Goal: Task Accomplishment & Management: Use online tool/utility

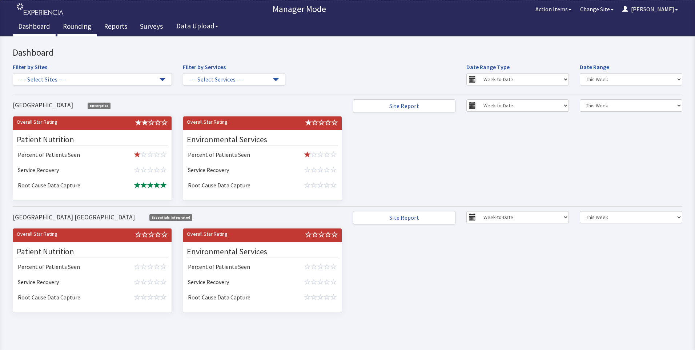
click at [71, 25] on link "Rounding" at bounding box center [76, 27] width 39 height 18
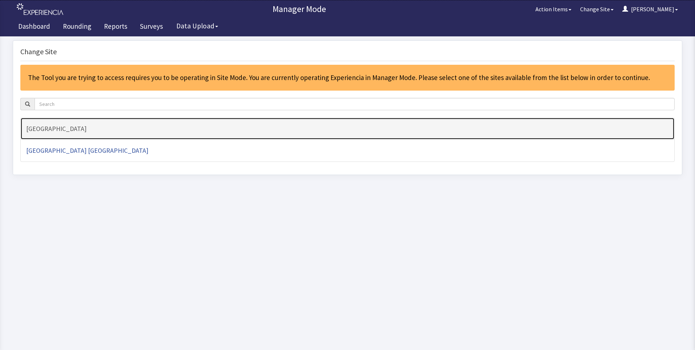
click at [68, 125] on h4 "[GEOGRAPHIC_DATA]" at bounding box center [347, 128] width 642 height 7
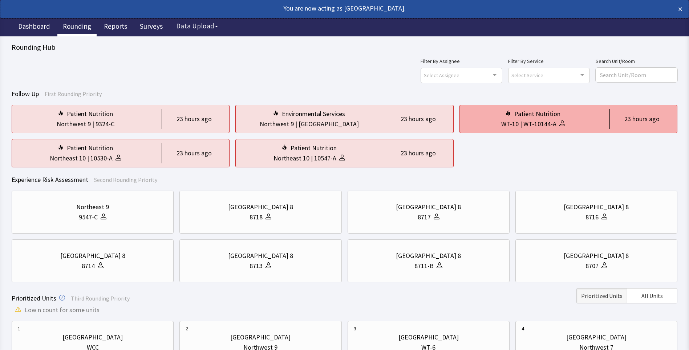
click at [485, 120] on div "WT-10 | WT-10144-A" at bounding box center [533, 124] width 135 height 10
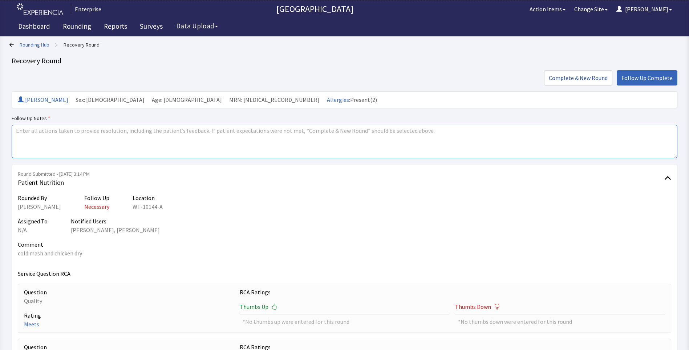
click at [64, 140] on textarea at bounding box center [345, 141] width 666 height 33
drag, startPoint x: 14, startPoint y: 130, endPoint x: 67, endPoint y: 130, distance: 53.0
click at [67, 130] on textarea "issue resolved" at bounding box center [345, 141] width 666 height 33
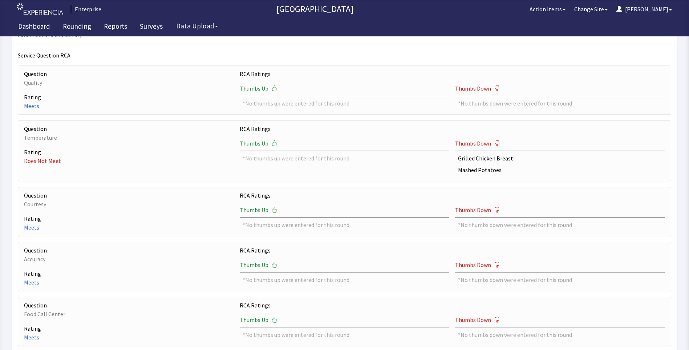
scroll to position [289, 0]
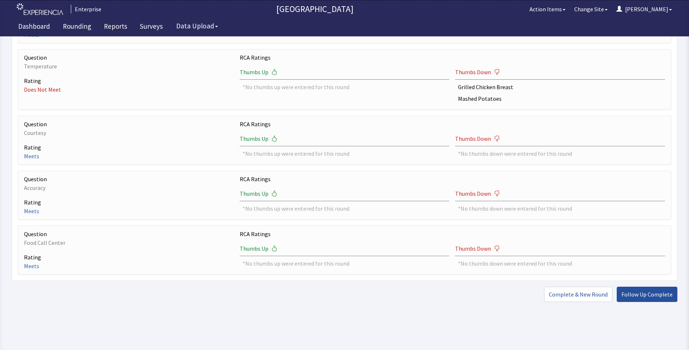
type textarea "issue resolved"
click at [639, 295] on span "Follow Up Complete" at bounding box center [647, 294] width 51 height 9
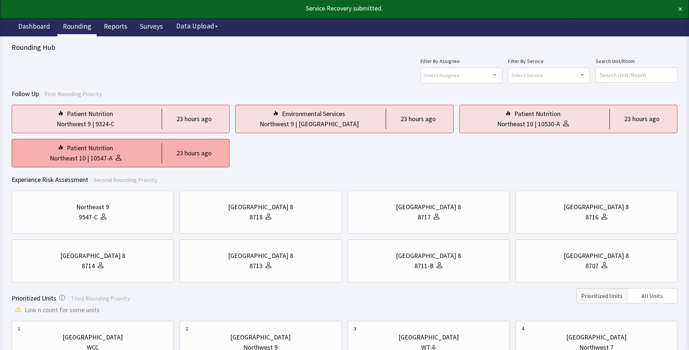
click at [109, 149] on div "Patient Nutrition" at bounding box center [90, 148] width 46 height 10
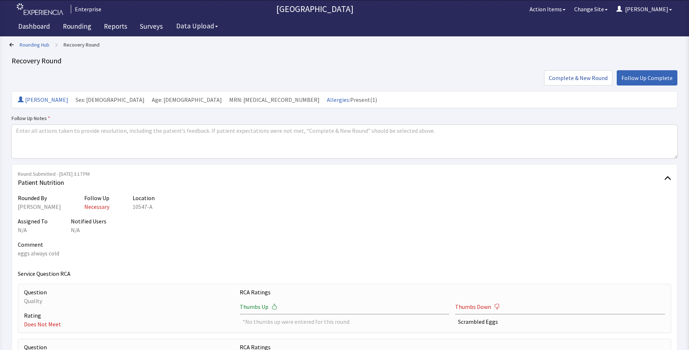
drag, startPoint x: 0, startPoint y: 0, endPoint x: 343, endPoint y: 188, distance: 390.7
click at [18, 129] on textarea at bounding box center [345, 141] width 666 height 33
paste textarea "issue resolved"
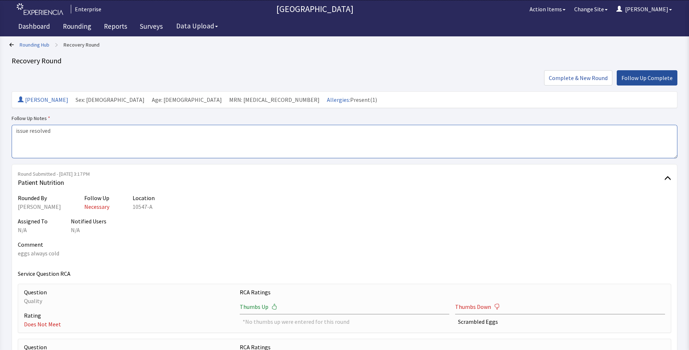
type textarea "issue resolved"
click at [658, 82] on button "Follow Up Complete" at bounding box center [647, 77] width 61 height 15
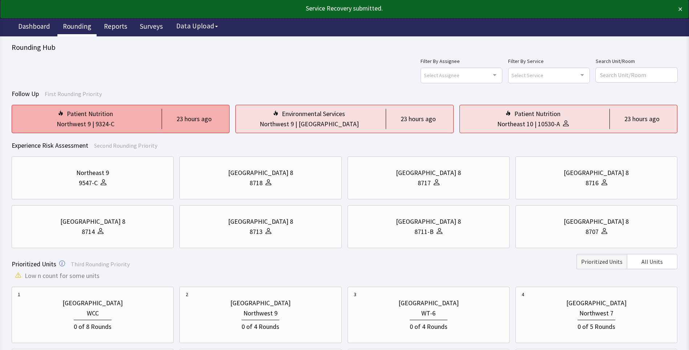
click at [159, 122] on div "Patient Nutrition Northwest 9 | 9324-C 23 hours ago" at bounding box center [121, 119] width 218 height 28
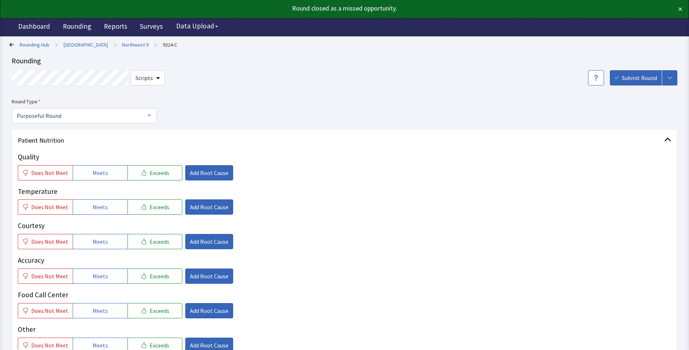
drag, startPoint x: 105, startPoint y: 175, endPoint x: 102, endPoint y: 189, distance: 14.8
click at [104, 175] on button "Meets" at bounding box center [100, 172] width 55 height 15
drag, startPoint x: 99, startPoint y: 207, endPoint x: 97, endPoint y: 229, distance: 22.3
click at [98, 211] on span "Meets" at bounding box center [100, 206] width 15 height 9
drag, startPoint x: 98, startPoint y: 240, endPoint x: 96, endPoint y: 265, distance: 25.1
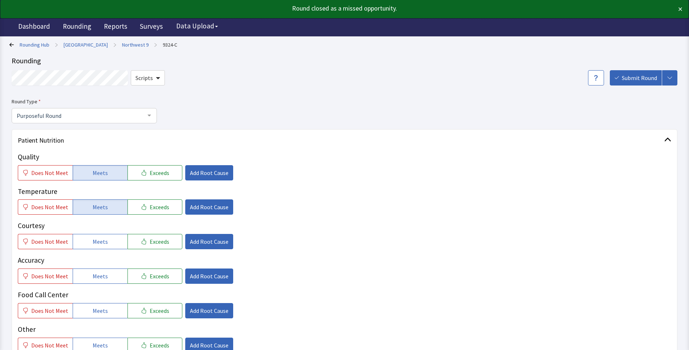
click at [98, 243] on span "Meets" at bounding box center [100, 241] width 15 height 9
drag, startPoint x: 95, startPoint y: 276, endPoint x: 95, endPoint y: 291, distance: 14.9
click at [96, 280] on button "Meets" at bounding box center [100, 275] width 55 height 15
drag, startPoint x: 93, startPoint y: 311, endPoint x: 98, endPoint y: 307, distance: 7.1
click at [95, 310] on span "Meets" at bounding box center [100, 310] width 15 height 9
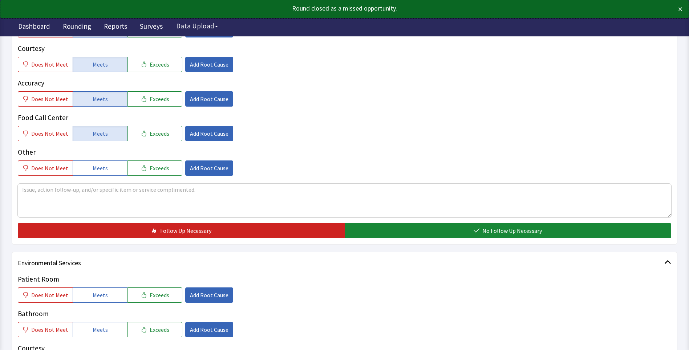
scroll to position [182, 0]
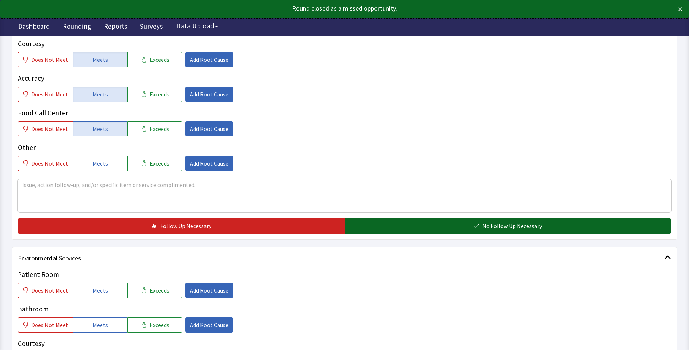
click at [426, 227] on button "No Follow Up Necessary" at bounding box center [508, 225] width 327 height 15
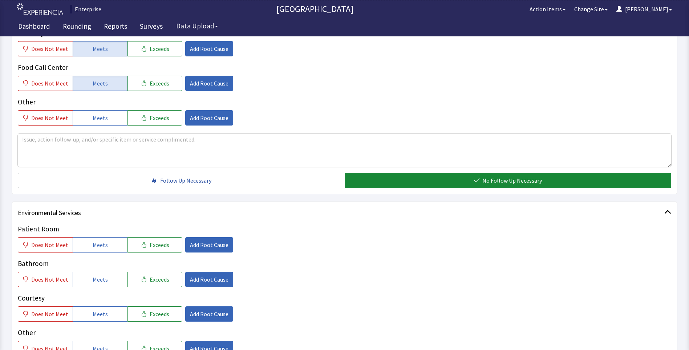
scroll to position [327, 0]
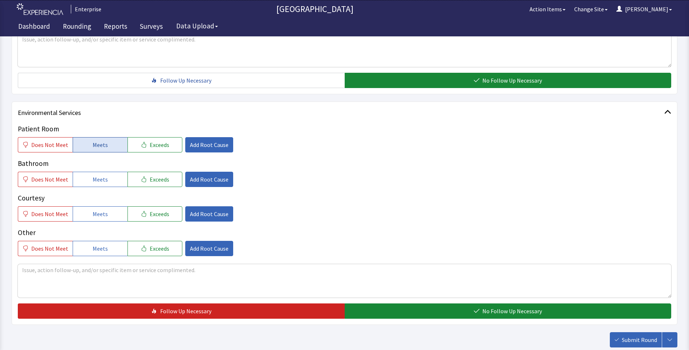
click at [96, 145] on span "Meets" at bounding box center [100, 144] width 15 height 9
drag, startPoint x: 96, startPoint y: 178, endPoint x: 95, endPoint y: 186, distance: 8.4
click at [96, 179] on span "Meets" at bounding box center [100, 179] width 15 height 9
click at [95, 211] on span "Meets" at bounding box center [100, 213] width 15 height 9
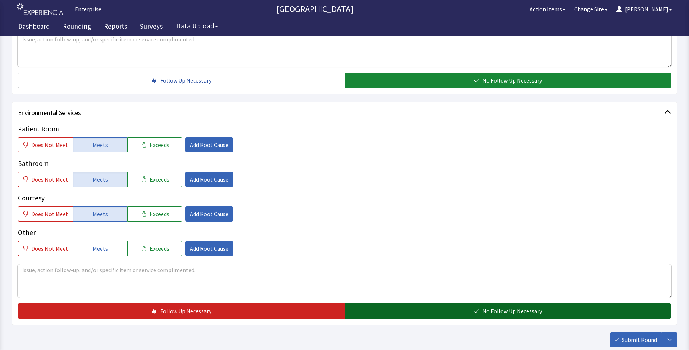
click at [404, 308] on button "No Follow Up Necessary" at bounding box center [508, 310] width 327 height 15
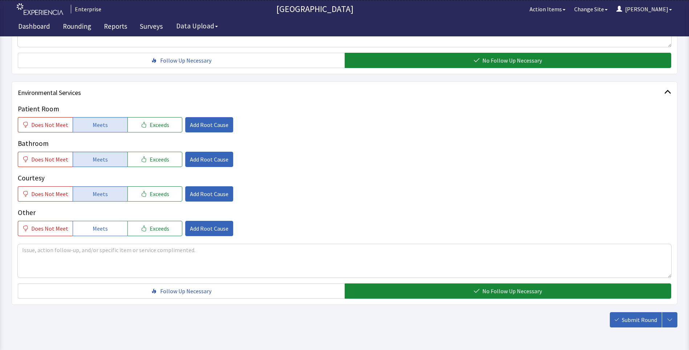
scroll to position [363, 0]
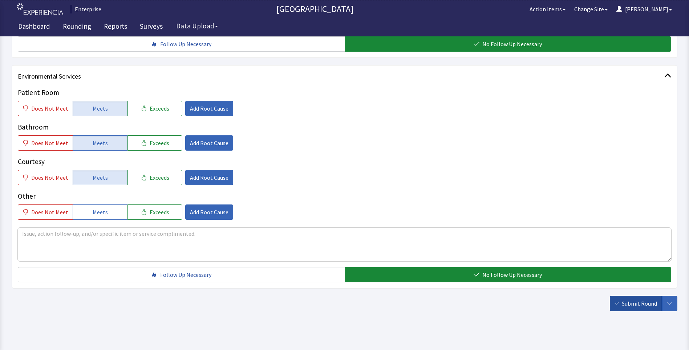
click at [640, 300] on span "Submit Round" at bounding box center [639, 303] width 35 height 9
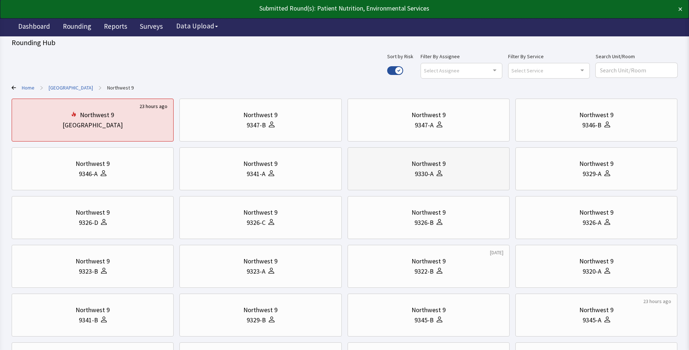
scroll to position [73, 0]
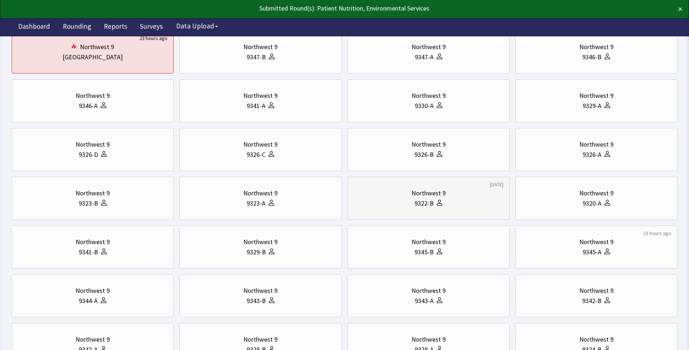
click at [418, 203] on div "9322-B" at bounding box center [424, 203] width 19 height 10
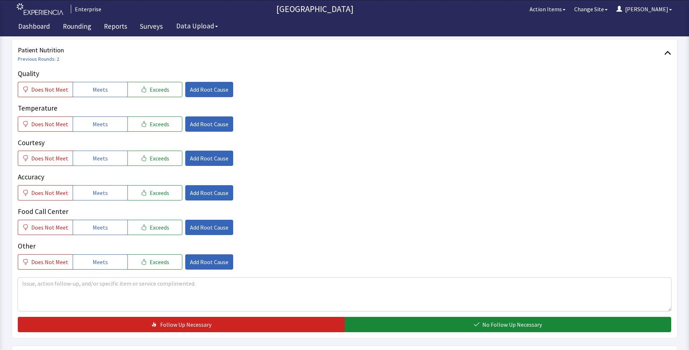
scroll to position [109, 0]
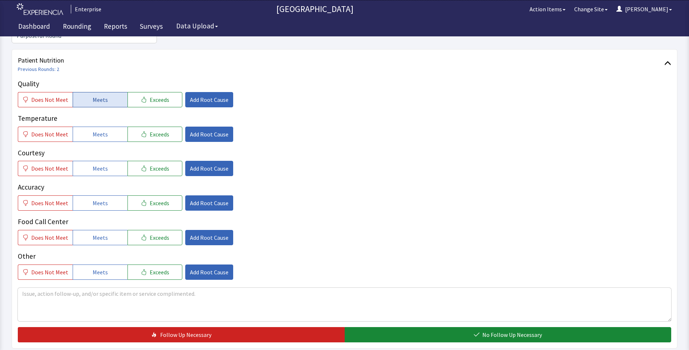
click at [113, 92] on button "Meets" at bounding box center [100, 99] width 55 height 15
drag, startPoint x: 108, startPoint y: 118, endPoint x: 104, endPoint y: 138, distance: 20.2
click at [108, 126] on button "Meets" at bounding box center [100, 133] width 55 height 15
drag, startPoint x: 100, startPoint y: 156, endPoint x: 97, endPoint y: 176, distance: 20.1
click at [99, 164] on span "Meets" at bounding box center [100, 168] width 15 height 9
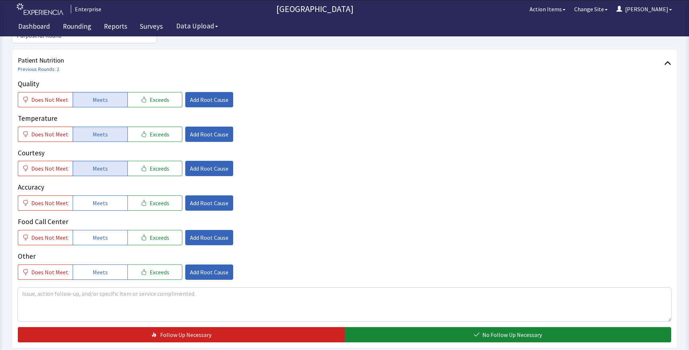
drag, startPoint x: 97, startPoint y: 189, endPoint x: 97, endPoint y: 216, distance: 27.6
click at [97, 198] on span "Meets" at bounding box center [100, 202] width 15 height 9
drag, startPoint x: 97, startPoint y: 223, endPoint x: 120, endPoint y: 219, distance: 23.7
click at [97, 233] on span "Meets" at bounding box center [100, 237] width 15 height 9
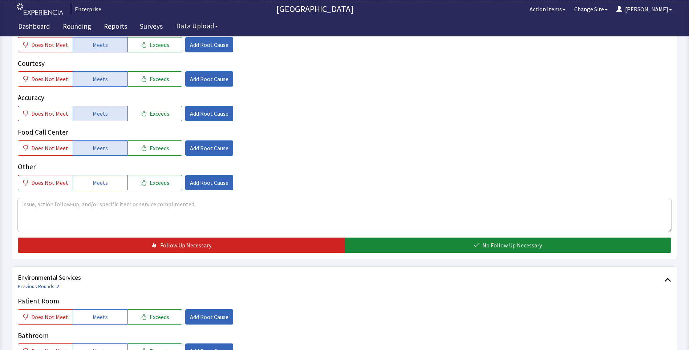
scroll to position [291, 0]
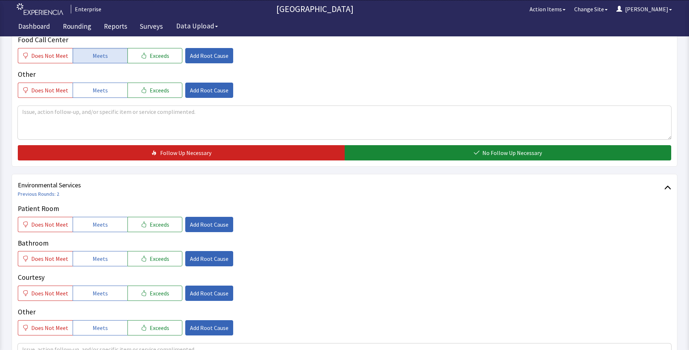
click at [390, 130] on div "Quality Does Not Meet Meets Exceeds Add Root Cause Temperature Does Not Meet Me…" at bounding box center [345, 28] width 654 height 263
drag, startPoint x: 389, startPoint y: 140, endPoint x: 338, endPoint y: 153, distance: 52.7
click at [389, 145] on button "No Follow Up Necessary" at bounding box center [508, 152] width 327 height 15
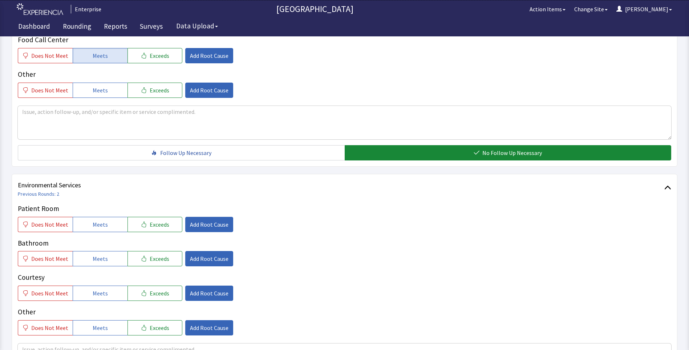
drag, startPoint x: 105, startPoint y: 210, endPoint x: 102, endPoint y: 222, distance: 12.2
click at [103, 217] on button "Meets" at bounding box center [100, 224] width 55 height 15
drag, startPoint x: 94, startPoint y: 250, endPoint x: 96, endPoint y: 268, distance: 18.2
click at [94, 254] on div "Patient Room Does Not Meet Meets Exceeds Add Root Cause Bathroom Does Not Meet …" at bounding box center [345, 269] width 654 height 132
click at [93, 288] on span "Meets" at bounding box center [100, 292] width 15 height 9
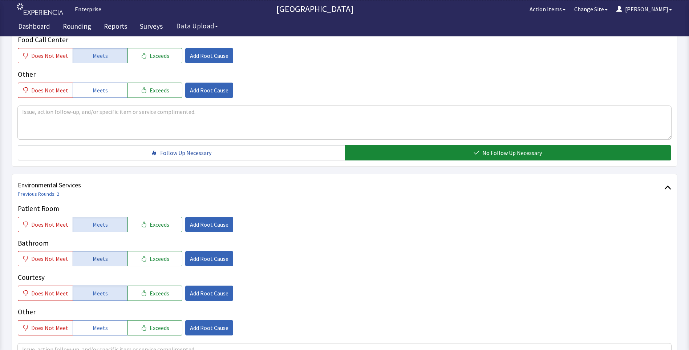
click at [93, 254] on span "Meets" at bounding box center [100, 258] width 15 height 9
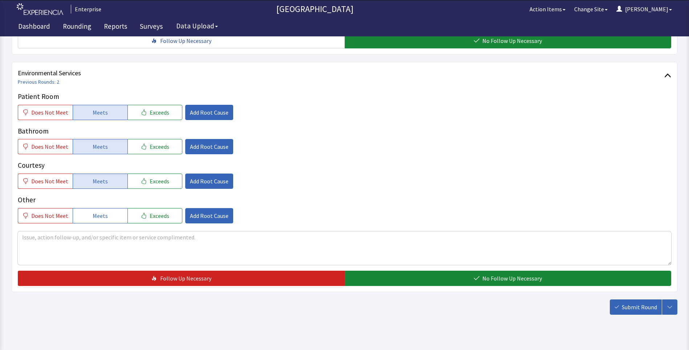
scroll to position [403, 0]
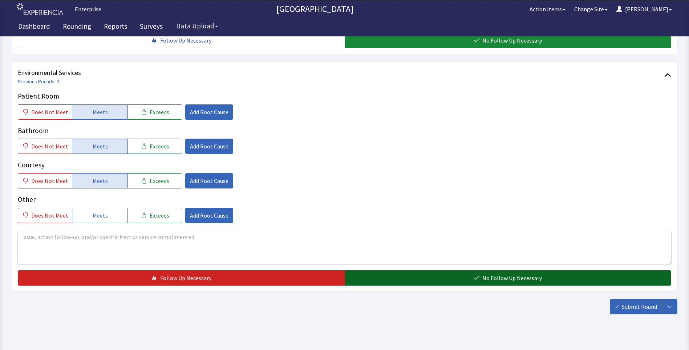
click at [379, 270] on button "No Follow Up Necessary" at bounding box center [508, 277] width 327 height 15
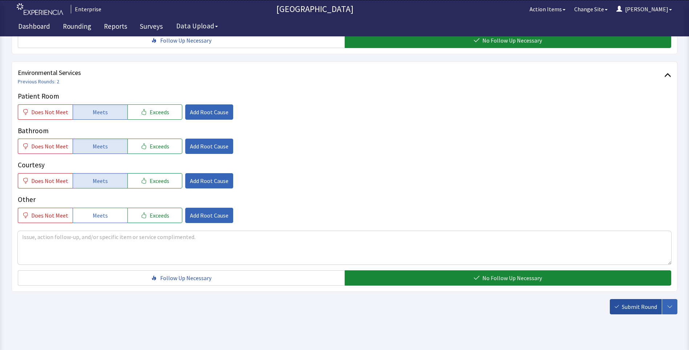
click at [630, 299] on button "Submit Round" at bounding box center [636, 306] width 52 height 15
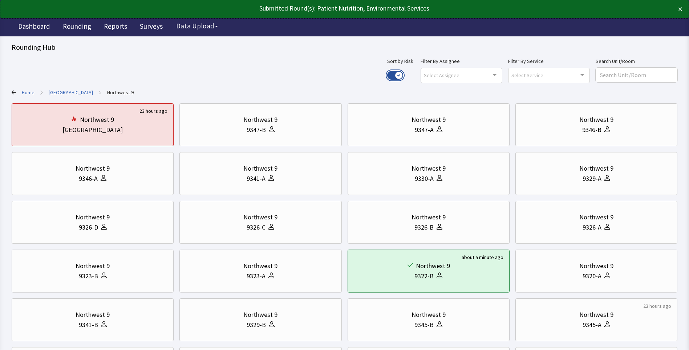
click at [403, 74] on button "Use setting" at bounding box center [395, 75] width 16 height 9
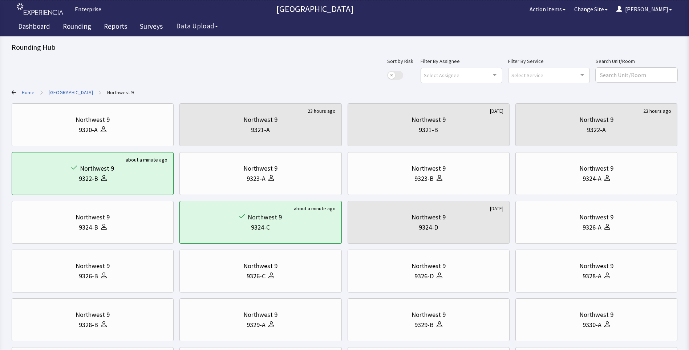
click at [65, 90] on link "[GEOGRAPHIC_DATA]" at bounding box center [71, 92] width 44 height 7
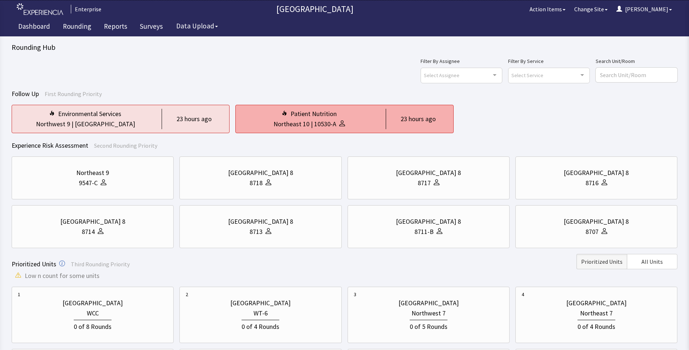
click at [314, 126] on div "10530-A" at bounding box center [325, 124] width 22 height 10
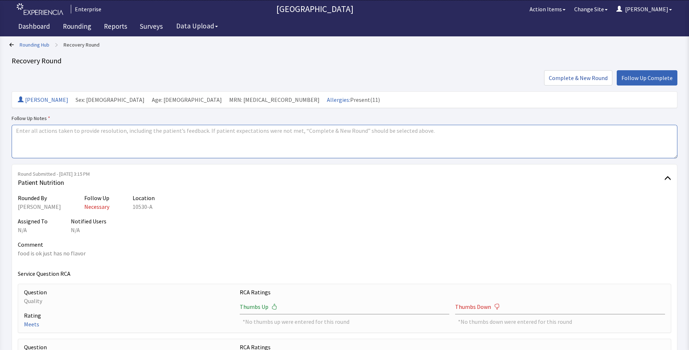
click at [20, 131] on textarea at bounding box center [345, 141] width 666 height 33
paste textarea "issue resolved"
type textarea "issue resolved"
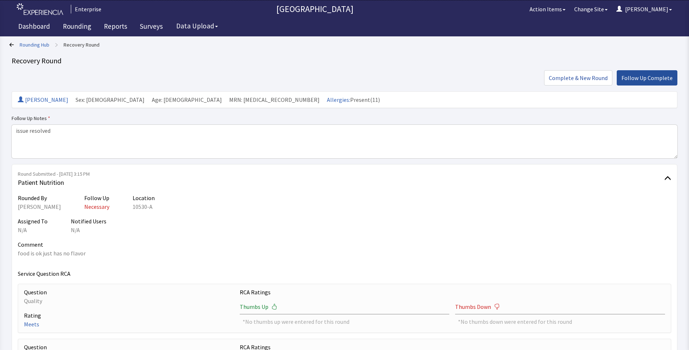
click at [637, 75] on span "Follow Up Complete" at bounding box center [647, 77] width 51 height 9
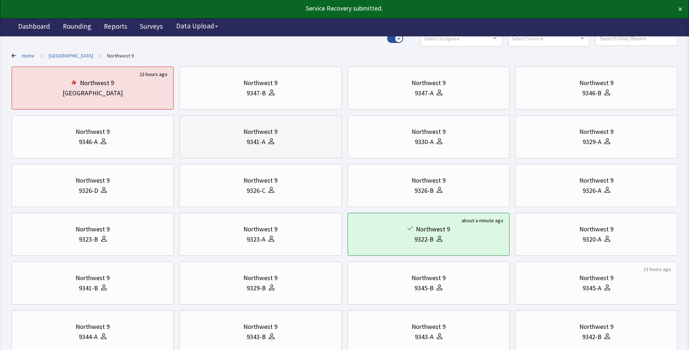
scroll to position [36, 0]
click at [75, 54] on link "[GEOGRAPHIC_DATA]" at bounding box center [71, 55] width 44 height 7
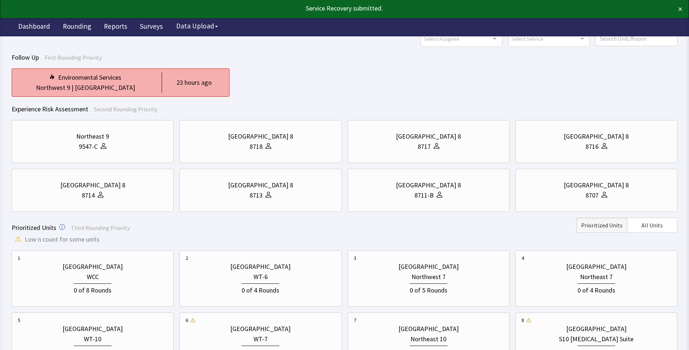
click at [128, 84] on div "Northwest 9 | [GEOGRAPHIC_DATA]" at bounding box center [85, 87] width 135 height 10
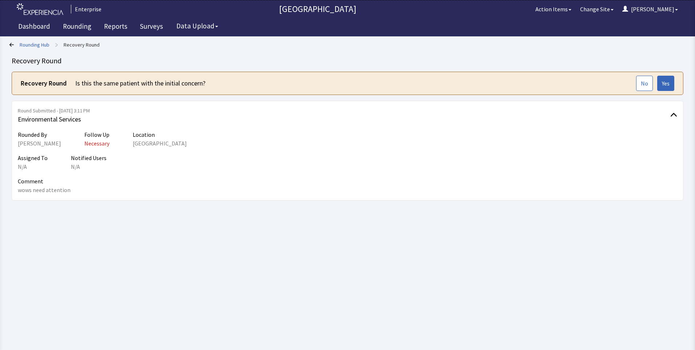
click at [237, 167] on div "Assigned To N/A Notified Users N/A" at bounding box center [347, 161] width 659 height 17
click at [666, 86] on span "Yes" at bounding box center [666, 83] width 8 height 9
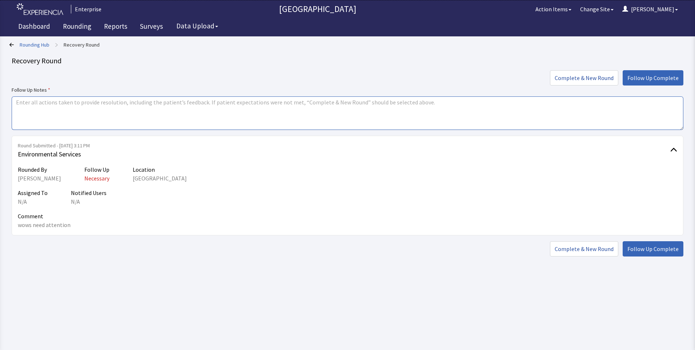
click at [24, 104] on textarea at bounding box center [347, 112] width 671 height 33
paste textarea "issue resolved"
type textarea "issue resolved"
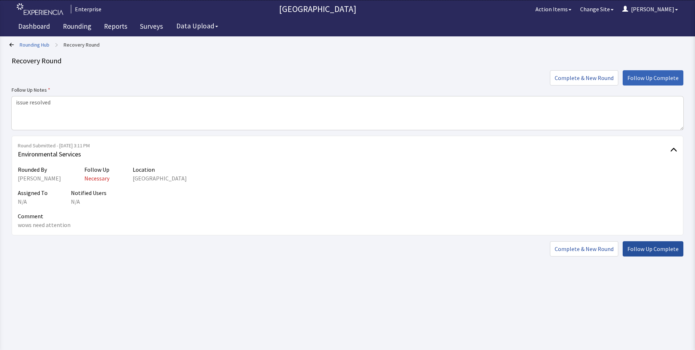
click at [654, 249] on span "Follow Up Complete" at bounding box center [652, 248] width 51 height 9
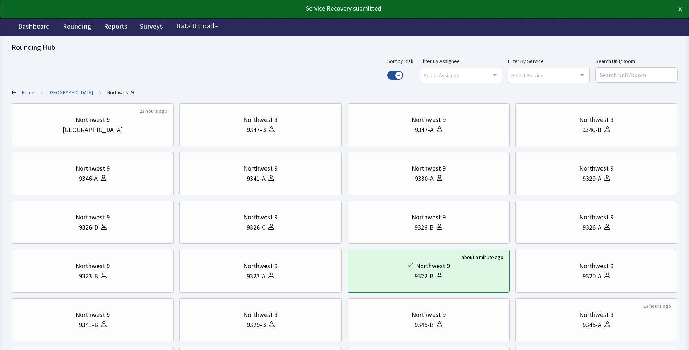
click at [64, 94] on link "[GEOGRAPHIC_DATA]" at bounding box center [71, 92] width 44 height 7
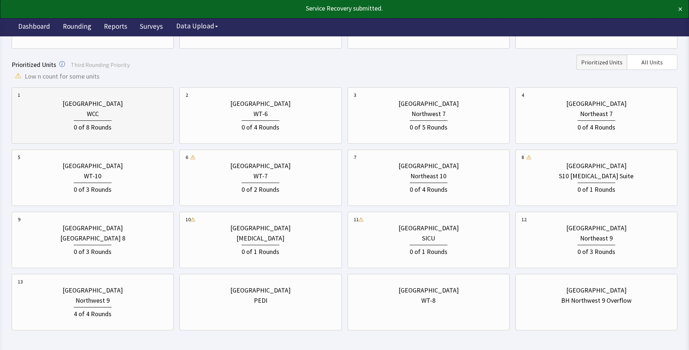
scroll to position [182, 0]
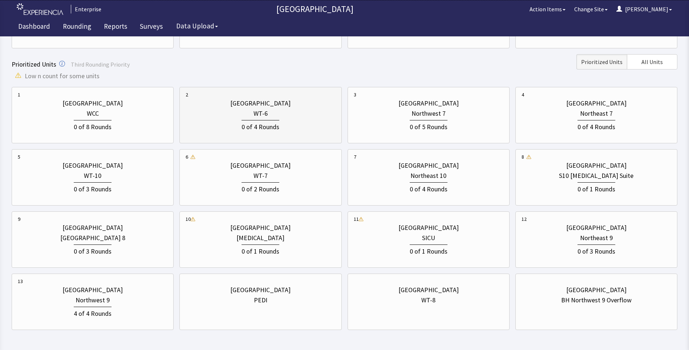
click at [242, 108] on div "[GEOGRAPHIC_DATA]" at bounding box center [260, 103] width 60 height 10
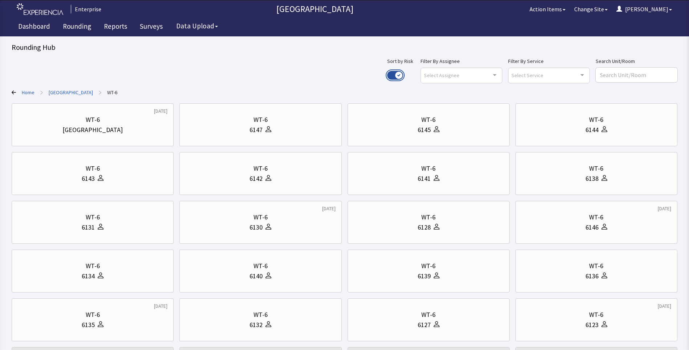
click at [403, 76] on button "Use setting" at bounding box center [395, 75] width 16 height 9
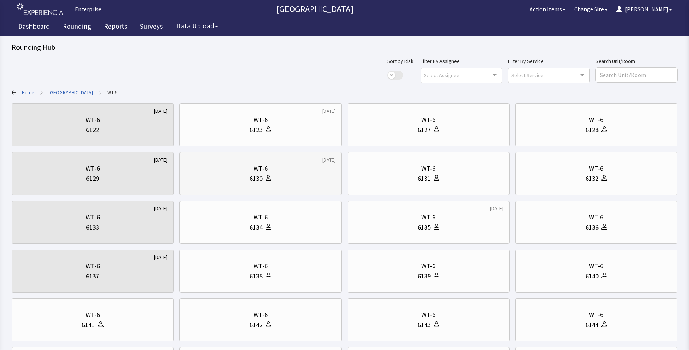
click at [268, 164] on div "WT-6" at bounding box center [261, 168] width 150 height 10
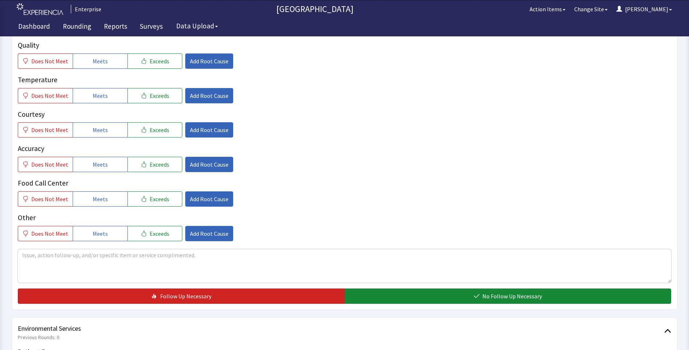
scroll to position [145, 0]
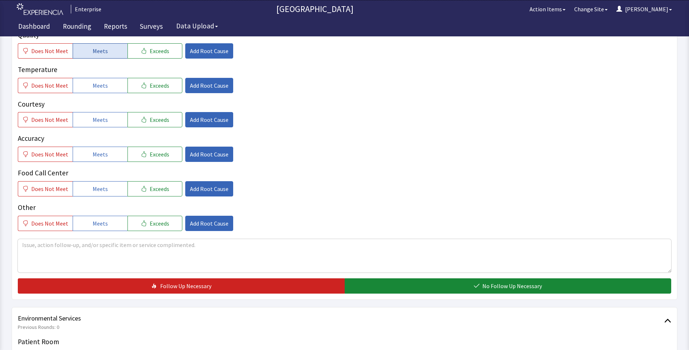
click at [102, 52] on span "Meets" at bounding box center [100, 51] width 15 height 9
drag, startPoint x: 99, startPoint y: 84, endPoint x: 99, endPoint y: 101, distance: 16.7
click at [99, 86] on span "Meets" at bounding box center [100, 85] width 15 height 9
drag, startPoint x: 97, startPoint y: 121, endPoint x: 97, endPoint y: 131, distance: 10.2
click at [97, 122] on span "Meets" at bounding box center [100, 119] width 15 height 9
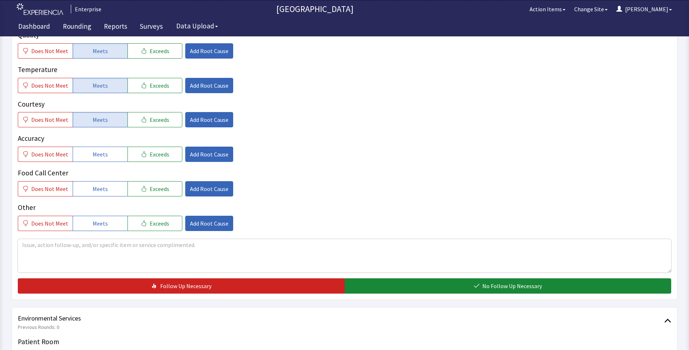
drag, startPoint x: 90, startPoint y: 149, endPoint x: 94, endPoint y: 172, distance: 23.2
click at [91, 155] on button "Meets" at bounding box center [100, 153] width 55 height 15
drag, startPoint x: 95, startPoint y: 182, endPoint x: 105, endPoint y: 179, distance: 10.2
click at [96, 182] on button "Meets" at bounding box center [100, 188] width 55 height 15
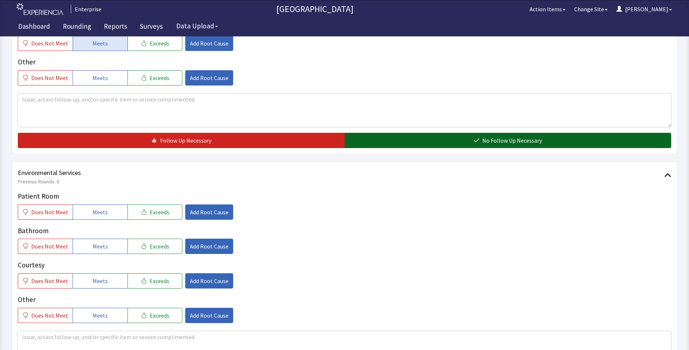
click at [403, 143] on button "No Follow Up Necessary" at bounding box center [508, 140] width 327 height 15
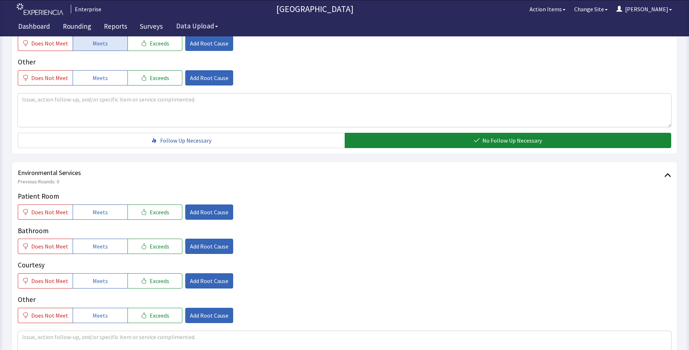
scroll to position [400, 0]
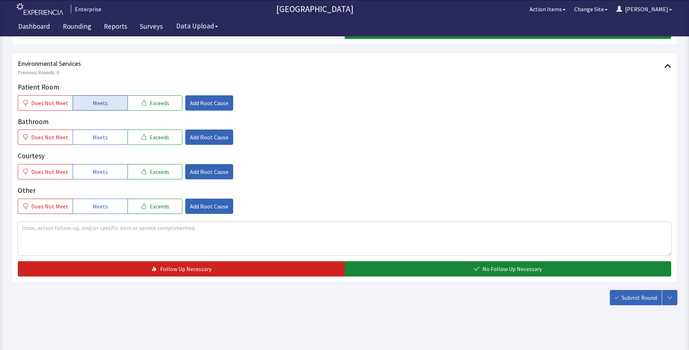
click at [101, 98] on button "Meets" at bounding box center [100, 102] width 55 height 15
drag, startPoint x: 93, startPoint y: 134, endPoint x: 95, endPoint y: 140, distance: 6.5
click at [93, 136] on span "Meets" at bounding box center [100, 137] width 15 height 9
click at [107, 171] on button "Meets" at bounding box center [100, 171] width 55 height 15
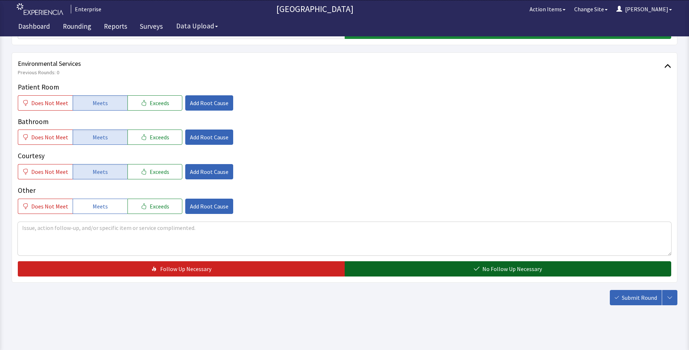
drag, startPoint x: 406, startPoint y: 271, endPoint x: 432, endPoint y: 273, distance: 25.9
click at [411, 271] on button "No Follow Up Necessary" at bounding box center [508, 268] width 327 height 15
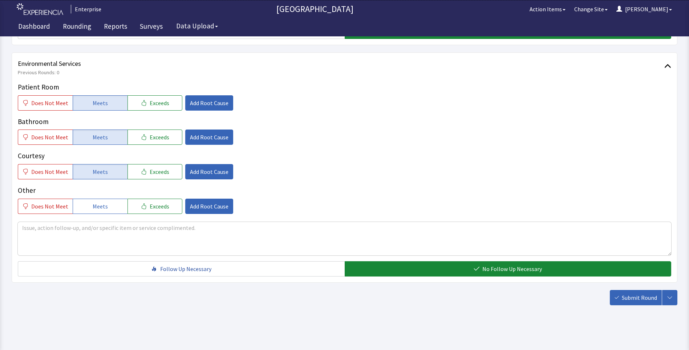
click at [642, 300] on span "Submit Round" at bounding box center [639, 297] width 35 height 9
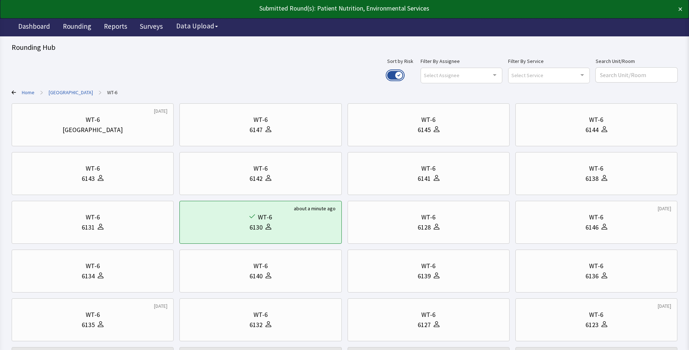
click at [403, 75] on button "Use setting" at bounding box center [395, 75] width 16 height 9
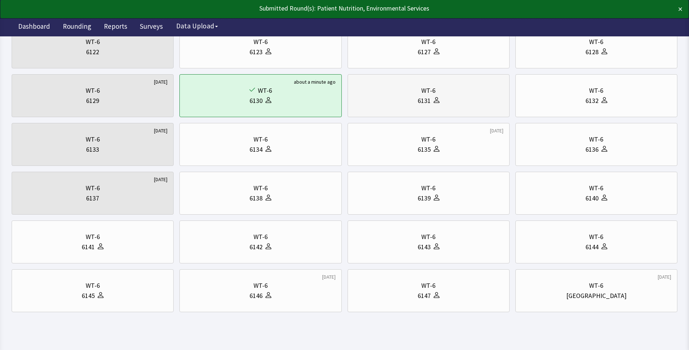
scroll to position [88, 0]
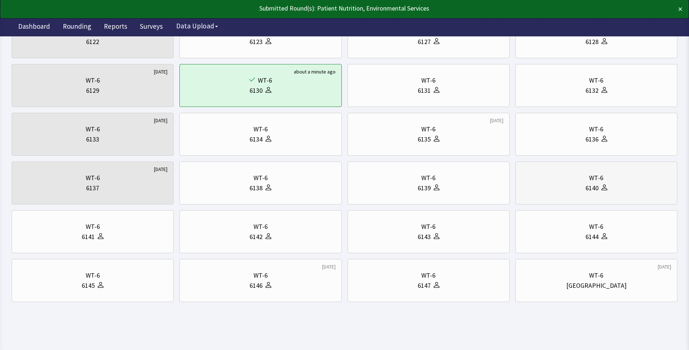
click at [611, 184] on div "6140" at bounding box center [597, 188] width 150 height 10
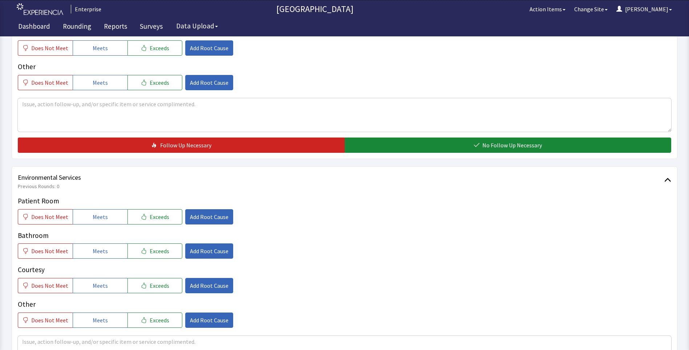
scroll to position [291, 0]
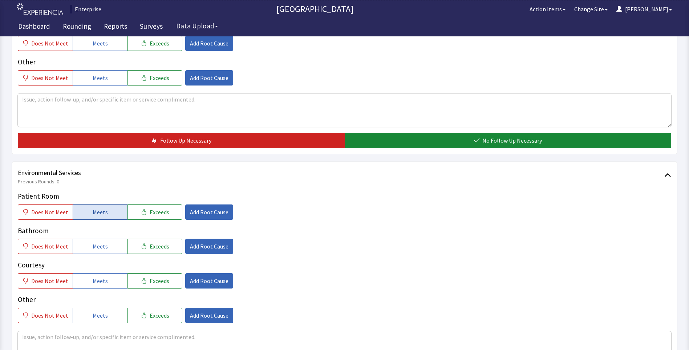
drag, startPoint x: 110, startPoint y: 209, endPoint x: 103, endPoint y: 229, distance: 20.5
click at [109, 210] on button "Meets" at bounding box center [100, 211] width 55 height 15
drag, startPoint x: 98, startPoint y: 243, endPoint x: 100, endPoint y: 260, distance: 16.7
click at [98, 247] on span "Meets" at bounding box center [100, 246] width 15 height 9
drag, startPoint x: 98, startPoint y: 278, endPoint x: 114, endPoint y: 275, distance: 16.1
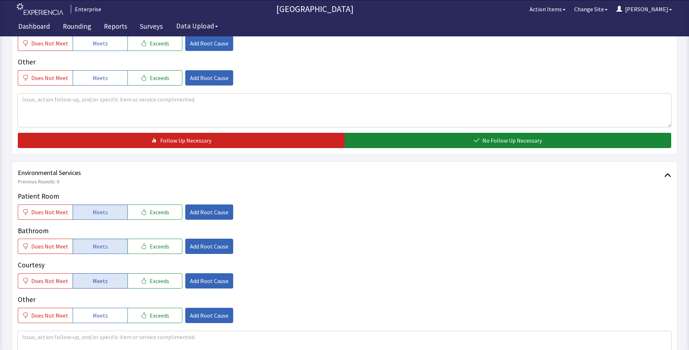
click at [100, 278] on span "Meets" at bounding box center [100, 280] width 15 height 9
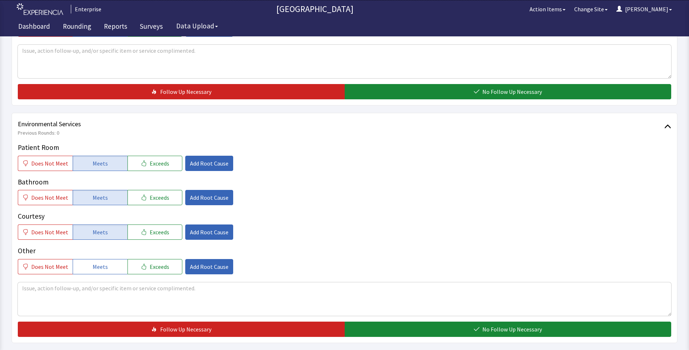
scroll to position [400, 0]
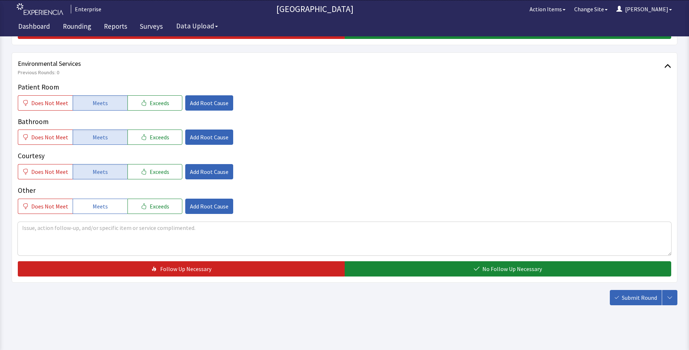
drag, startPoint x: 409, startPoint y: 270, endPoint x: 504, endPoint y: 277, distance: 95.5
click at [410, 270] on button "No Follow Up Necessary" at bounding box center [508, 268] width 327 height 15
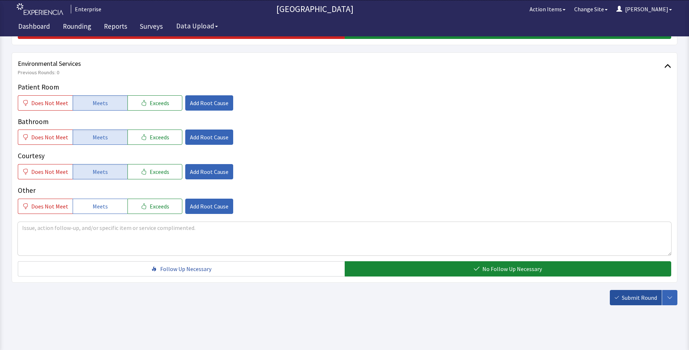
click at [645, 302] on button "Submit Round" at bounding box center [636, 297] width 52 height 15
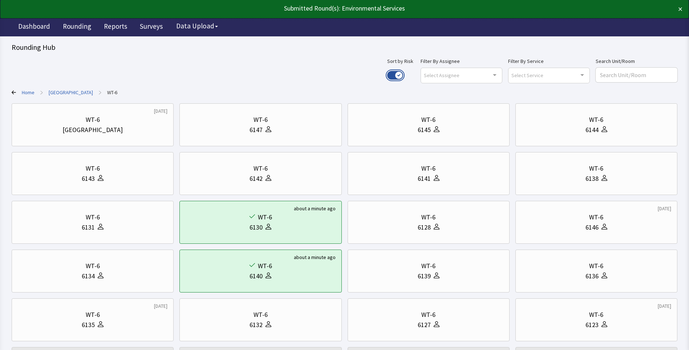
click at [403, 73] on button "Use setting" at bounding box center [395, 75] width 16 height 9
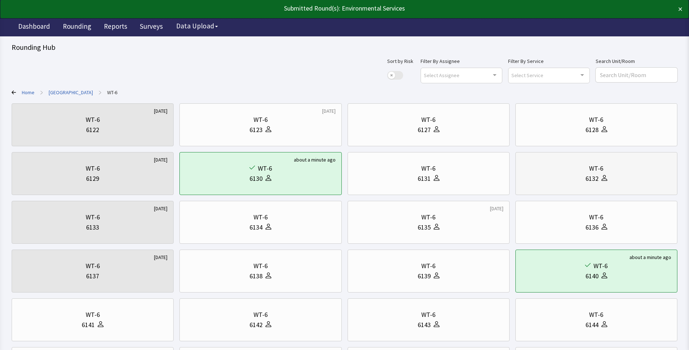
click at [585, 166] on div "WT-6" at bounding box center [597, 168] width 150 height 10
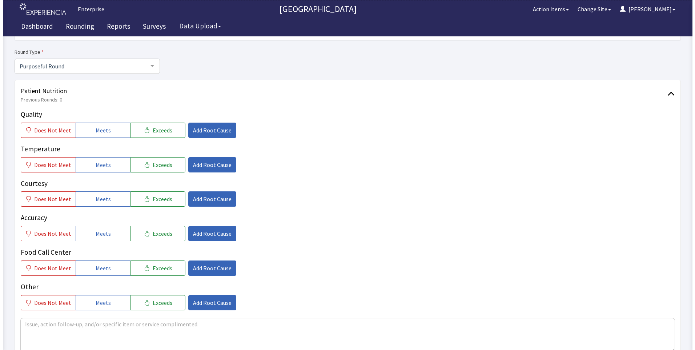
scroll to position [73, 0]
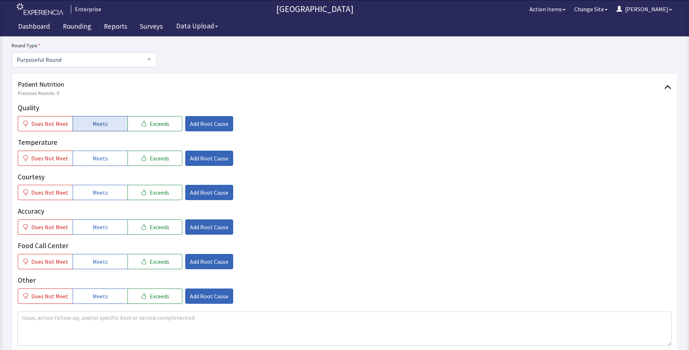
click at [102, 123] on span "Meets" at bounding box center [100, 123] width 15 height 9
click at [105, 160] on button "Meets" at bounding box center [100, 157] width 55 height 15
drag, startPoint x: 100, startPoint y: 191, endPoint x: 100, endPoint y: 223, distance: 32.0
click at [100, 198] on button "Meets" at bounding box center [100, 192] width 55 height 15
drag, startPoint x: 100, startPoint y: 226, endPoint x: 104, endPoint y: 256, distance: 29.7
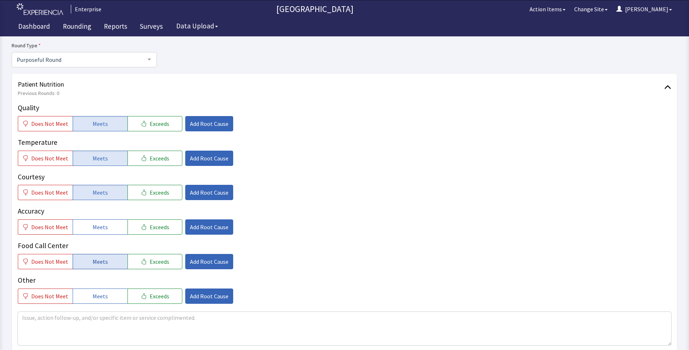
click at [101, 231] on span "Meets" at bounding box center [100, 226] width 15 height 9
drag, startPoint x: 104, startPoint y: 259, endPoint x: 111, endPoint y: 258, distance: 6.7
click at [111, 258] on button "Meets" at bounding box center [100, 261] width 55 height 15
click at [206, 126] on span "Add Root Cause" at bounding box center [209, 123] width 39 height 9
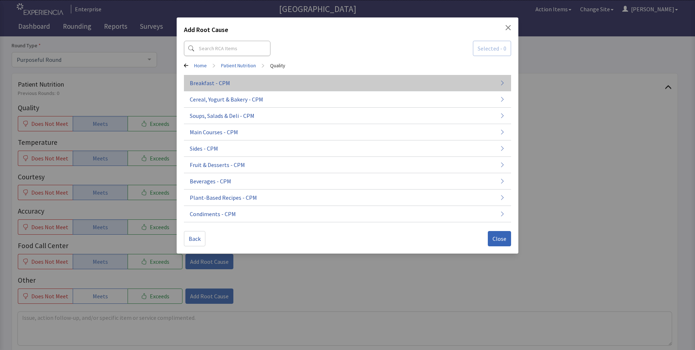
click at [254, 88] on button "Breakfast - CPM" at bounding box center [347, 83] width 327 height 16
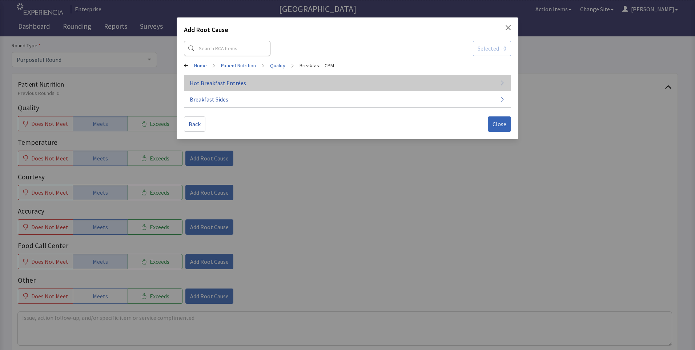
click at [300, 86] on button "Hot Breakfast Entrées" at bounding box center [347, 83] width 327 height 16
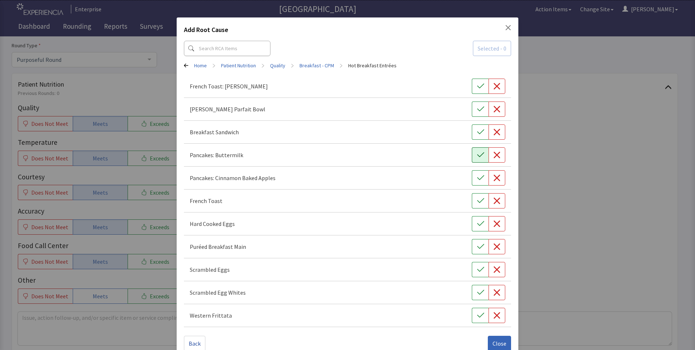
click at [477, 157] on icon "button" at bounding box center [480, 154] width 7 height 5
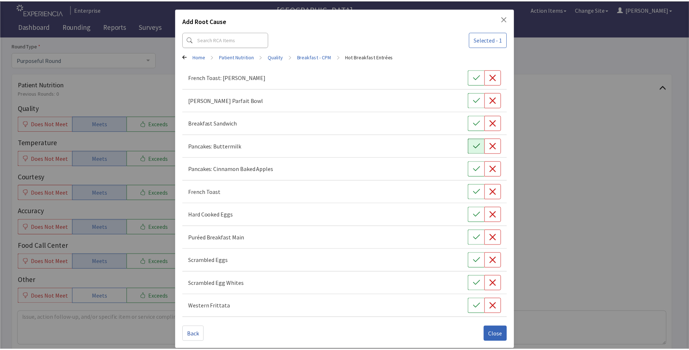
scroll to position [14, 0]
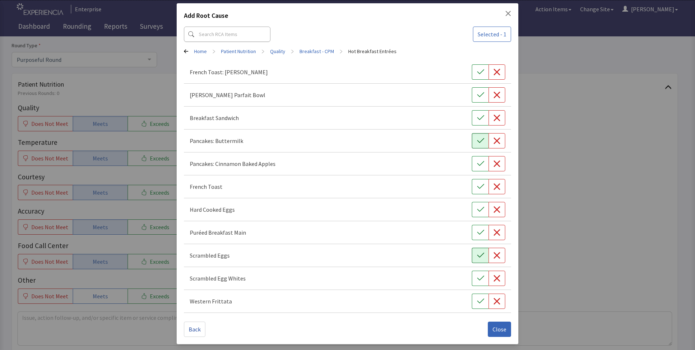
drag, startPoint x: 474, startPoint y: 253, endPoint x: 478, endPoint y: 257, distance: 5.4
click at [478, 257] on icon "button" at bounding box center [480, 254] width 7 height 7
click at [492, 328] on span "Close" at bounding box center [499, 328] width 14 height 9
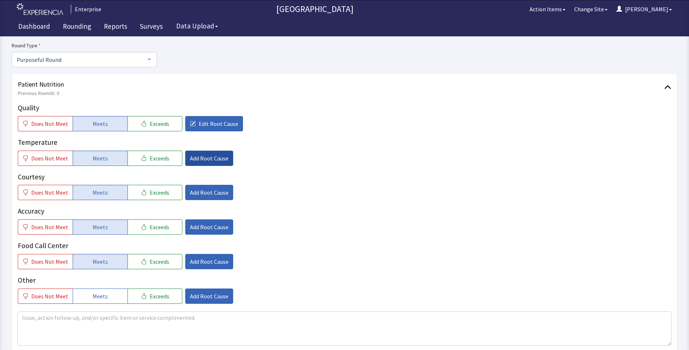
click at [192, 158] on span "Add Root Cause" at bounding box center [209, 158] width 39 height 9
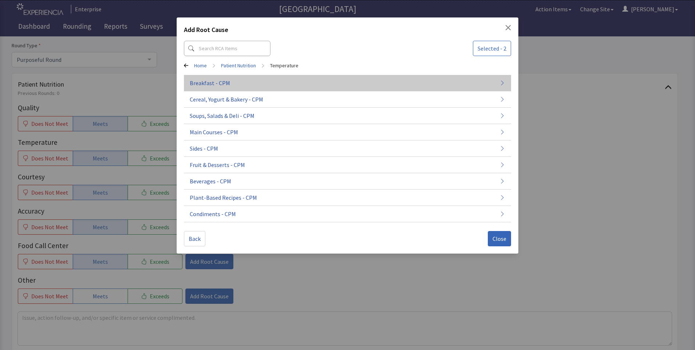
click at [254, 79] on button "Breakfast - CPM" at bounding box center [347, 83] width 327 height 16
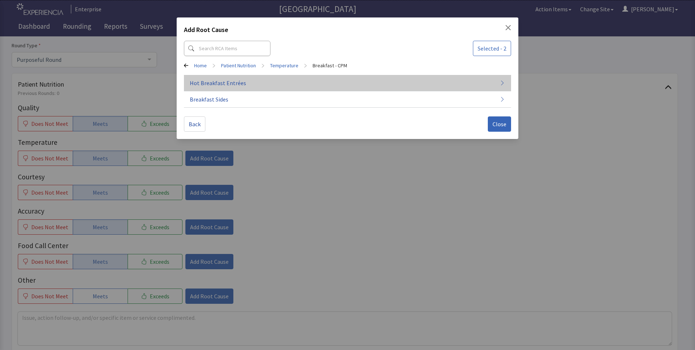
click at [282, 85] on button "Hot Breakfast Entrées" at bounding box center [347, 83] width 327 height 16
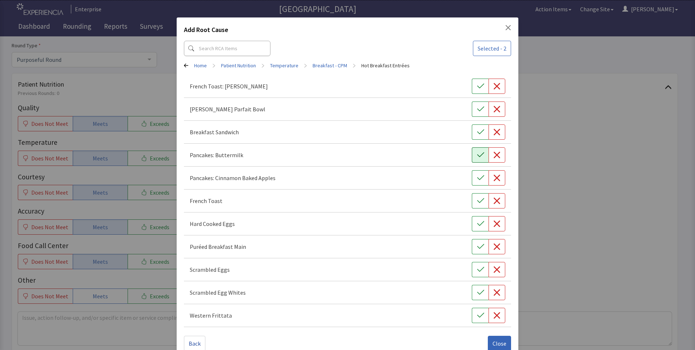
click at [477, 155] on icon "button" at bounding box center [480, 154] width 7 height 7
drag, startPoint x: 472, startPoint y: 271, endPoint x: 474, endPoint y: 284, distance: 13.7
click at [472, 271] on button "button" at bounding box center [480, 269] width 17 height 15
drag, startPoint x: 496, startPoint y: 344, endPoint x: 493, endPoint y: 339, distance: 5.9
click at [495, 344] on span "Close" at bounding box center [499, 343] width 14 height 9
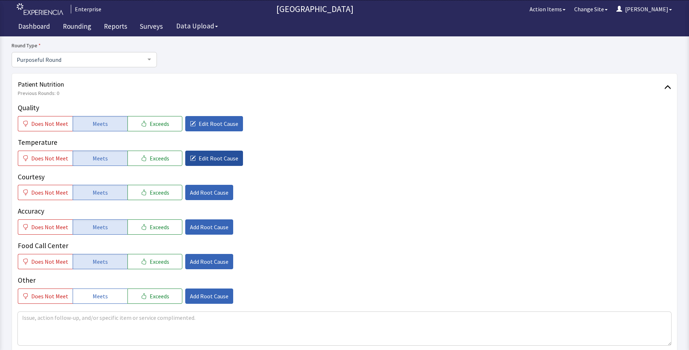
scroll to position [218, 0]
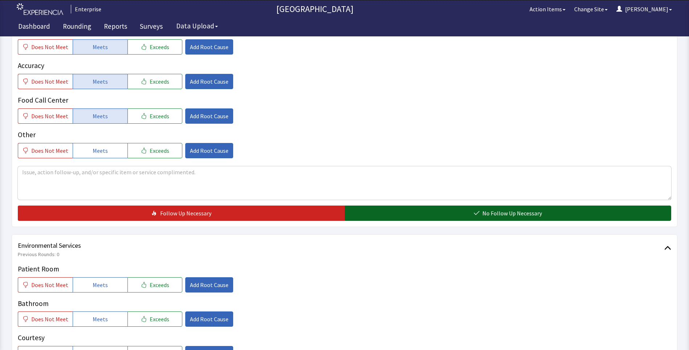
click at [381, 217] on button "No Follow Up Necessary" at bounding box center [508, 212] width 327 height 15
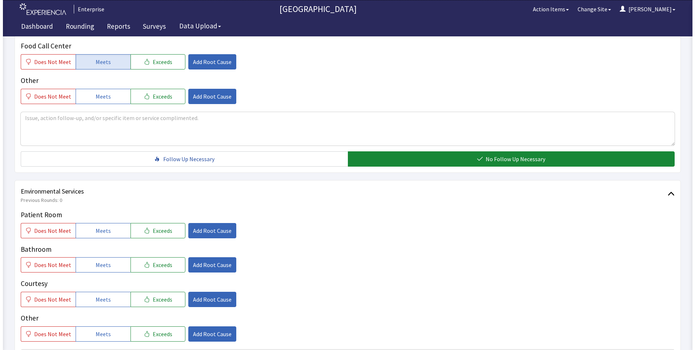
scroll to position [327, 0]
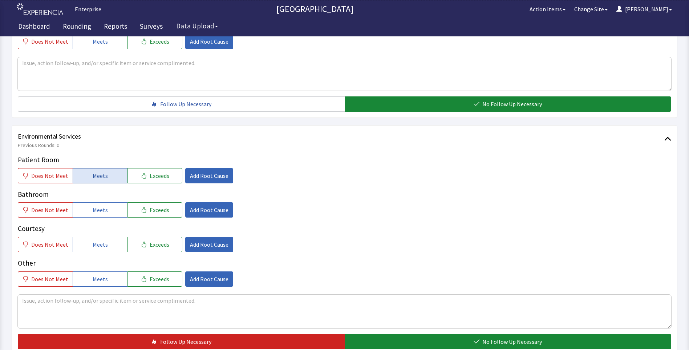
drag, startPoint x: 104, startPoint y: 176, endPoint x: 105, endPoint y: 187, distance: 10.6
click at [104, 178] on span "Meets" at bounding box center [100, 175] width 15 height 9
drag, startPoint x: 102, startPoint y: 206, endPoint x: 108, endPoint y: 235, distance: 30.0
click at [107, 215] on button "Meets" at bounding box center [100, 209] width 55 height 15
drag, startPoint x: 109, startPoint y: 249, endPoint x: 117, endPoint y: 247, distance: 7.9
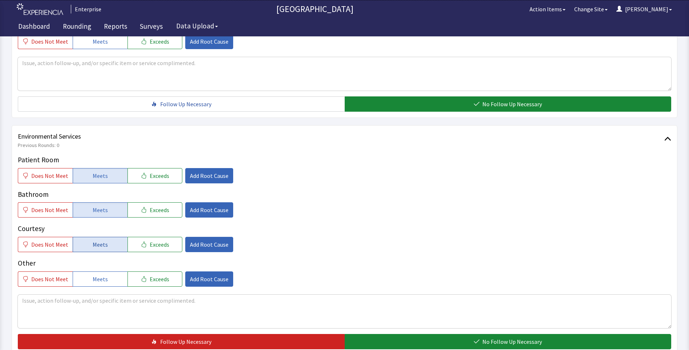
click at [112, 249] on button "Meets" at bounding box center [100, 244] width 55 height 15
click at [210, 174] on span "Add Root Cause" at bounding box center [209, 175] width 39 height 9
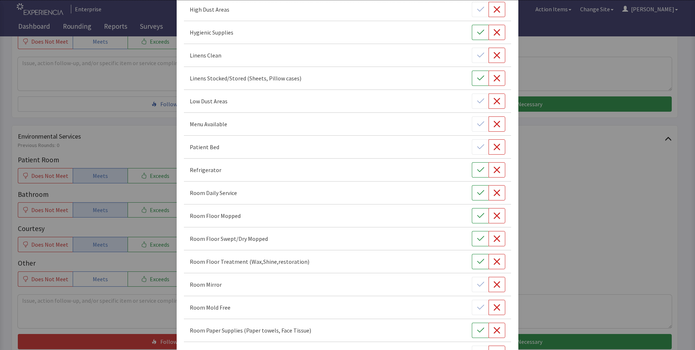
scroll to position [182, 0]
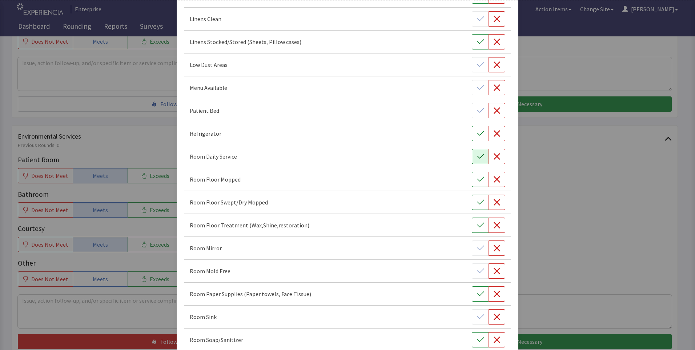
click at [477, 158] on icon "button" at bounding box center [480, 156] width 7 height 7
drag, startPoint x: 475, startPoint y: 180, endPoint x: 479, endPoint y: 191, distance: 12.0
click at [477, 182] on icon "button" at bounding box center [480, 178] width 7 height 7
click at [477, 202] on icon "button" at bounding box center [480, 201] width 7 height 7
click at [477, 224] on icon "button" at bounding box center [480, 224] width 7 height 7
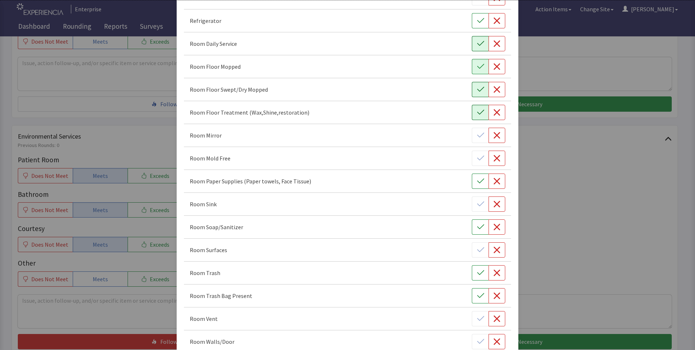
scroll to position [327, 0]
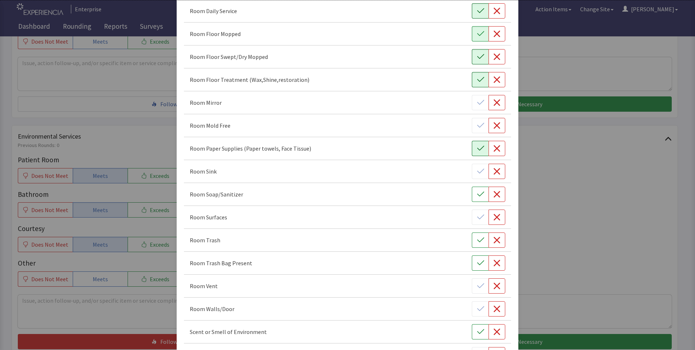
click at [477, 147] on icon "button" at bounding box center [480, 148] width 7 height 7
click at [477, 242] on icon "button" at bounding box center [480, 239] width 7 height 7
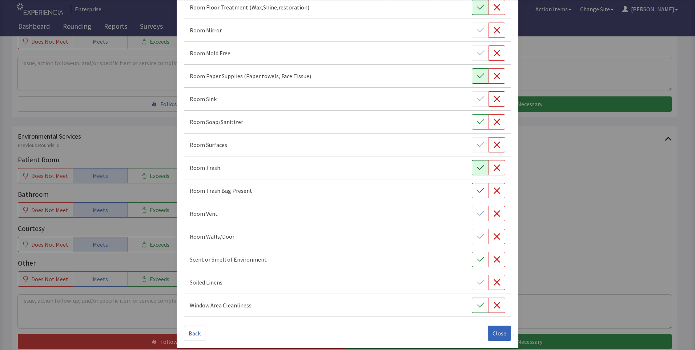
scroll to position [403, 0]
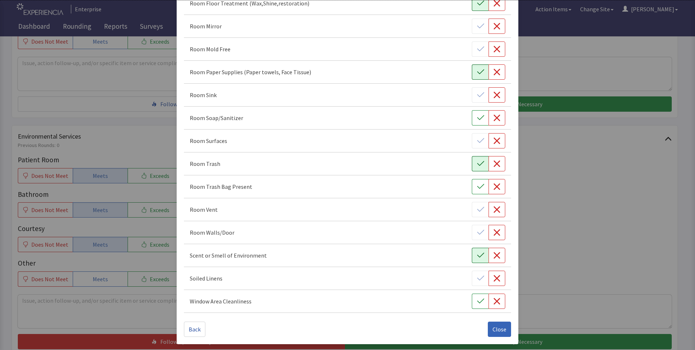
click at [477, 256] on icon "button" at bounding box center [480, 254] width 7 height 7
click at [494, 331] on span "Close" at bounding box center [499, 328] width 14 height 9
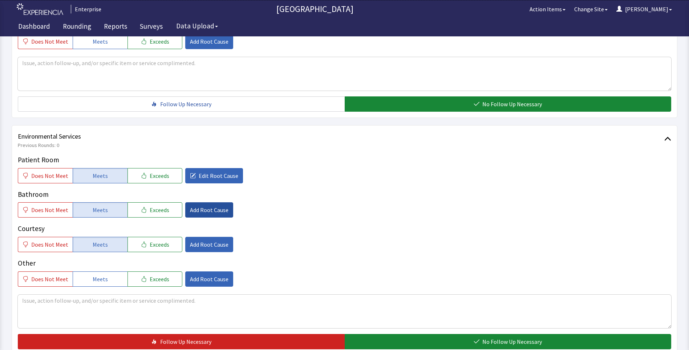
click at [207, 209] on span "Add Root Cause" at bounding box center [209, 209] width 39 height 9
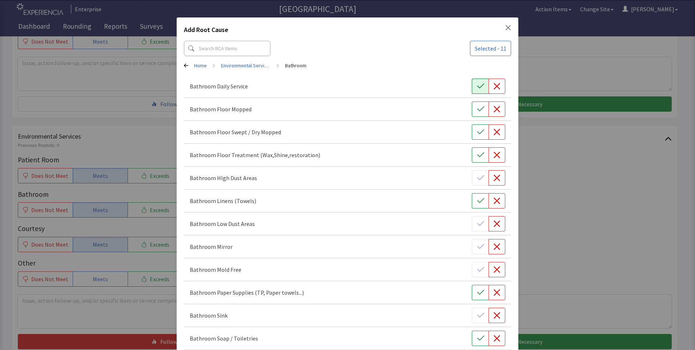
click at [477, 88] on icon "button" at bounding box center [480, 85] width 7 height 7
click at [477, 110] on icon "button" at bounding box center [480, 108] width 7 height 7
click at [477, 130] on icon "button" at bounding box center [480, 131] width 7 height 7
click at [478, 158] on icon "button" at bounding box center [480, 154] width 7 height 7
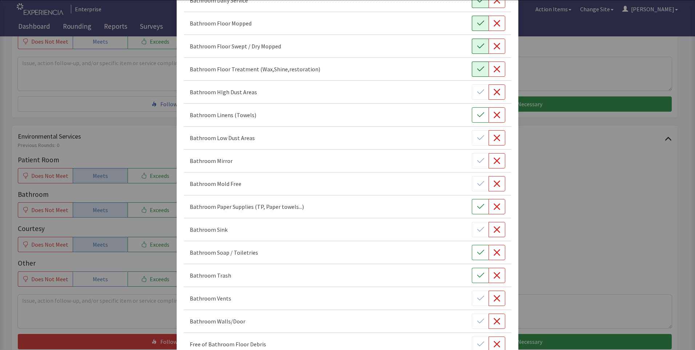
scroll to position [109, 0]
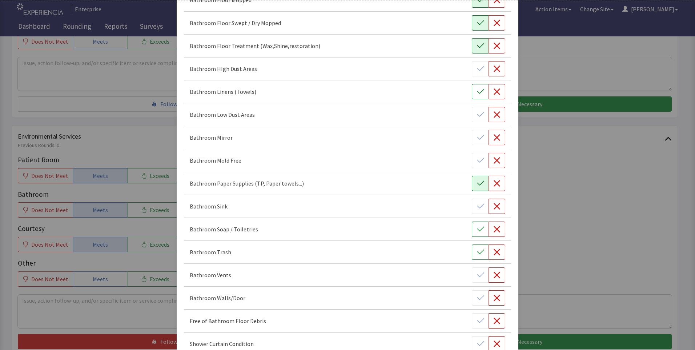
click at [477, 181] on icon "button" at bounding box center [480, 182] width 7 height 7
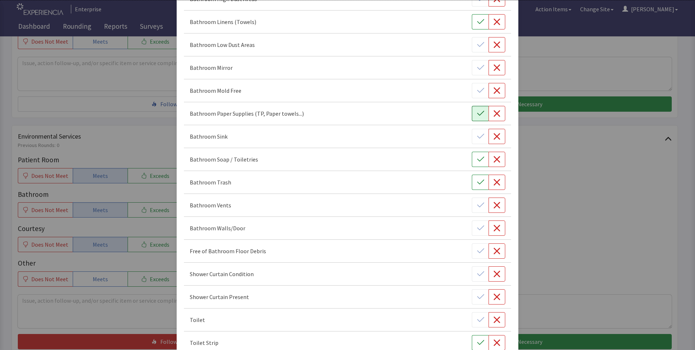
scroll to position [182, 0]
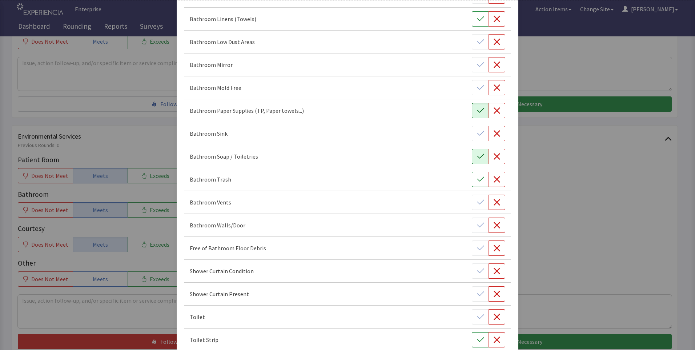
click at [477, 158] on icon "button" at bounding box center [480, 156] width 7 height 5
click at [477, 179] on icon "button" at bounding box center [480, 179] width 7 height 5
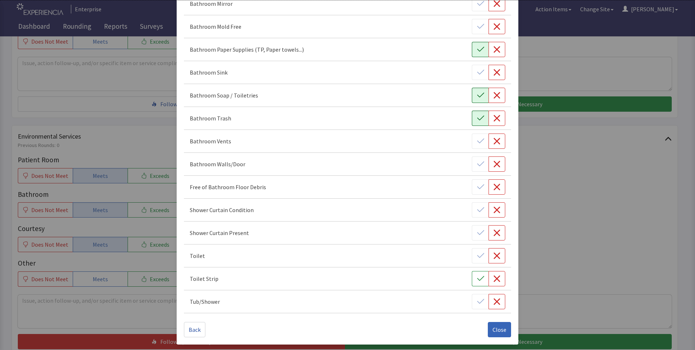
scroll to position [243, 0]
click at [494, 326] on span "Close" at bounding box center [499, 328] width 14 height 9
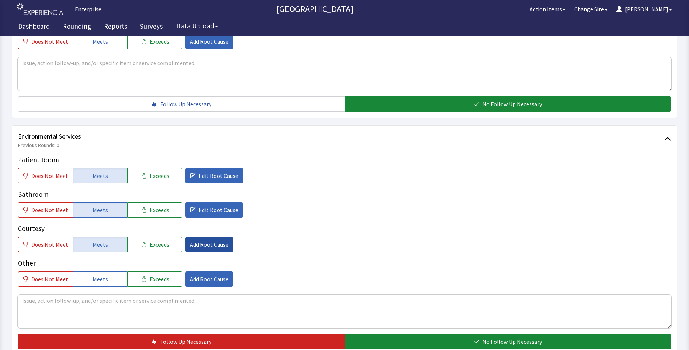
click at [190, 247] on span "Add Root Cause" at bounding box center [209, 244] width 39 height 9
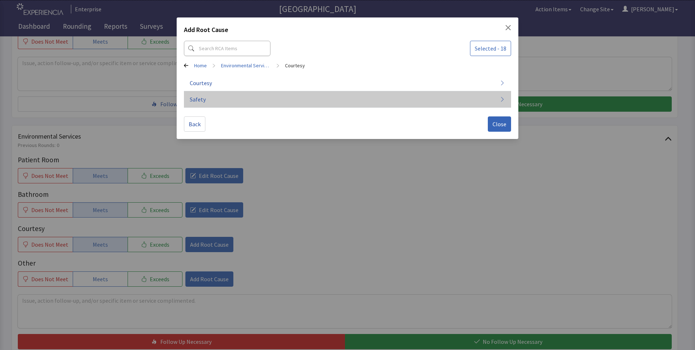
click at [249, 92] on button "Safety" at bounding box center [347, 99] width 327 height 16
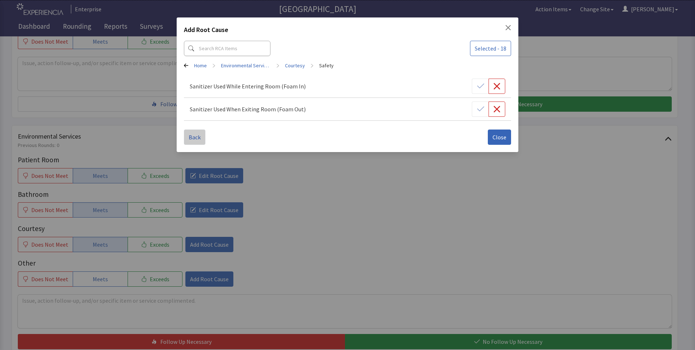
click at [193, 138] on span "Back" at bounding box center [195, 137] width 12 height 9
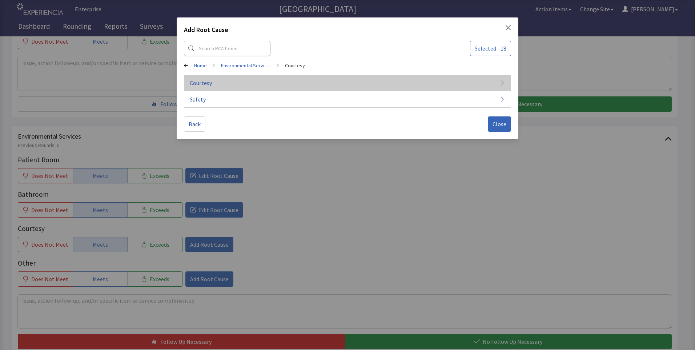
click at [267, 87] on button "Courtesy" at bounding box center [347, 83] width 327 height 16
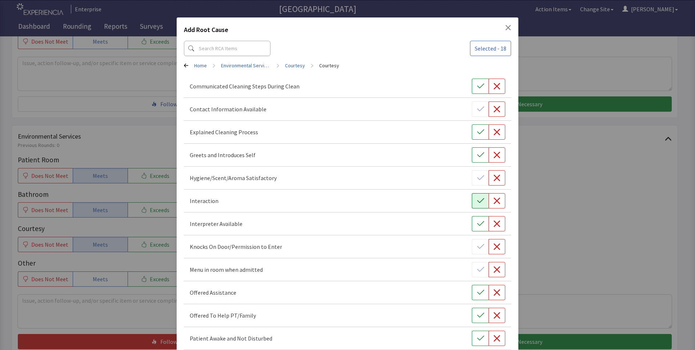
click at [477, 200] on icon "button" at bounding box center [480, 200] width 7 height 7
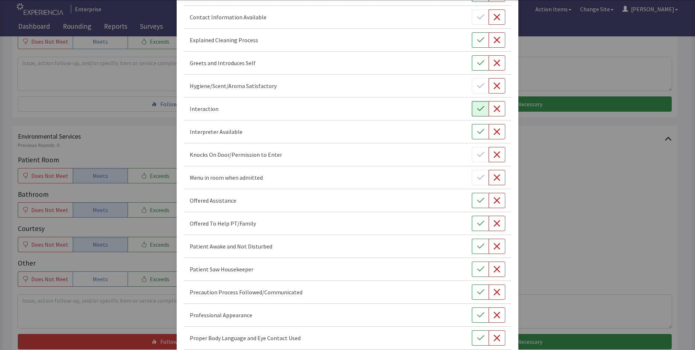
scroll to position [109, 0]
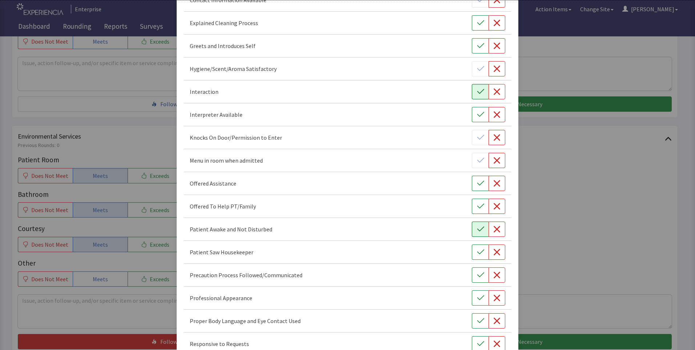
click at [477, 231] on icon "button" at bounding box center [480, 228] width 7 height 7
click at [477, 256] on button "button" at bounding box center [480, 251] width 17 height 15
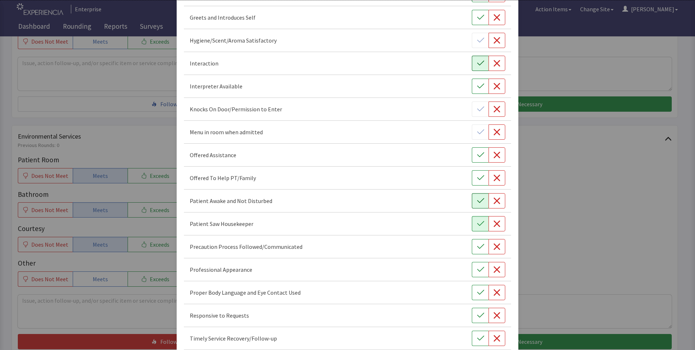
scroll to position [182, 0]
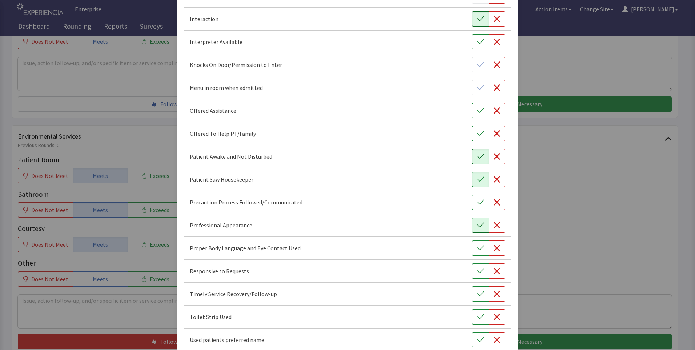
click at [477, 226] on icon "button" at bounding box center [480, 224] width 7 height 5
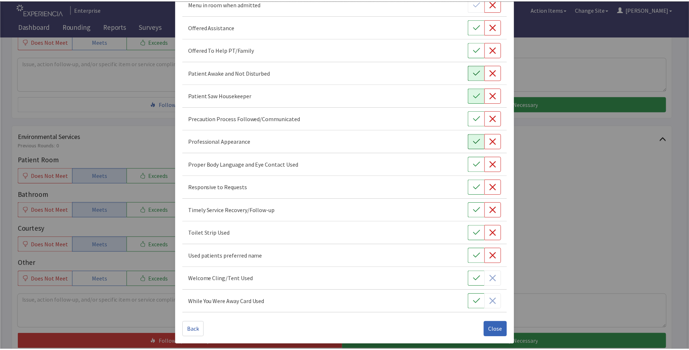
scroll to position [266, 0]
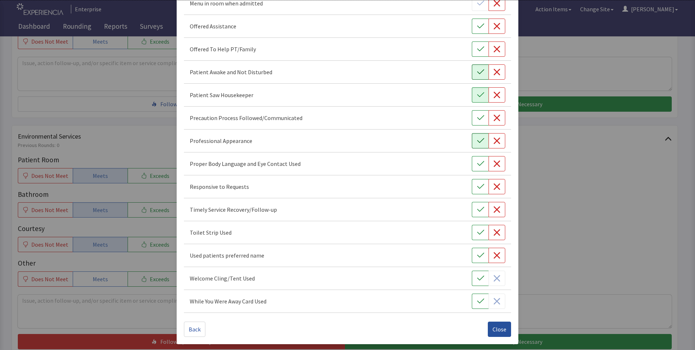
click at [492, 330] on span "Close" at bounding box center [499, 328] width 14 height 9
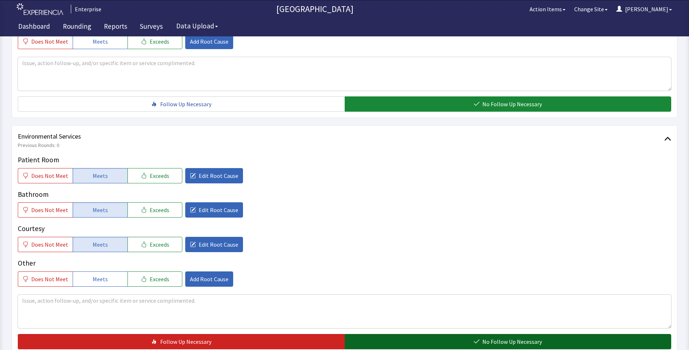
click at [413, 346] on button "No Follow Up Necessary" at bounding box center [508, 341] width 327 height 15
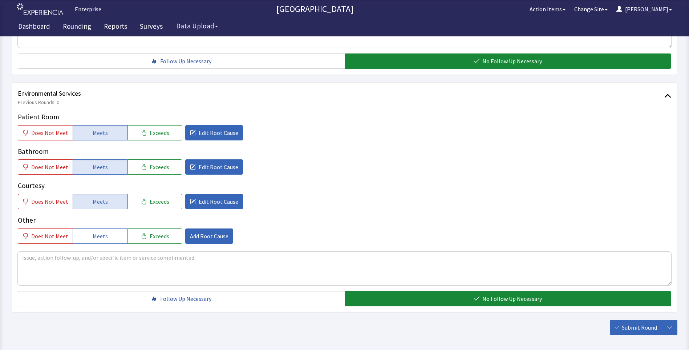
scroll to position [403, 0]
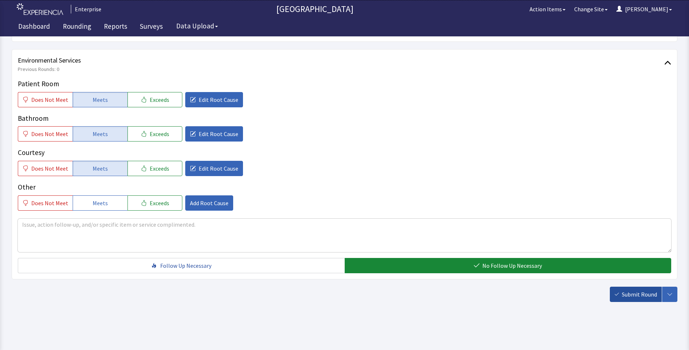
click at [625, 298] on span "Submit Round" at bounding box center [639, 294] width 35 height 9
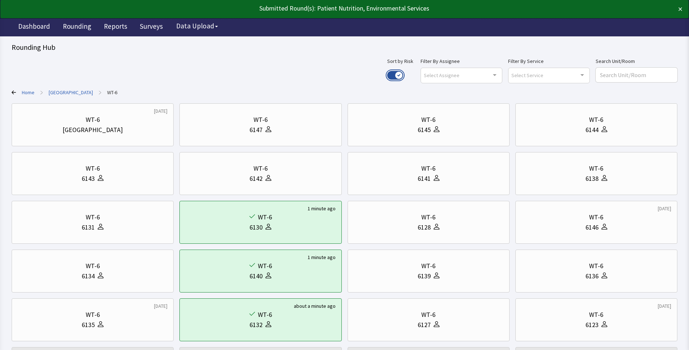
click at [403, 76] on button "Use setting" at bounding box center [395, 75] width 16 height 9
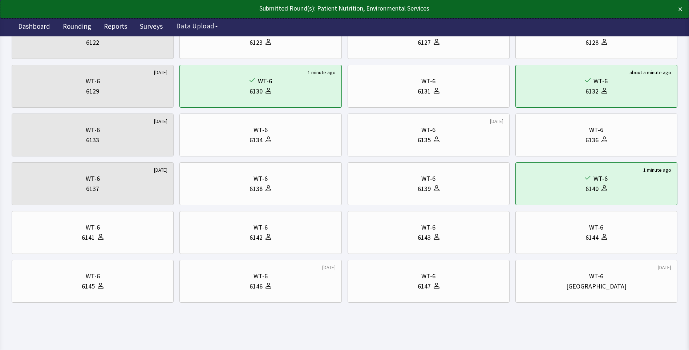
scroll to position [88, 0]
click at [244, 237] on div "6142" at bounding box center [261, 236] width 150 height 10
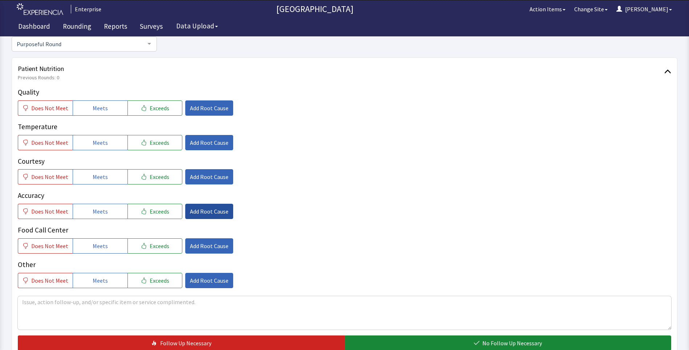
scroll to position [109, 0]
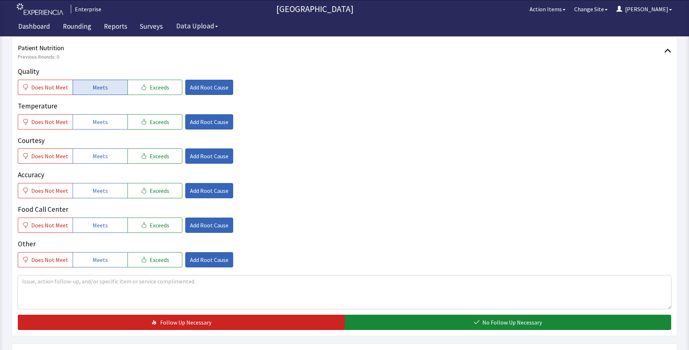
click at [88, 83] on button "Meets" at bounding box center [100, 87] width 55 height 15
click at [98, 124] on span "Meets" at bounding box center [100, 121] width 15 height 9
drag, startPoint x: 99, startPoint y: 154, endPoint x: 98, endPoint y: 160, distance: 6.2
click at [99, 157] on span "Meets" at bounding box center [100, 156] width 15 height 9
drag, startPoint x: 94, startPoint y: 187, endPoint x: 95, endPoint y: 191, distance: 4.4
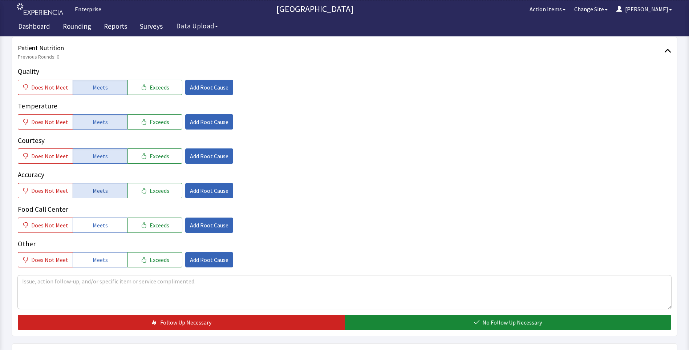
click at [95, 190] on span "Meets" at bounding box center [100, 190] width 15 height 9
drag, startPoint x: 98, startPoint y: 222, endPoint x: 116, endPoint y: 210, distance: 22.0
click at [102, 220] on button "Meets" at bounding box center [100, 224] width 55 height 15
click at [212, 92] on button "Add Root Cause" at bounding box center [209, 87] width 48 height 15
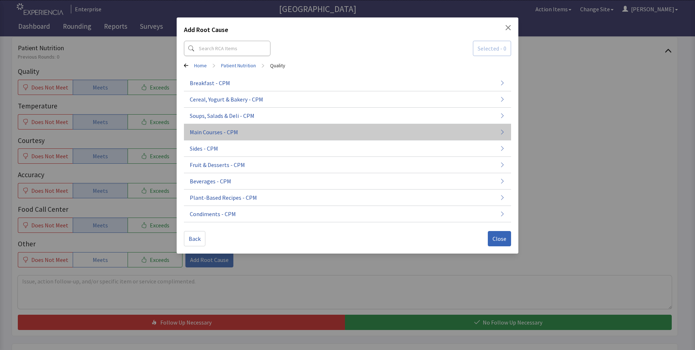
click at [212, 130] on span "Main Courses - CPM" at bounding box center [214, 132] width 48 height 9
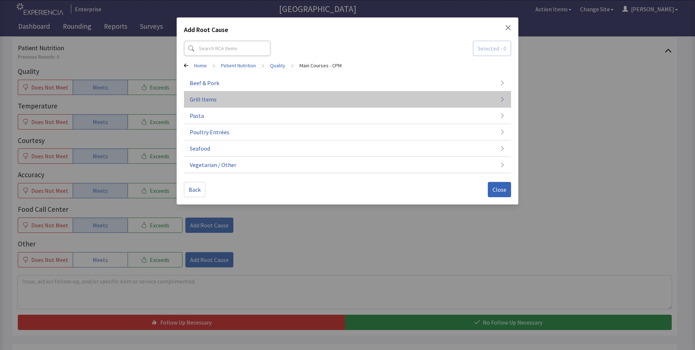
click at [227, 101] on button "Grill Items" at bounding box center [347, 99] width 327 height 16
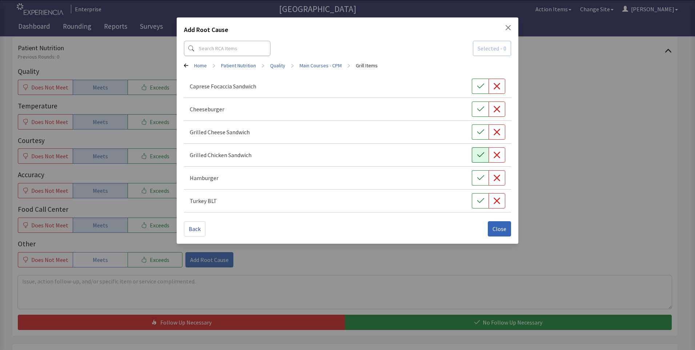
click at [482, 159] on button "button" at bounding box center [480, 154] width 17 height 15
click at [502, 233] on span "Close" at bounding box center [499, 228] width 14 height 9
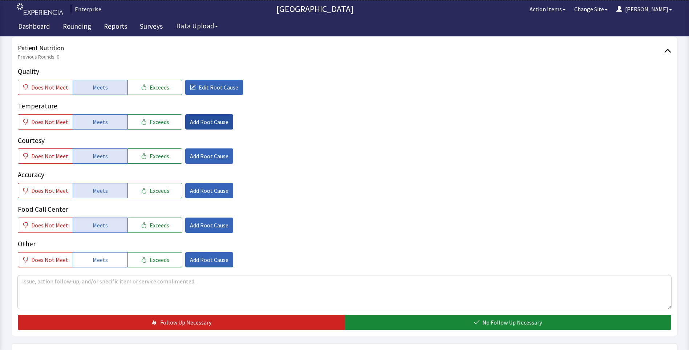
click at [213, 125] on span "Add Root Cause" at bounding box center [209, 121] width 39 height 9
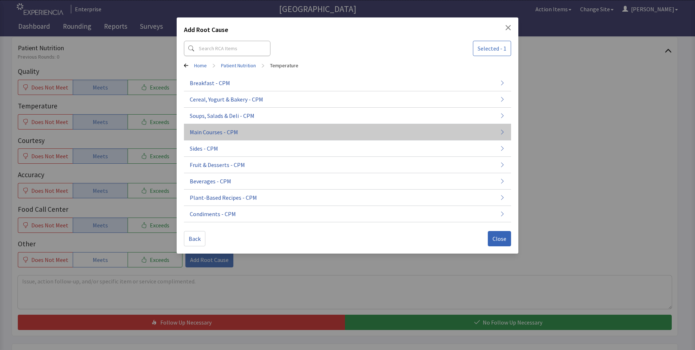
click at [214, 133] on span "Main Courses - CPM" at bounding box center [214, 132] width 48 height 9
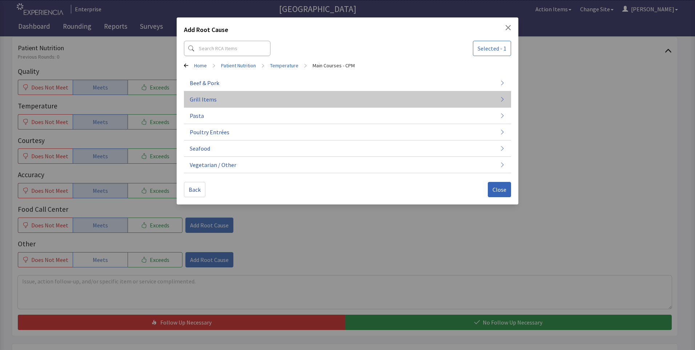
click at [230, 100] on button "Grill Items" at bounding box center [347, 99] width 327 height 16
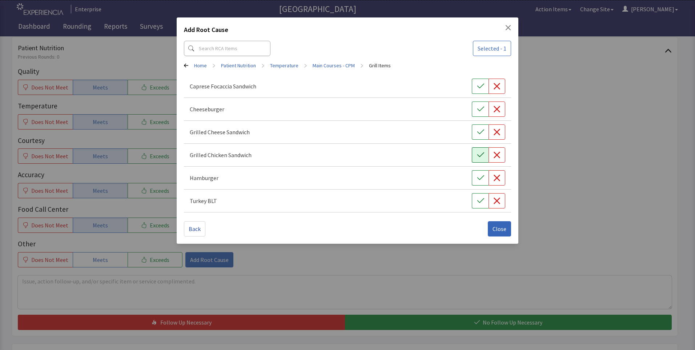
drag, startPoint x: 479, startPoint y: 157, endPoint x: 484, endPoint y: 211, distance: 54.7
click at [479, 157] on icon "button" at bounding box center [480, 154] width 7 height 7
click at [497, 230] on span "Close" at bounding box center [499, 228] width 14 height 9
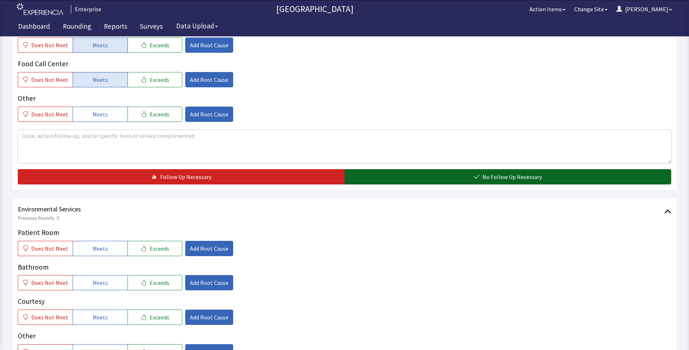
click at [399, 182] on button "No Follow Up Necessary" at bounding box center [508, 176] width 327 height 15
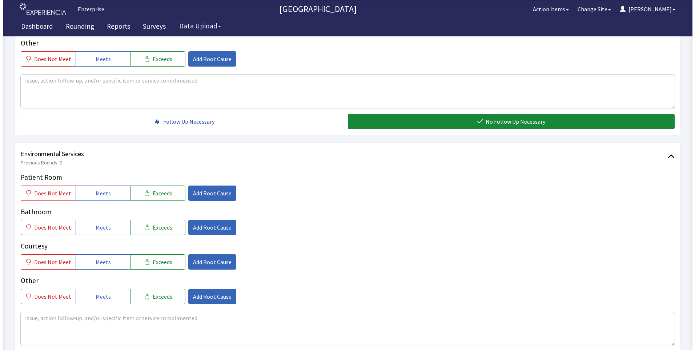
scroll to position [363, 0]
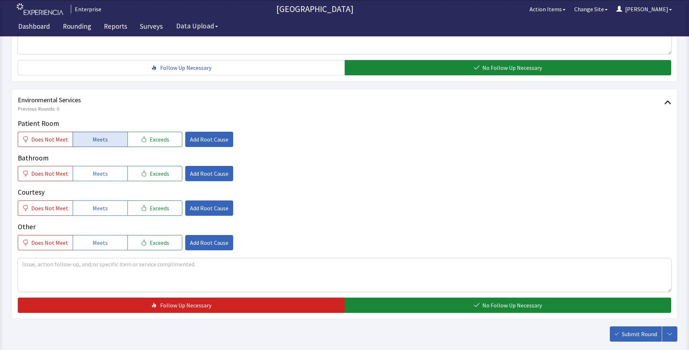
click at [93, 142] on span "Meets" at bounding box center [100, 139] width 15 height 9
drag, startPoint x: 93, startPoint y: 169, endPoint x: 94, endPoint y: 175, distance: 6.2
click at [93, 173] on span "Meets" at bounding box center [100, 173] width 15 height 9
drag, startPoint x: 97, startPoint y: 203, endPoint x: 149, endPoint y: 179, distance: 57.4
click at [101, 201] on button "Meets" at bounding box center [100, 207] width 55 height 15
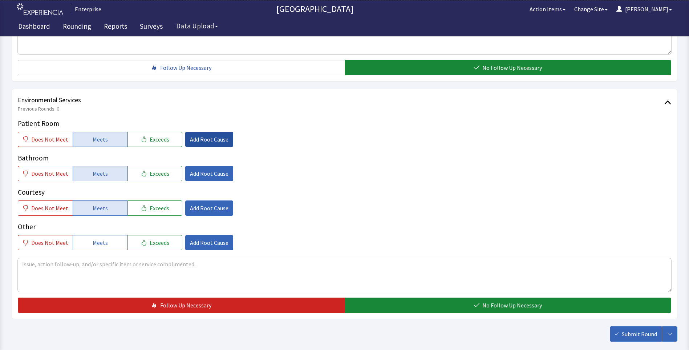
click at [205, 145] on button "Add Root Cause" at bounding box center [209, 139] width 48 height 15
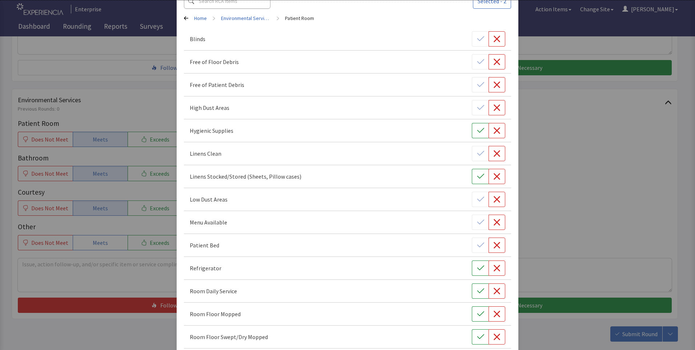
scroll to position [145, 0]
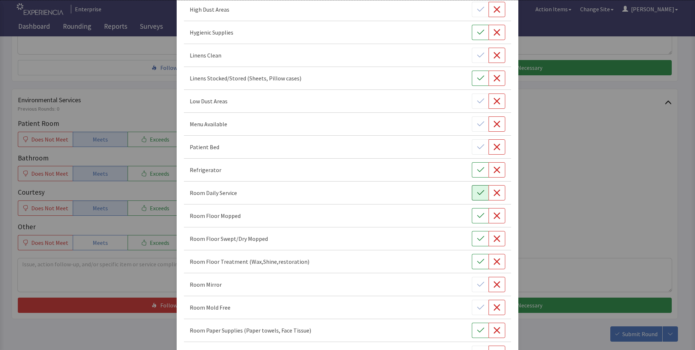
click at [478, 191] on icon "button" at bounding box center [480, 192] width 7 height 7
click at [479, 216] on icon "button" at bounding box center [480, 215] width 7 height 7
click at [477, 235] on icon "button" at bounding box center [480, 238] width 7 height 7
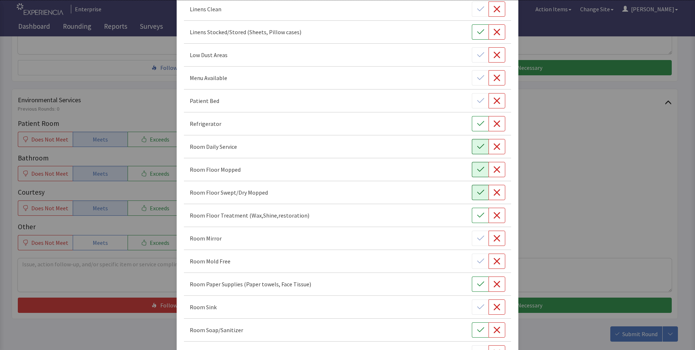
scroll to position [291, 0]
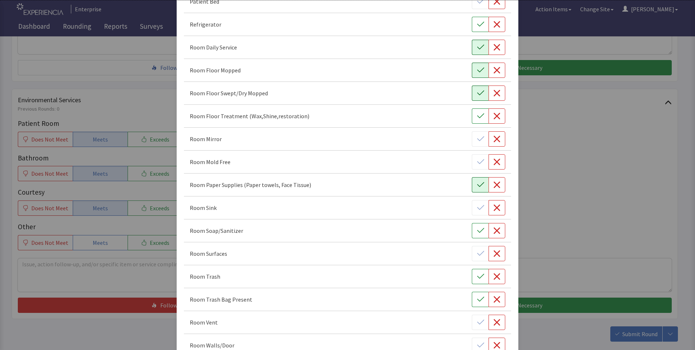
click at [477, 185] on icon "button" at bounding box center [480, 184] width 7 height 7
click at [478, 275] on icon "button" at bounding box center [480, 276] width 7 height 5
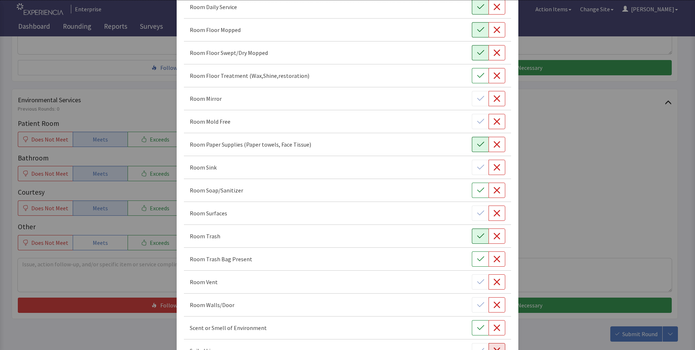
scroll to position [403, 0]
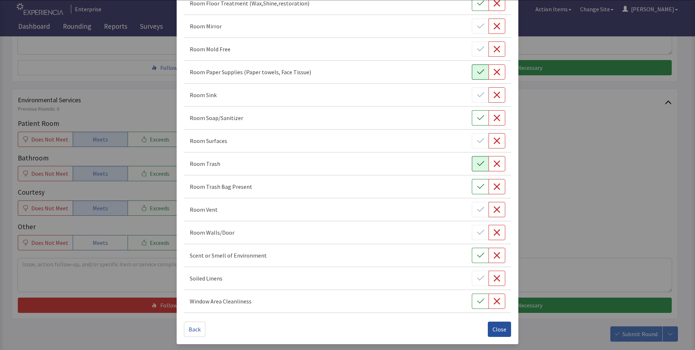
click at [495, 330] on span "Close" at bounding box center [499, 328] width 14 height 9
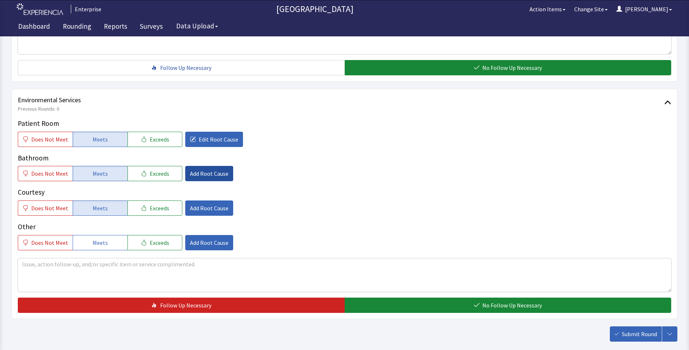
click at [194, 171] on span "Add Root Cause" at bounding box center [209, 173] width 39 height 9
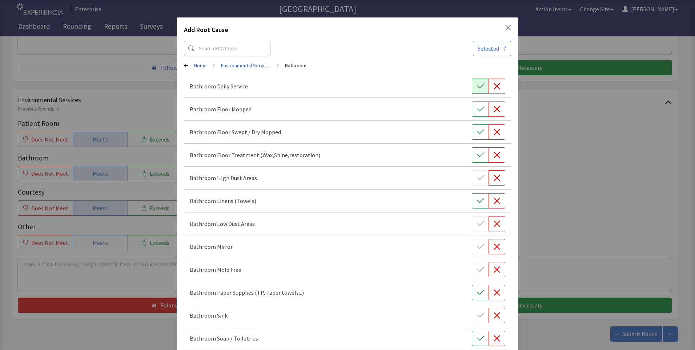
click at [478, 90] on button "button" at bounding box center [480, 85] width 17 height 15
drag, startPoint x: 477, startPoint y: 116, endPoint x: 477, endPoint y: 132, distance: 16.0
click at [477, 119] on div "Bathroom Floor Mopped" at bounding box center [347, 109] width 327 height 23
drag, startPoint x: 477, startPoint y: 137, endPoint x: 477, endPoint y: 152, distance: 14.9
click at [477, 139] on button "button" at bounding box center [480, 131] width 17 height 15
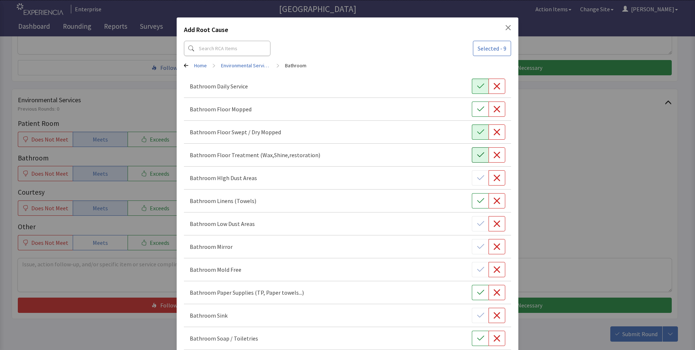
click at [477, 155] on icon "button" at bounding box center [480, 154] width 7 height 7
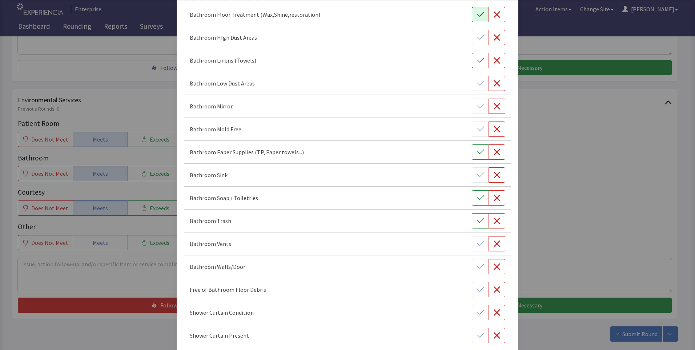
scroll to position [145, 0]
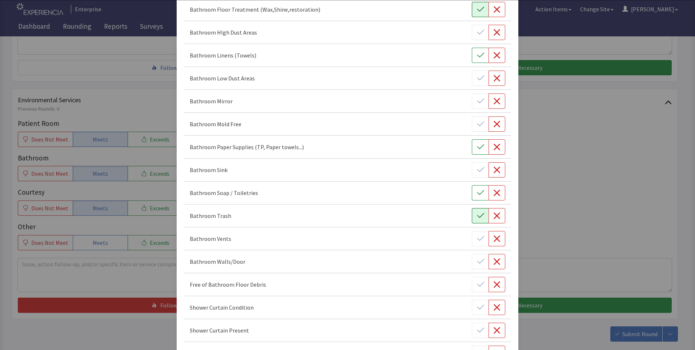
click at [477, 217] on icon "button" at bounding box center [480, 215] width 7 height 7
click at [477, 145] on icon "button" at bounding box center [480, 146] width 7 height 7
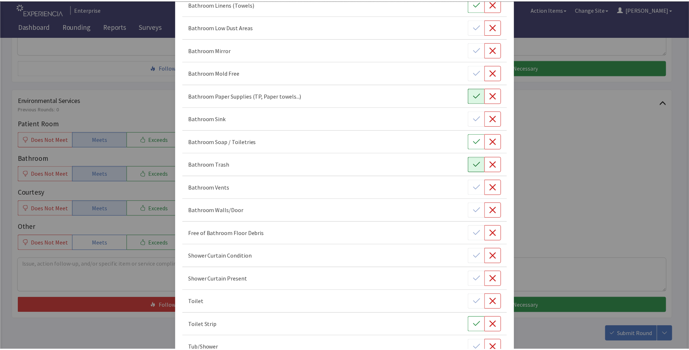
scroll to position [243, 0]
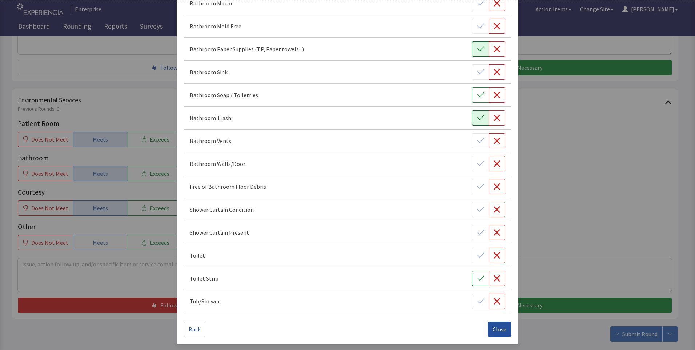
click at [500, 334] on button "Close" at bounding box center [499, 328] width 23 height 15
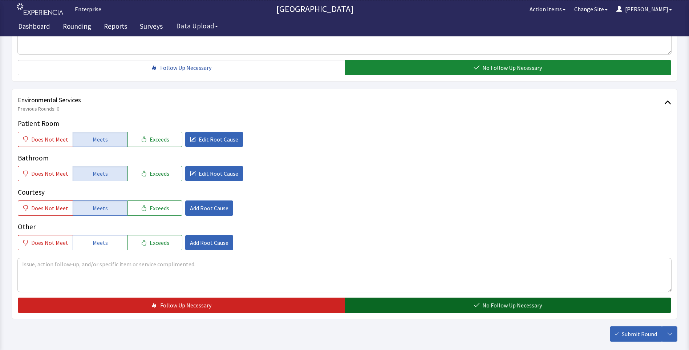
click at [485, 302] on span "No Follow Up Necessary" at bounding box center [512, 304] width 60 height 9
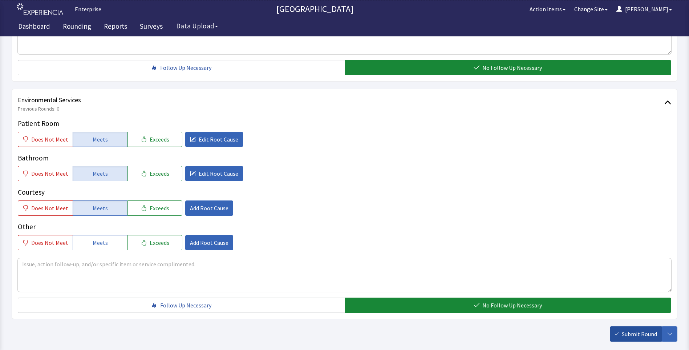
drag, startPoint x: 634, startPoint y: 333, endPoint x: 630, endPoint y: 330, distance: 5.4
click at [634, 334] on span "Submit Round" at bounding box center [639, 333] width 35 height 9
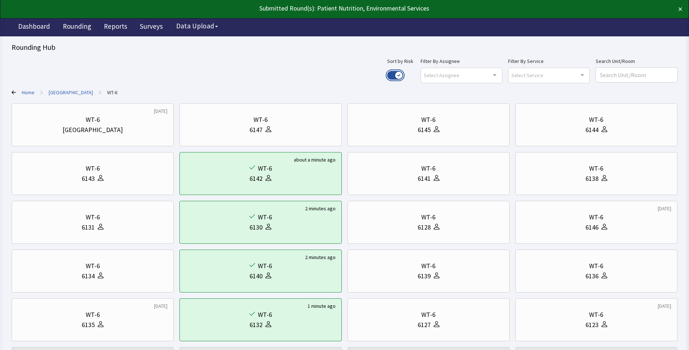
click at [403, 72] on button "Use setting" at bounding box center [395, 75] width 16 height 9
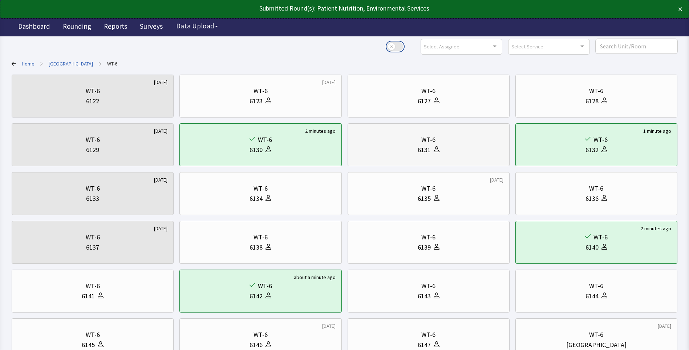
scroll to position [88, 0]
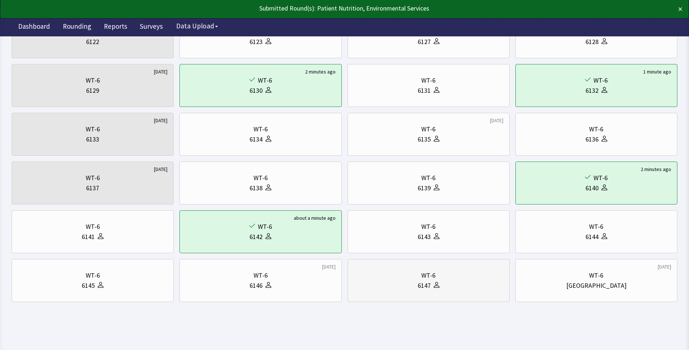
click at [447, 281] on div "6147" at bounding box center [429, 285] width 150 height 10
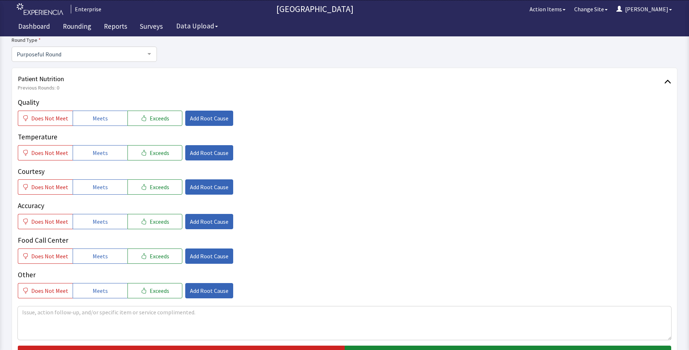
scroll to position [73, 0]
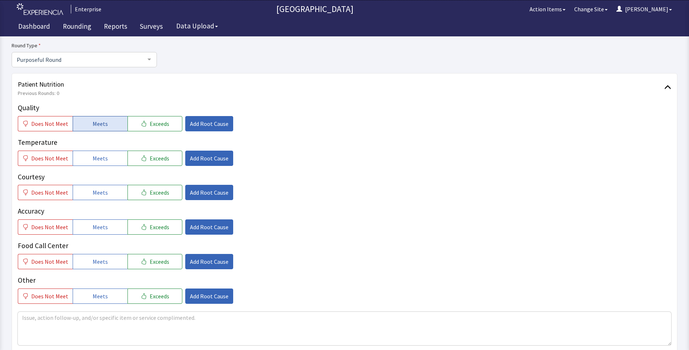
click at [108, 125] on button "Meets" at bounding box center [100, 123] width 55 height 15
drag, startPoint x: 106, startPoint y: 160, endPoint x: 104, endPoint y: 180, distance: 19.8
click at [106, 161] on button "Meets" at bounding box center [100, 157] width 55 height 15
drag, startPoint x: 100, startPoint y: 190, endPoint x: 97, endPoint y: 217, distance: 27.0
click at [100, 194] on span "Meets" at bounding box center [100, 192] width 15 height 9
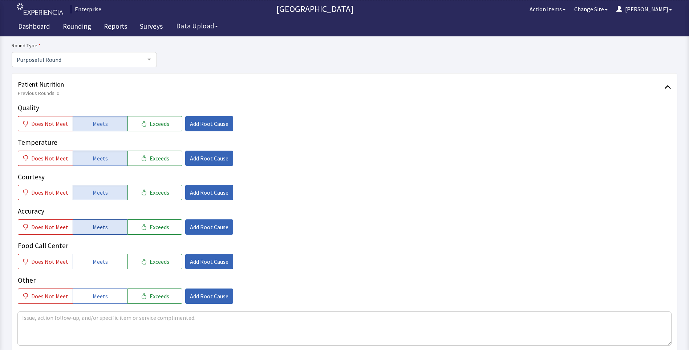
drag, startPoint x: 95, startPoint y: 224, endPoint x: 95, endPoint y: 232, distance: 8.4
click at [95, 228] on span "Meets" at bounding box center [100, 226] width 15 height 9
click at [93, 258] on span "Meets" at bounding box center [100, 261] width 15 height 9
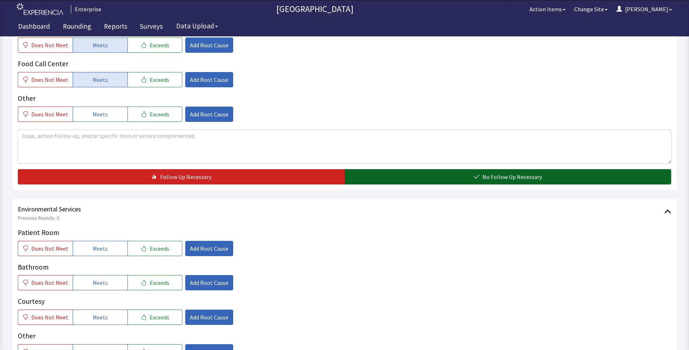
click at [367, 176] on button "No Follow Up Necessary" at bounding box center [508, 176] width 327 height 15
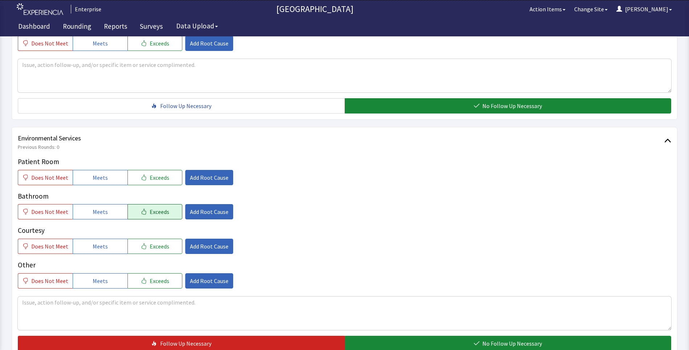
scroll to position [363, 0]
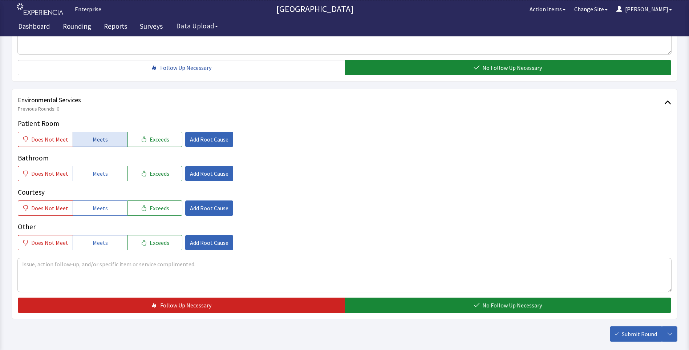
click at [100, 141] on span "Meets" at bounding box center [100, 139] width 15 height 9
drag, startPoint x: 97, startPoint y: 173, endPoint x: 93, endPoint y: 198, distance: 25.7
click at [97, 175] on span "Meets" at bounding box center [100, 173] width 15 height 9
drag, startPoint x: 92, startPoint y: 202, endPoint x: 134, endPoint y: 226, distance: 48.8
click at [93, 205] on button "Meets" at bounding box center [100, 207] width 55 height 15
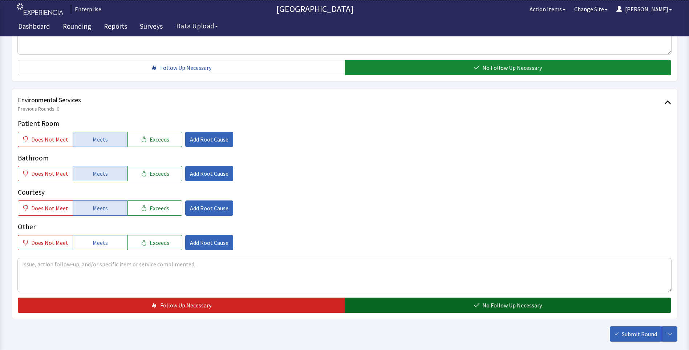
click at [394, 307] on button "No Follow Up Necessary" at bounding box center [508, 304] width 327 height 15
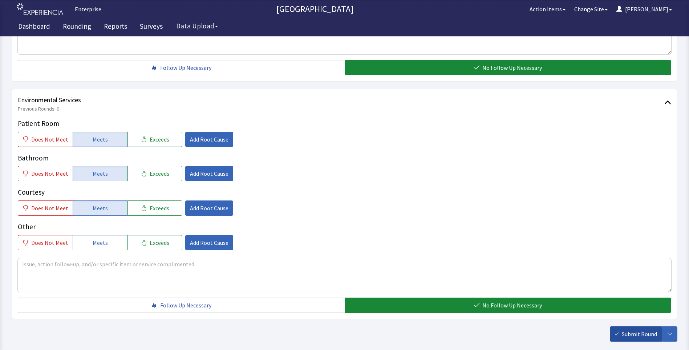
click at [651, 331] on span "Submit Round" at bounding box center [639, 333] width 35 height 9
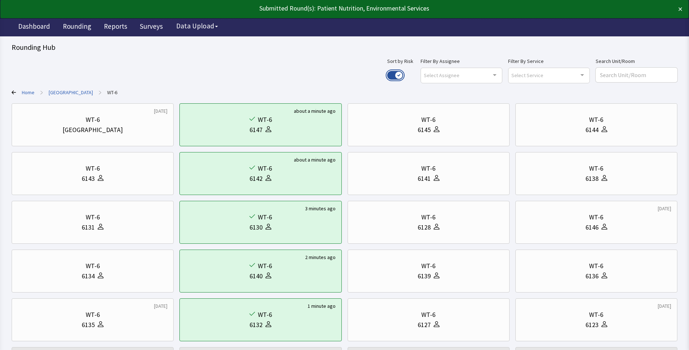
click at [403, 75] on button "Use setting" at bounding box center [395, 75] width 16 height 9
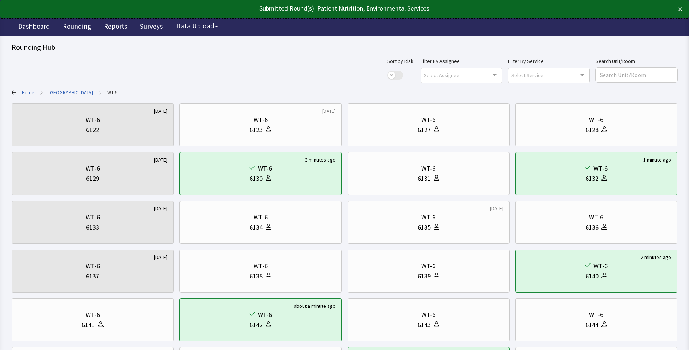
click at [68, 93] on link "[GEOGRAPHIC_DATA]" at bounding box center [71, 92] width 44 height 7
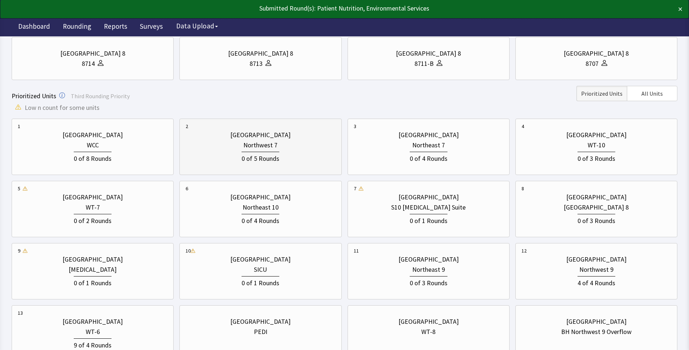
scroll to position [182, 0]
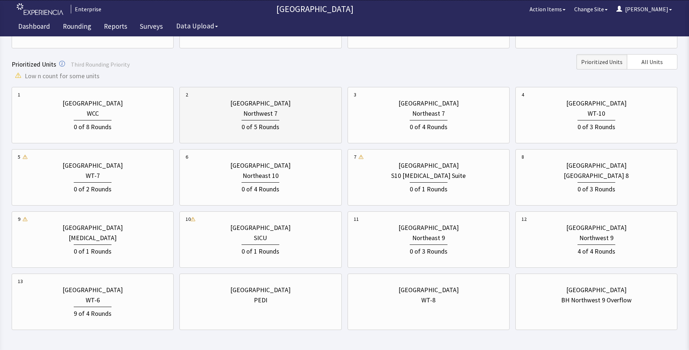
click at [319, 126] on div "0 of 5 Rounds" at bounding box center [261, 124] width 150 height 13
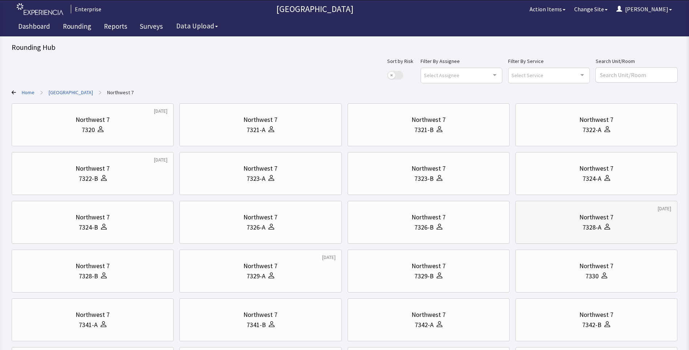
click at [597, 221] on div "Northwest 7" at bounding box center [596, 217] width 34 height 10
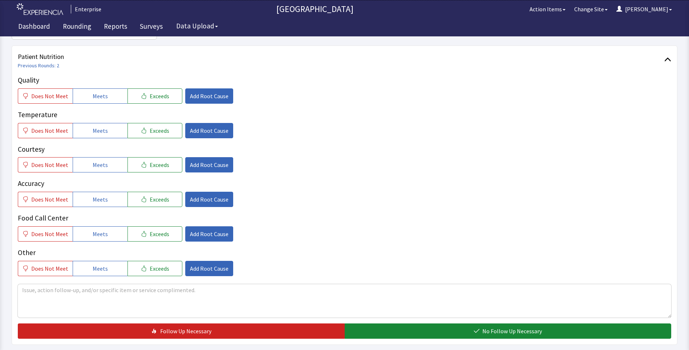
scroll to position [109, 0]
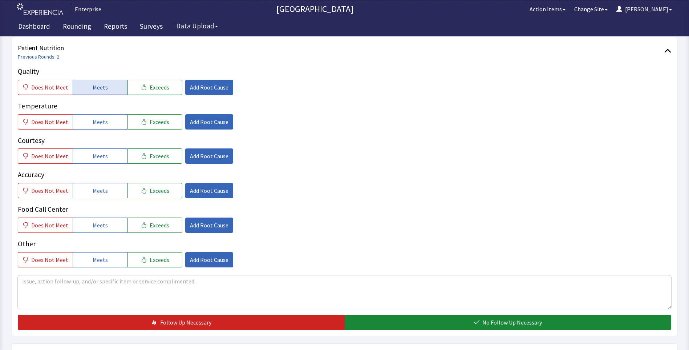
drag, startPoint x: 87, startPoint y: 82, endPoint x: 96, endPoint y: 108, distance: 27.2
click at [88, 82] on button "Meets" at bounding box center [100, 87] width 55 height 15
drag, startPoint x: 98, startPoint y: 124, endPoint x: 101, endPoint y: 150, distance: 26.8
click at [98, 125] on span "Meets" at bounding box center [100, 121] width 15 height 9
click at [97, 162] on button "Meets" at bounding box center [100, 155] width 55 height 15
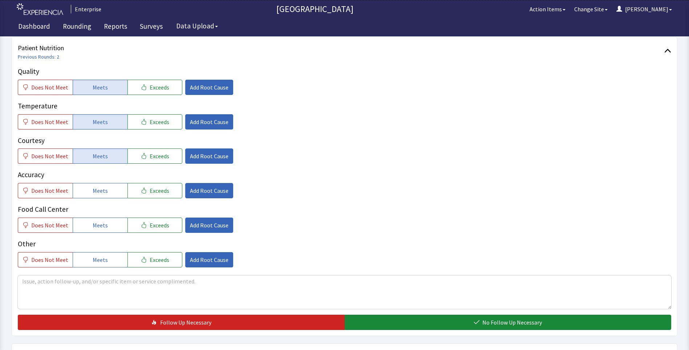
drag, startPoint x: 101, startPoint y: 190, endPoint x: 104, endPoint y: 203, distance: 13.0
click at [103, 197] on button "Meets" at bounding box center [100, 190] width 55 height 15
drag, startPoint x: 101, startPoint y: 223, endPoint x: 159, endPoint y: 191, distance: 66.7
click at [106, 223] on button "Meets" at bounding box center [100, 224] width 55 height 15
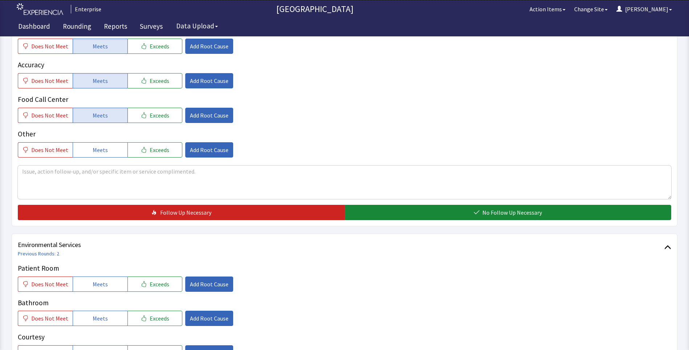
scroll to position [291, 0]
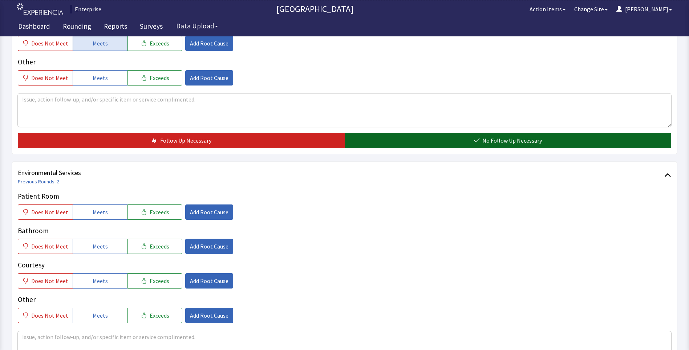
click at [372, 136] on button "No Follow Up Necessary" at bounding box center [508, 140] width 327 height 15
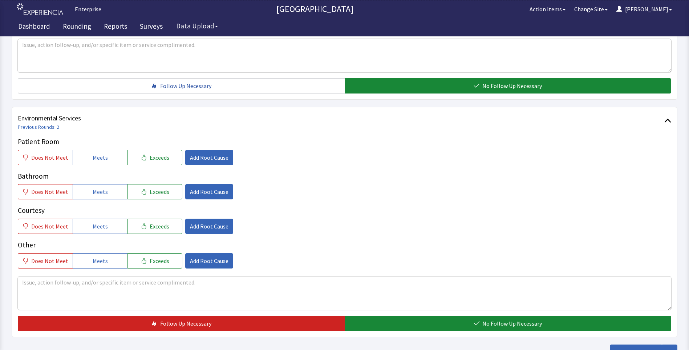
scroll to position [400, 0]
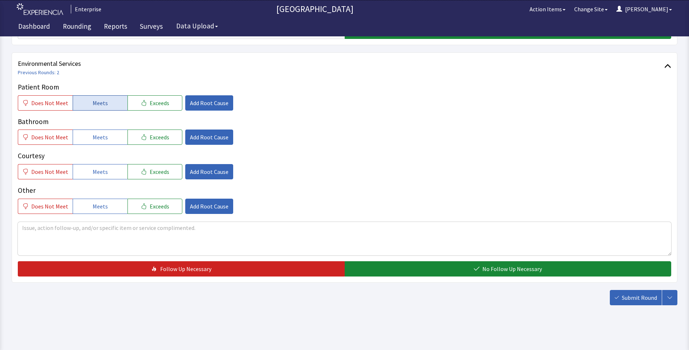
click at [110, 105] on button "Meets" at bounding box center [100, 102] width 55 height 15
drag, startPoint x: 101, startPoint y: 138, endPoint x: 101, endPoint y: 158, distance: 19.3
click at [101, 142] on button "Meets" at bounding box center [100, 136] width 55 height 15
drag, startPoint x: 99, startPoint y: 171, endPoint x: 277, endPoint y: 231, distance: 187.4
click at [114, 179] on button "Meets" at bounding box center [100, 171] width 55 height 15
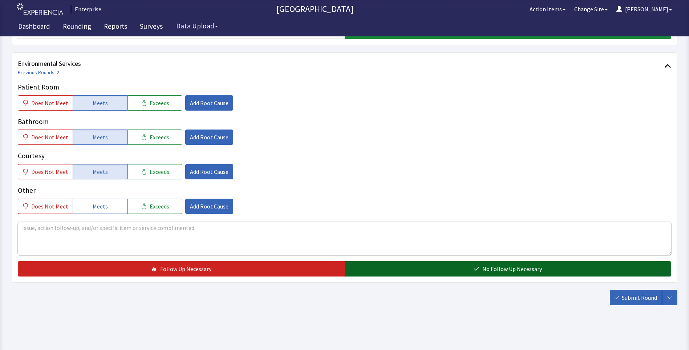
drag, startPoint x: 387, startPoint y: 270, endPoint x: 398, endPoint y: 272, distance: 11.5
click at [391, 270] on button "No Follow Up Necessary" at bounding box center [508, 268] width 327 height 15
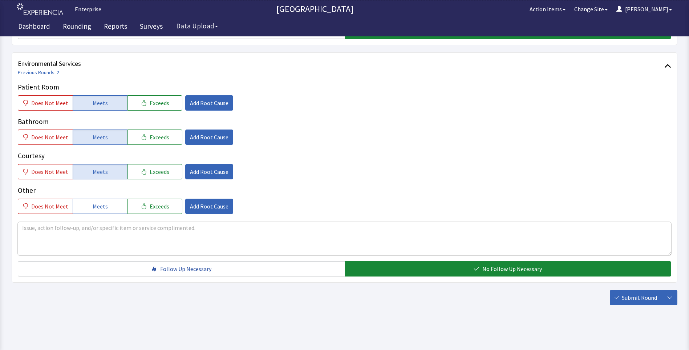
drag, startPoint x: 630, startPoint y: 300, endPoint x: 623, endPoint y: 296, distance: 8.3
click at [630, 300] on span "Submit Round" at bounding box center [639, 297] width 35 height 9
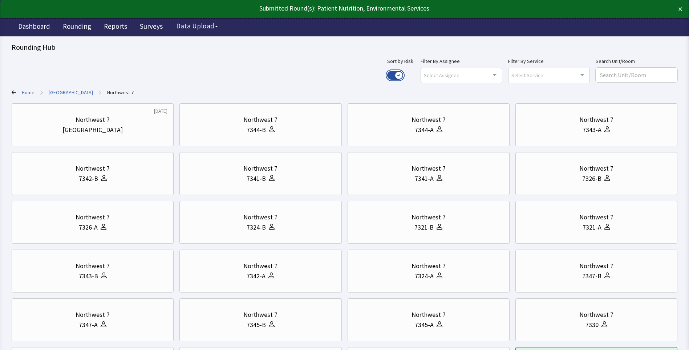
click at [403, 73] on button "Use setting" at bounding box center [395, 75] width 16 height 9
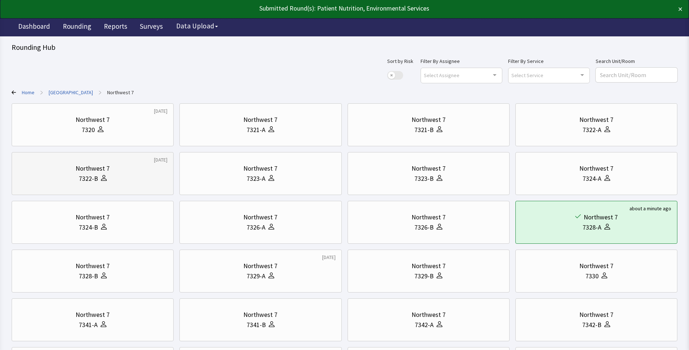
click at [134, 178] on div "7322-B" at bounding box center [93, 178] width 150 height 10
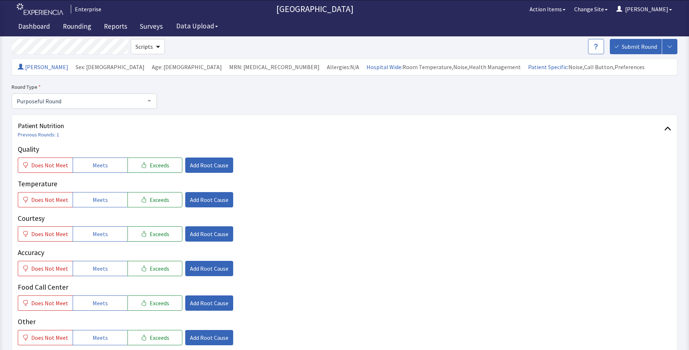
scroll to position [109, 0]
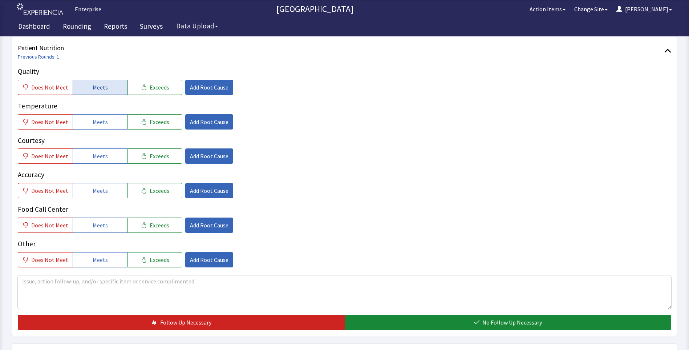
click at [93, 88] on span "Meets" at bounding box center [100, 87] width 15 height 9
drag, startPoint x: 91, startPoint y: 118, endPoint x: 91, endPoint y: 141, distance: 22.9
click at [93, 119] on span "Meets" at bounding box center [100, 121] width 15 height 9
click at [86, 154] on button "Meets" at bounding box center [100, 155] width 55 height 15
drag, startPoint x: 93, startPoint y: 191, endPoint x: 93, endPoint y: 213, distance: 21.8
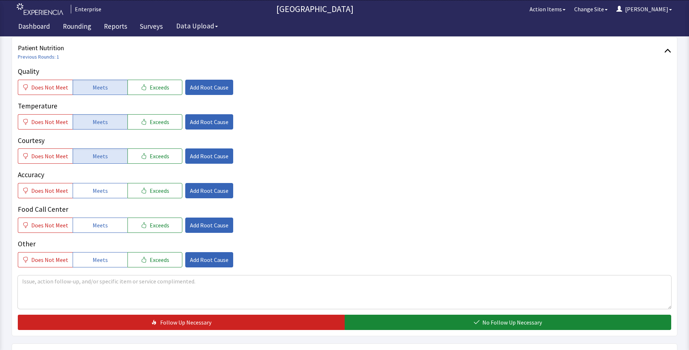
click at [93, 192] on span "Meets" at bounding box center [100, 190] width 15 height 9
click at [104, 221] on span "Meets" at bounding box center [100, 225] width 15 height 9
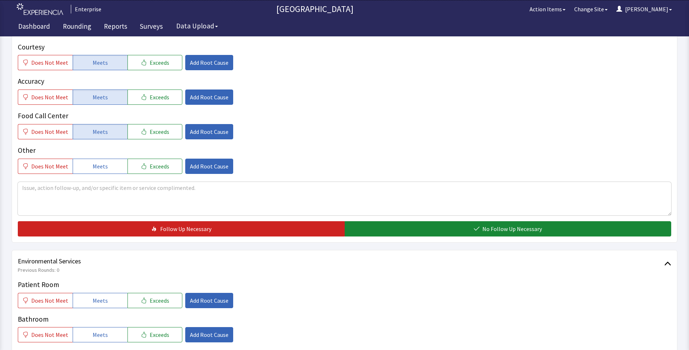
scroll to position [254, 0]
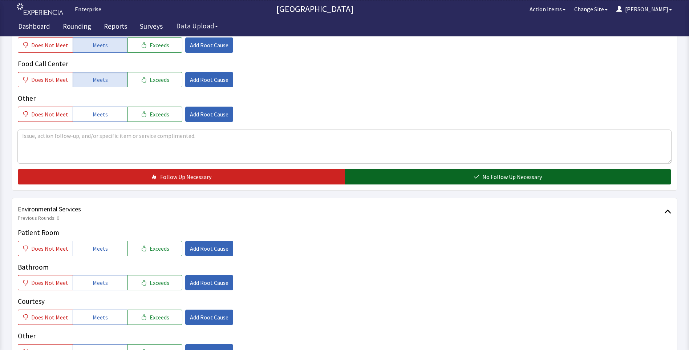
click at [352, 178] on button "No Follow Up Necessary" at bounding box center [508, 176] width 327 height 15
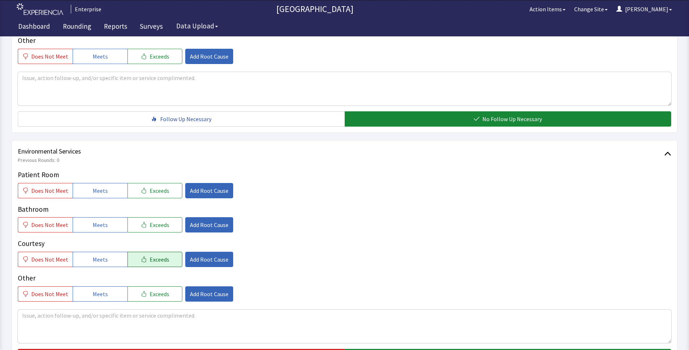
scroll to position [363, 0]
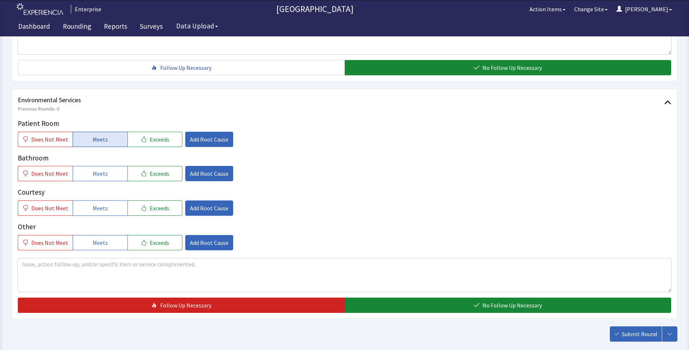
click at [80, 135] on button "Meets" at bounding box center [100, 139] width 55 height 15
click at [85, 173] on button "Meets" at bounding box center [100, 173] width 55 height 15
drag, startPoint x: 88, startPoint y: 206, endPoint x: 201, endPoint y: 245, distance: 119.4
click at [91, 206] on button "Meets" at bounding box center [100, 207] width 55 height 15
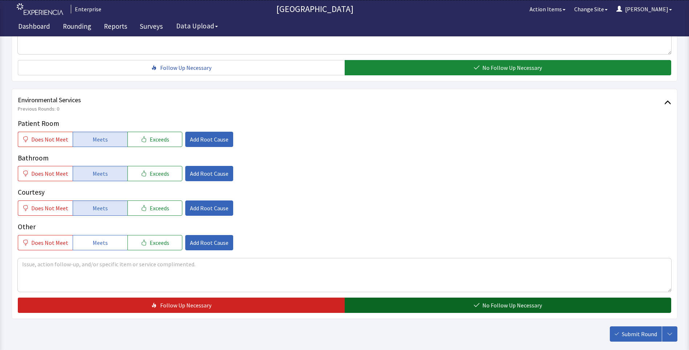
drag, startPoint x: 371, startPoint y: 309, endPoint x: 382, endPoint y: 310, distance: 11.6
click at [373, 309] on button "No Follow Up Necessary" at bounding box center [508, 304] width 327 height 15
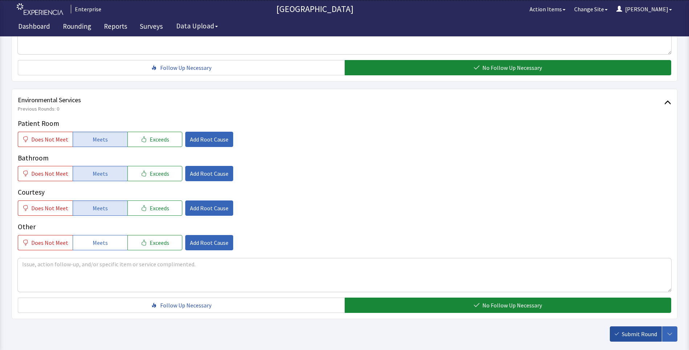
click at [634, 330] on span "Submit Round" at bounding box center [639, 333] width 35 height 9
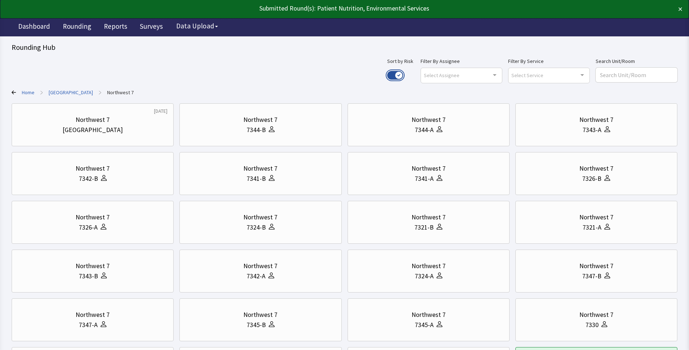
click at [403, 75] on button "Use setting" at bounding box center [395, 75] width 16 height 9
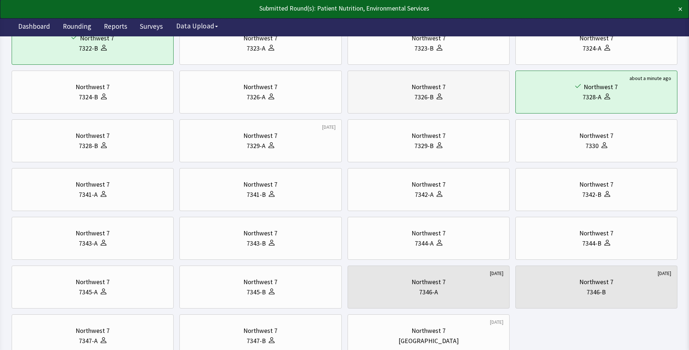
scroll to position [145, 0]
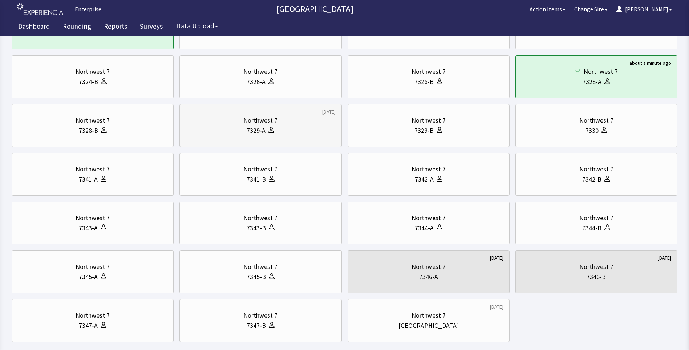
click at [267, 124] on div "Northwest 7" at bounding box center [260, 120] width 34 height 10
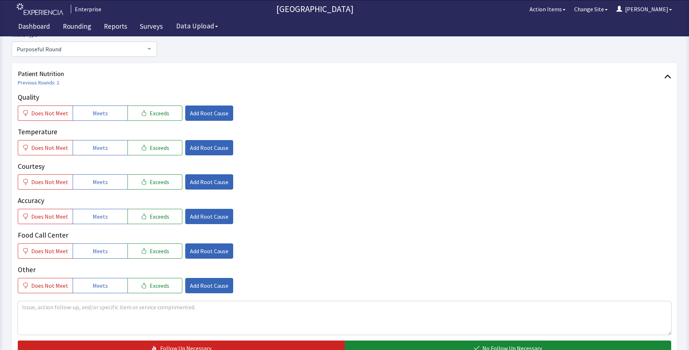
scroll to position [145, 0]
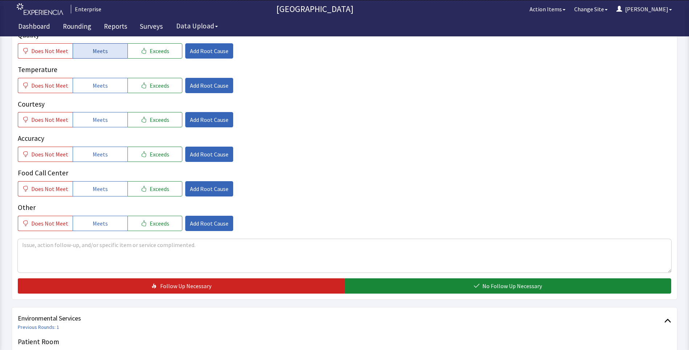
click at [108, 52] on button "Meets" at bounding box center [100, 50] width 55 height 15
click at [109, 84] on button "Meets" at bounding box center [100, 85] width 55 height 15
drag, startPoint x: 104, startPoint y: 120, endPoint x: 104, endPoint y: 137, distance: 17.4
click at [104, 121] on span "Meets" at bounding box center [100, 119] width 15 height 9
drag, startPoint x: 100, startPoint y: 156, endPoint x: 100, endPoint y: 170, distance: 14.2
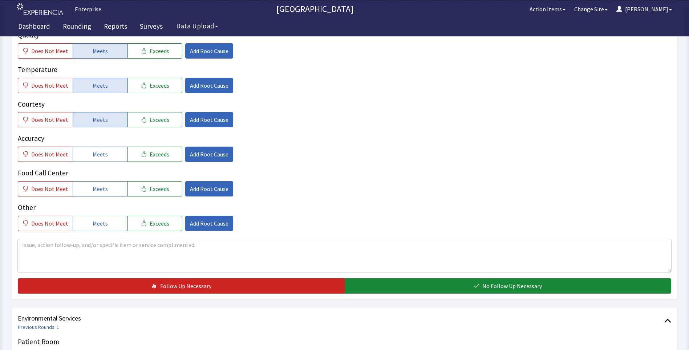
click at [100, 157] on span "Meets" at bounding box center [100, 154] width 15 height 9
click at [96, 187] on span "Meets" at bounding box center [100, 188] width 15 height 9
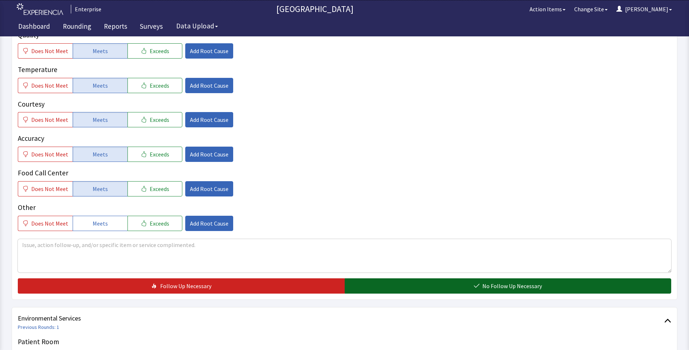
click at [404, 290] on button "No Follow Up Necessary" at bounding box center [508, 285] width 327 height 15
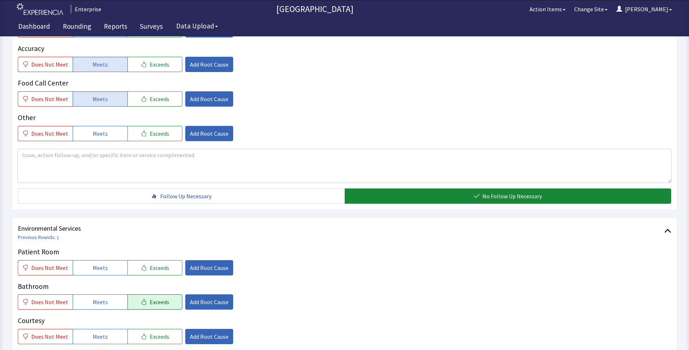
scroll to position [291, 0]
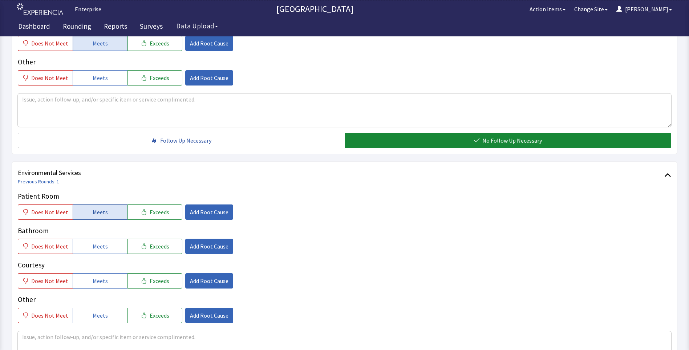
drag, startPoint x: 103, startPoint y: 214, endPoint x: 101, endPoint y: 238, distance: 23.4
click at [102, 214] on span "Meets" at bounding box center [100, 211] width 15 height 9
drag, startPoint x: 100, startPoint y: 249, endPoint x: 100, endPoint y: 254, distance: 4.7
click at [100, 252] on button "Meets" at bounding box center [100, 245] width 55 height 15
click at [98, 280] on span "Meets" at bounding box center [100, 280] width 15 height 9
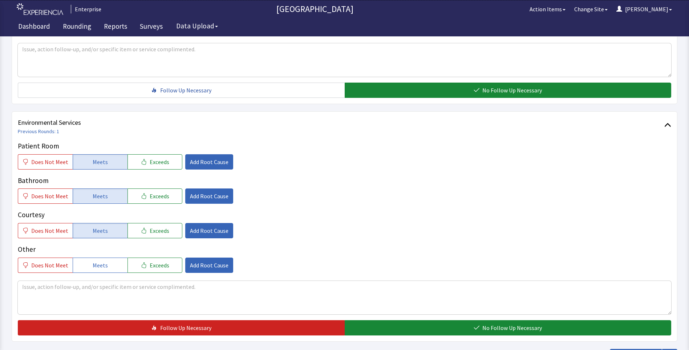
scroll to position [403, 0]
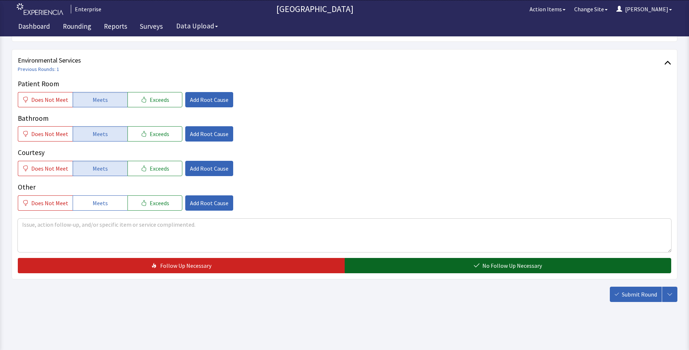
click at [396, 265] on button "No Follow Up Necessary" at bounding box center [508, 265] width 327 height 15
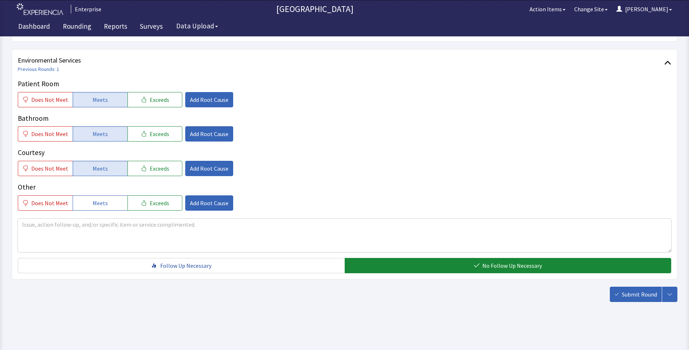
drag, startPoint x: 637, startPoint y: 297, endPoint x: 626, endPoint y: 288, distance: 13.9
click at [639, 297] on span "Submit Round" at bounding box center [639, 294] width 35 height 9
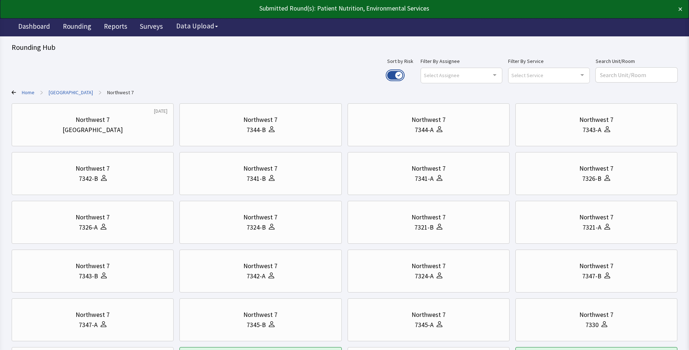
click at [403, 73] on button "Use setting" at bounding box center [395, 75] width 16 height 9
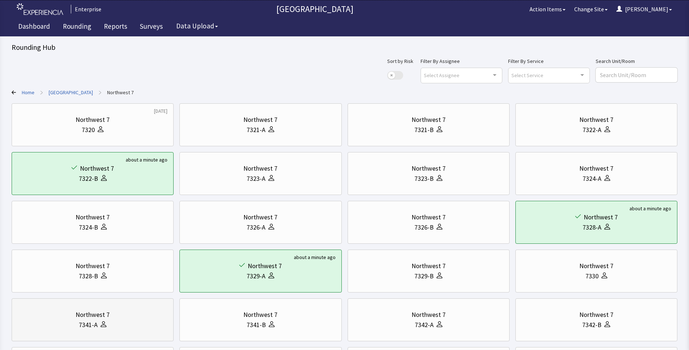
click at [70, 316] on div "Northwest 7" at bounding box center [93, 314] width 150 height 10
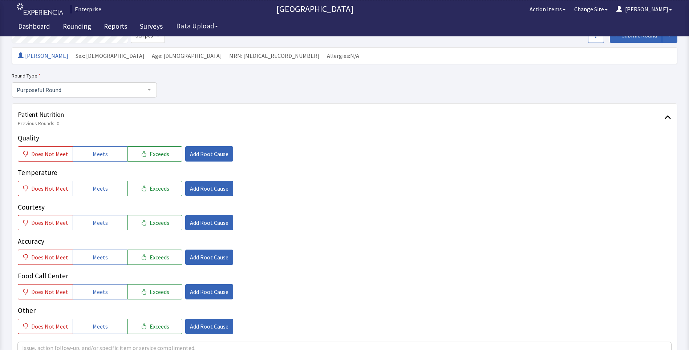
scroll to position [109, 0]
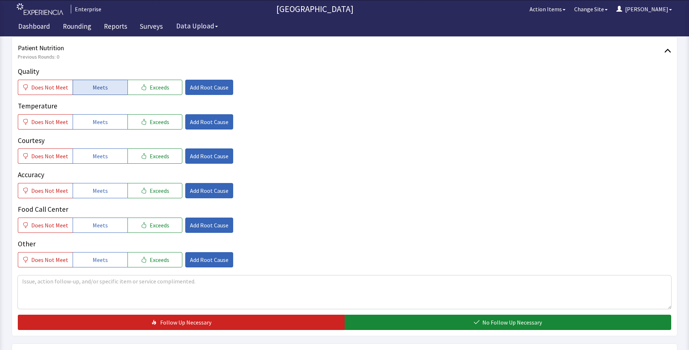
click at [90, 88] on button "Meets" at bounding box center [100, 87] width 55 height 15
drag, startPoint x: 105, startPoint y: 117, endPoint x: 111, endPoint y: 136, distance: 20.2
click at [105, 118] on button "Meets" at bounding box center [100, 121] width 55 height 15
drag, startPoint x: 109, startPoint y: 152, endPoint x: 109, endPoint y: 175, distance: 22.5
click at [109, 155] on button "Meets" at bounding box center [100, 155] width 55 height 15
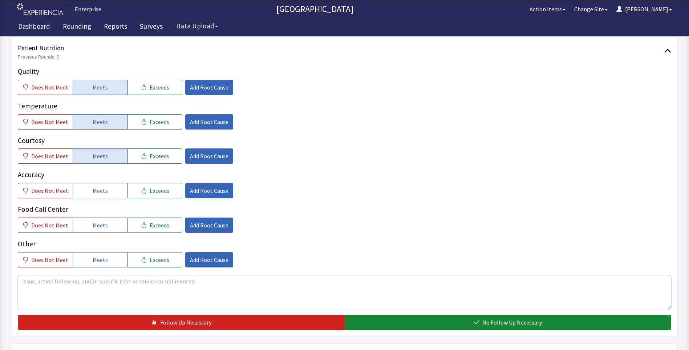
drag, startPoint x: 108, startPoint y: 186, endPoint x: 109, endPoint y: 210, distance: 23.3
click at [110, 193] on button "Meets" at bounding box center [100, 190] width 55 height 15
drag, startPoint x: 105, startPoint y: 217, endPoint x: 118, endPoint y: 212, distance: 14.5
click at [107, 218] on div "Food Call Center Does Not Meet Meets Exceeds Add Root Cause" at bounding box center [345, 218] width 654 height 29
drag, startPoint x: 112, startPoint y: 219, endPoint x: 116, endPoint y: 221, distance: 4.7
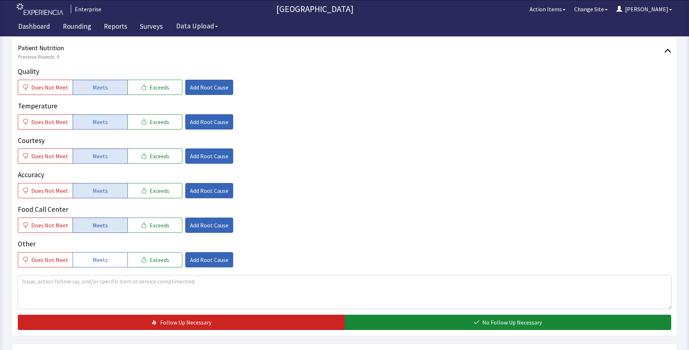
click at [112, 220] on button "Meets" at bounding box center [100, 224] width 55 height 15
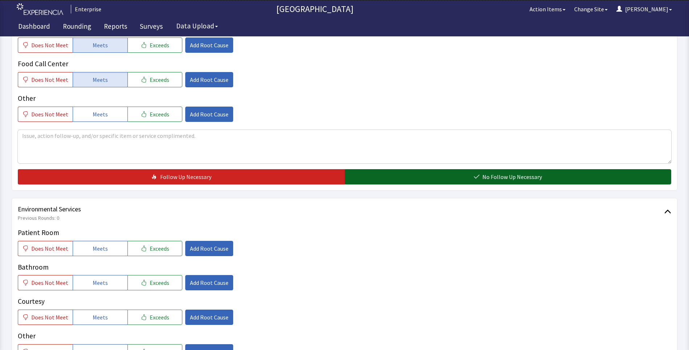
click at [405, 181] on button "No Follow Up Necessary" at bounding box center [508, 176] width 327 height 15
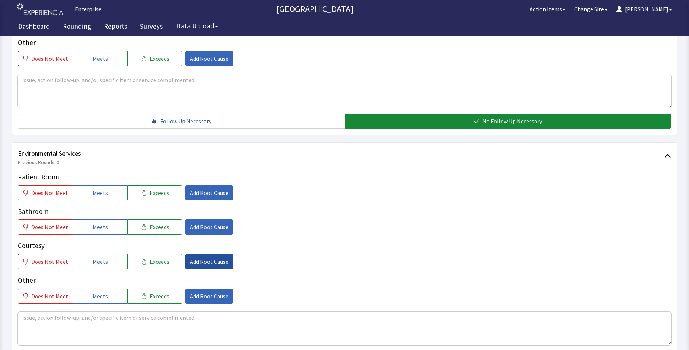
scroll to position [400, 0]
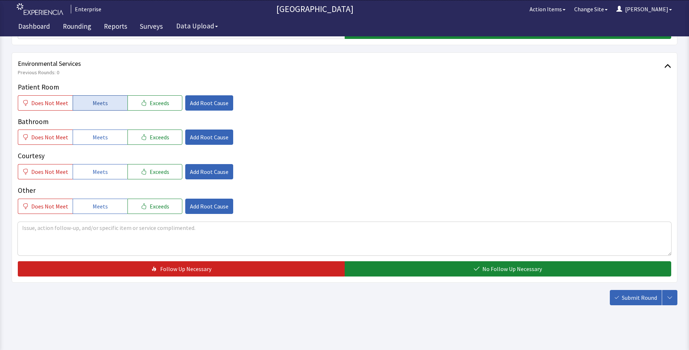
click at [81, 101] on button "Meets" at bounding box center [100, 102] width 55 height 15
drag, startPoint x: 94, startPoint y: 137, endPoint x: 96, endPoint y: 154, distance: 16.8
click at [94, 139] on span "Meets" at bounding box center [100, 137] width 15 height 9
drag, startPoint x: 94, startPoint y: 169, endPoint x: 252, endPoint y: 215, distance: 165.0
click at [105, 174] on button "Meets" at bounding box center [100, 171] width 55 height 15
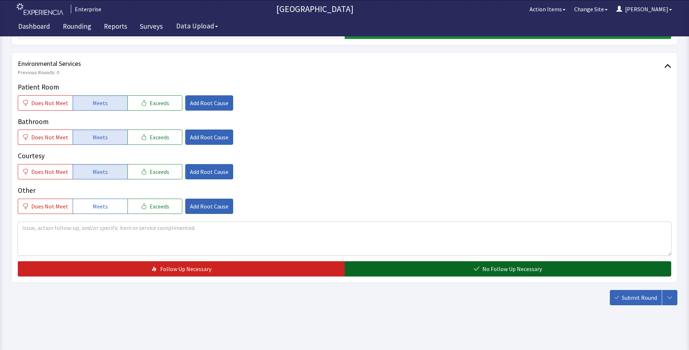
drag, startPoint x: 370, startPoint y: 265, endPoint x: 403, endPoint y: 270, distance: 33.8
click at [375, 267] on button "No Follow Up Necessary" at bounding box center [508, 268] width 327 height 15
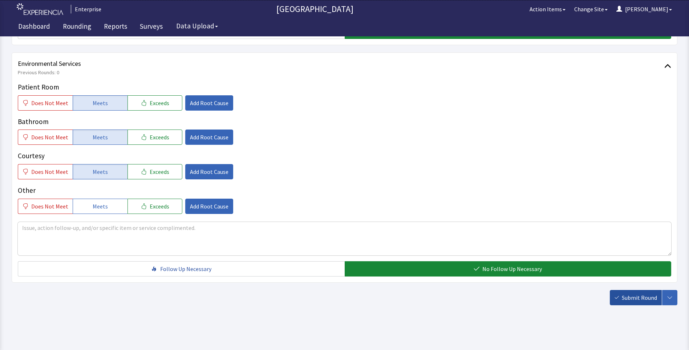
click at [622, 295] on span "Submit Round" at bounding box center [639, 297] width 35 height 9
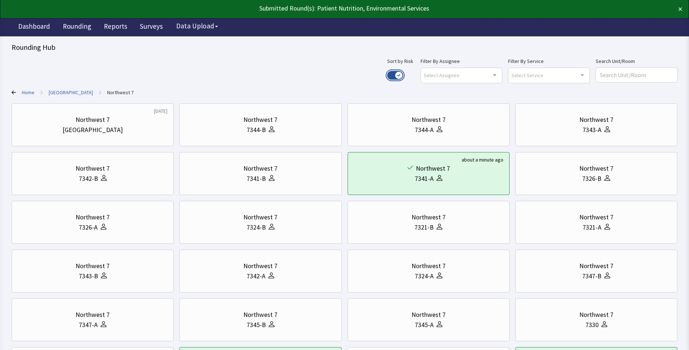
click at [403, 72] on button "Use setting" at bounding box center [395, 75] width 16 height 9
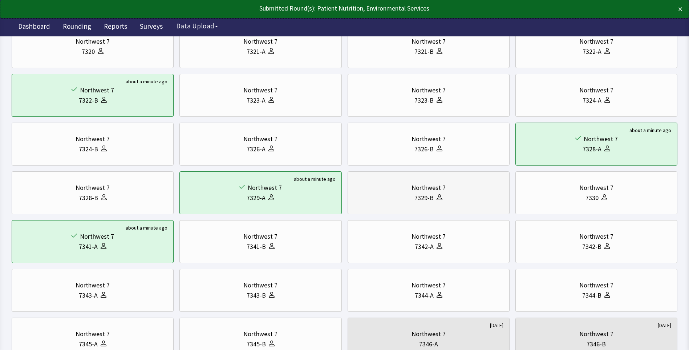
scroll to position [145, 0]
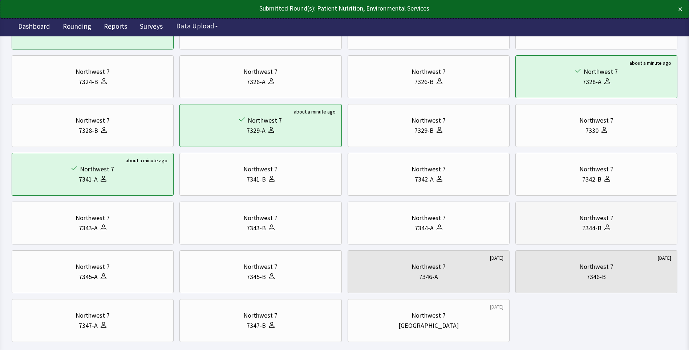
click at [612, 211] on div "Northwest 7 7344-B" at bounding box center [597, 222] width 150 height 35
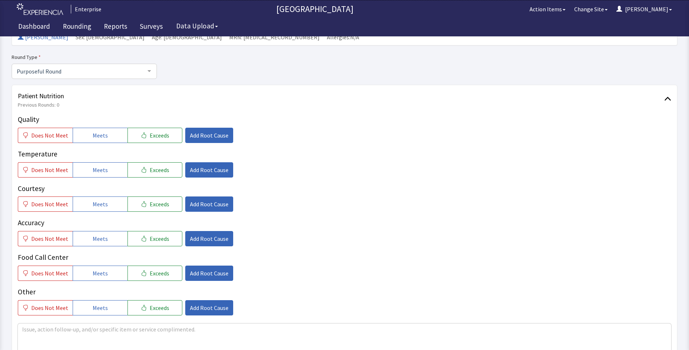
scroll to position [73, 0]
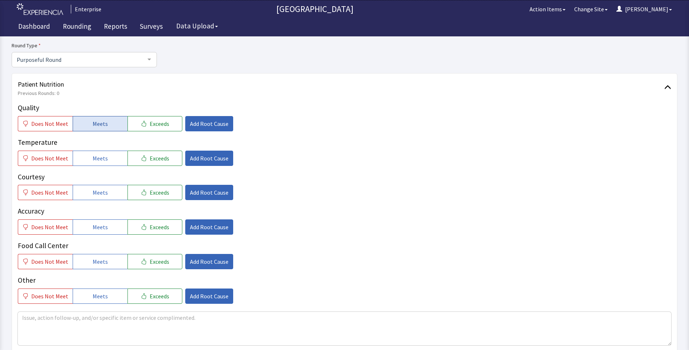
click at [99, 122] on span "Meets" at bounding box center [100, 123] width 15 height 9
click at [109, 159] on button "Meets" at bounding box center [100, 157] width 55 height 15
drag, startPoint x: 104, startPoint y: 191, endPoint x: 105, endPoint y: 216, distance: 24.7
click at [104, 194] on span "Meets" at bounding box center [100, 192] width 15 height 9
drag, startPoint x: 105, startPoint y: 222, endPoint x: 105, endPoint y: 233, distance: 10.9
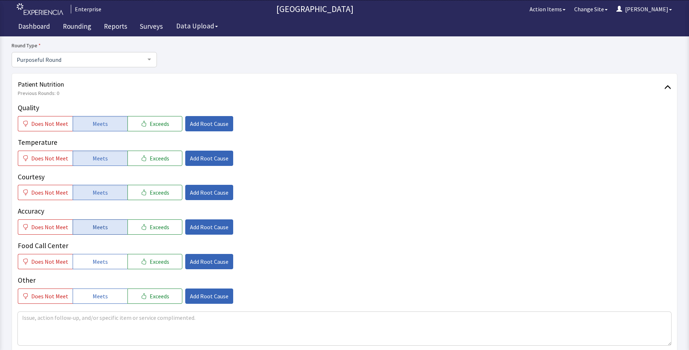
click at [105, 225] on button "Meets" at bounding box center [100, 226] width 55 height 15
drag, startPoint x: 91, startPoint y: 258, endPoint x: 114, endPoint y: 247, distance: 25.4
click at [93, 258] on span "Meets" at bounding box center [100, 261] width 15 height 9
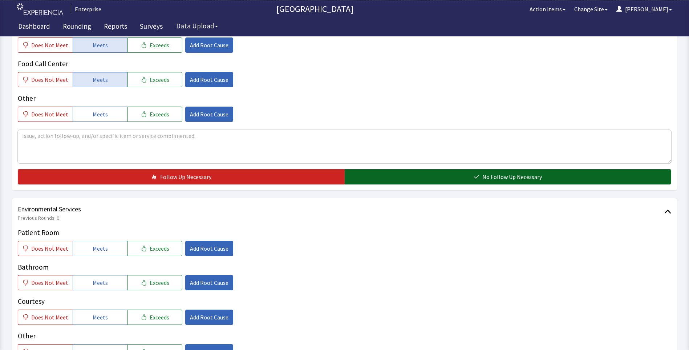
click at [377, 179] on button "No Follow Up Necessary" at bounding box center [508, 176] width 327 height 15
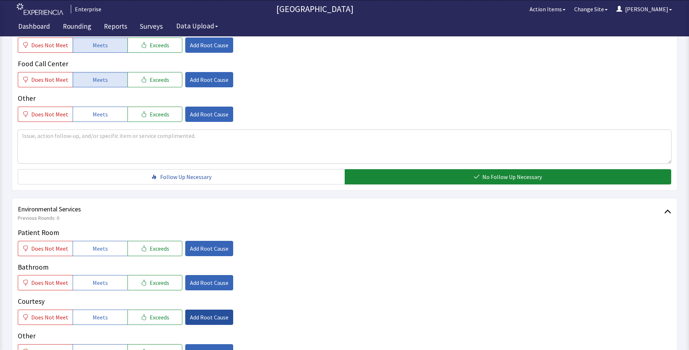
scroll to position [400, 0]
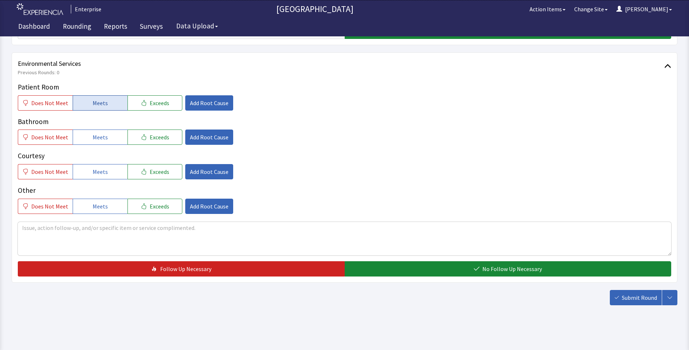
click at [103, 102] on span "Meets" at bounding box center [100, 102] width 15 height 9
drag, startPoint x: 96, startPoint y: 140, endPoint x: 97, endPoint y: 158, distance: 17.5
click at [96, 141] on span "Meets" at bounding box center [100, 137] width 15 height 9
drag, startPoint x: 97, startPoint y: 167, endPoint x: 105, endPoint y: 171, distance: 8.8
click at [98, 168] on span "Meets" at bounding box center [100, 171] width 15 height 9
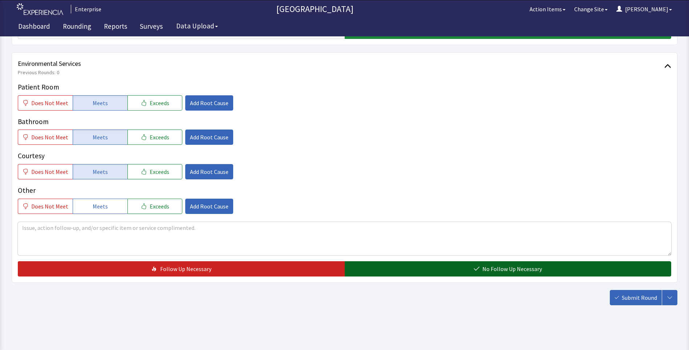
drag, startPoint x: 361, startPoint y: 267, endPoint x: 368, endPoint y: 270, distance: 7.4
click at [363, 268] on button "No Follow Up Necessary" at bounding box center [508, 268] width 327 height 15
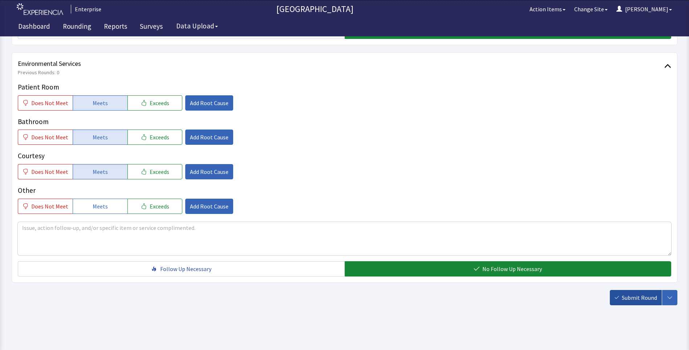
click at [640, 297] on span "Submit Round" at bounding box center [639, 297] width 35 height 9
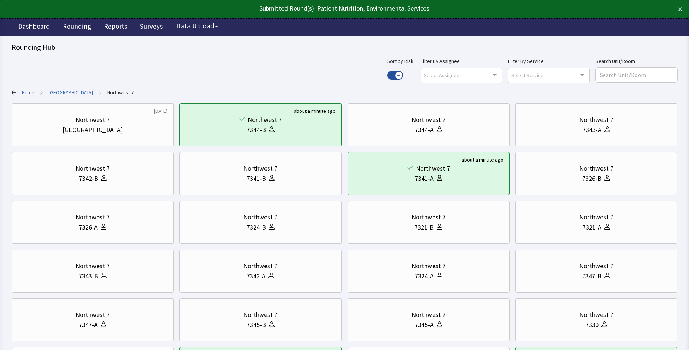
click at [62, 93] on link "[GEOGRAPHIC_DATA]" at bounding box center [71, 92] width 44 height 7
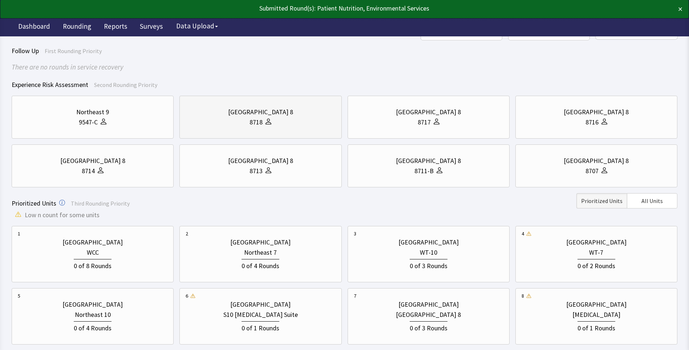
scroll to position [145, 0]
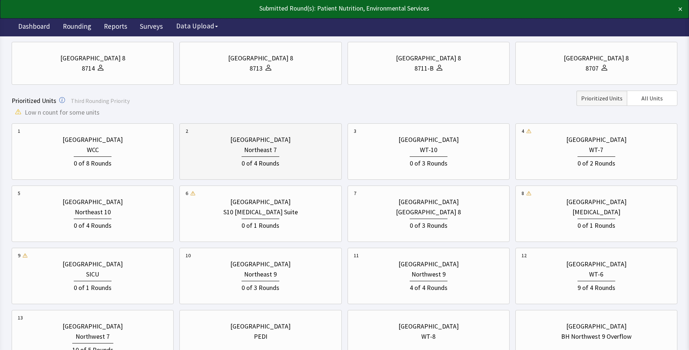
click at [247, 158] on div "0 of 4 Rounds" at bounding box center [261, 162] width 38 height 12
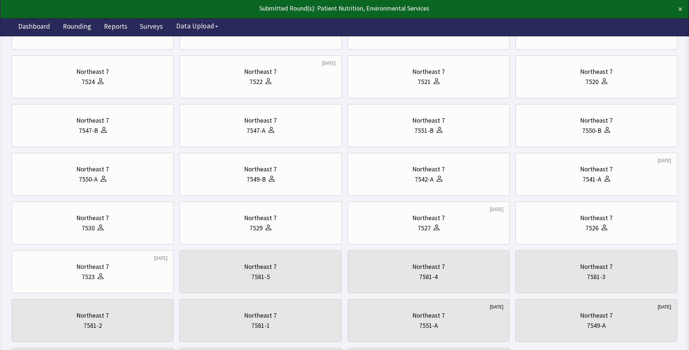
scroll to position [0, 0]
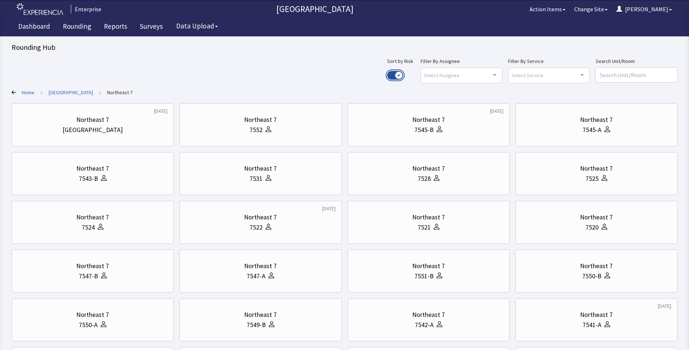
click at [403, 76] on button "Use setting" at bounding box center [395, 75] width 16 height 9
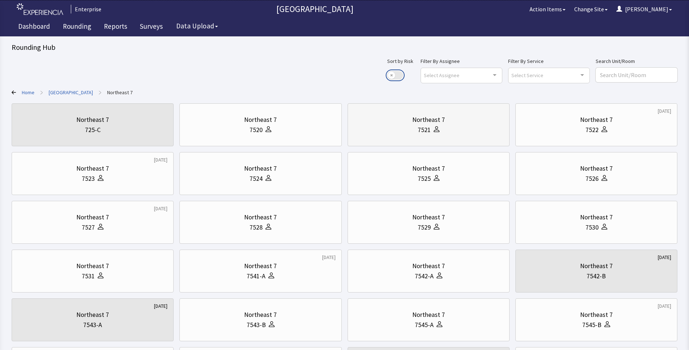
scroll to position [36, 0]
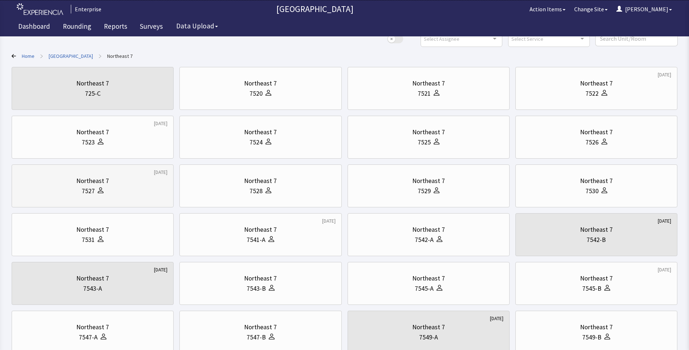
click at [106, 191] on div "7527" at bounding box center [93, 191] width 150 height 10
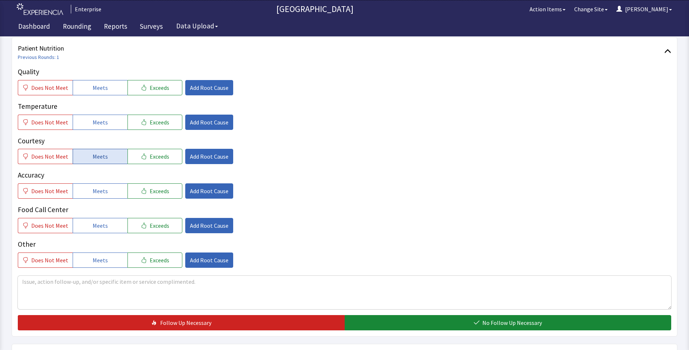
scroll to position [109, 0]
drag, startPoint x: 90, startPoint y: 81, endPoint x: 93, endPoint y: 102, distance: 20.9
click at [90, 84] on button "Meets" at bounding box center [100, 87] width 55 height 15
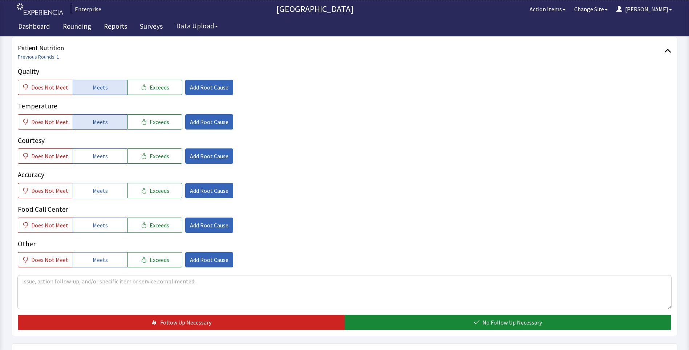
click at [94, 123] on span "Meets" at bounding box center [100, 121] width 15 height 9
drag, startPoint x: 100, startPoint y: 154, endPoint x: 104, endPoint y: 183, distance: 28.6
click at [100, 158] on span "Meets" at bounding box center [100, 156] width 15 height 9
drag, startPoint x: 103, startPoint y: 187, endPoint x: 103, endPoint y: 191, distance: 4.4
click at [103, 190] on span "Meets" at bounding box center [100, 190] width 15 height 9
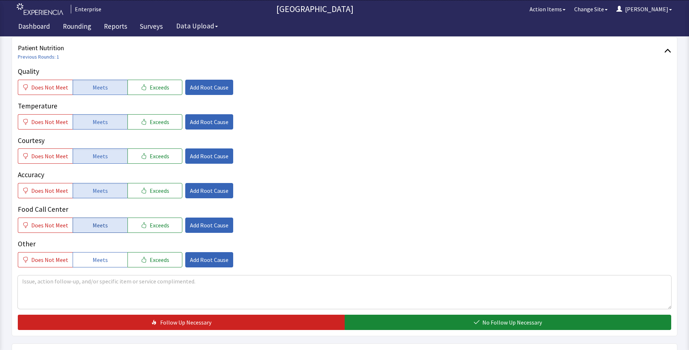
drag, startPoint x: 98, startPoint y: 219, endPoint x: 104, endPoint y: 217, distance: 6.9
click at [100, 219] on button "Meets" at bounding box center [100, 224] width 55 height 15
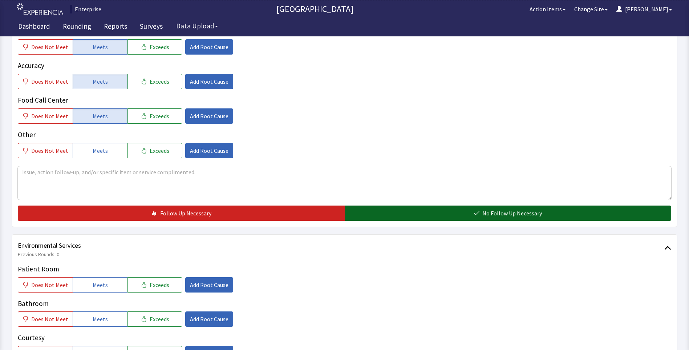
click at [408, 216] on button "No Follow Up Necessary" at bounding box center [508, 212] width 327 height 15
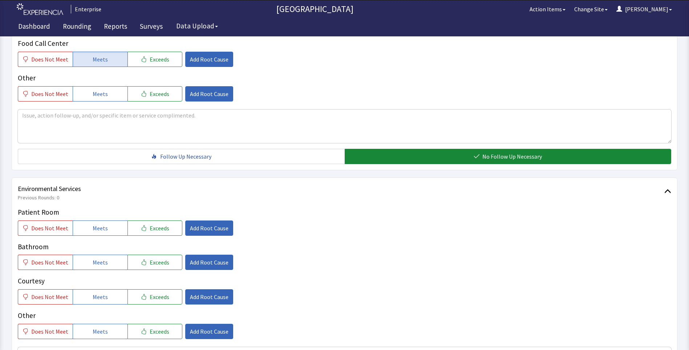
scroll to position [327, 0]
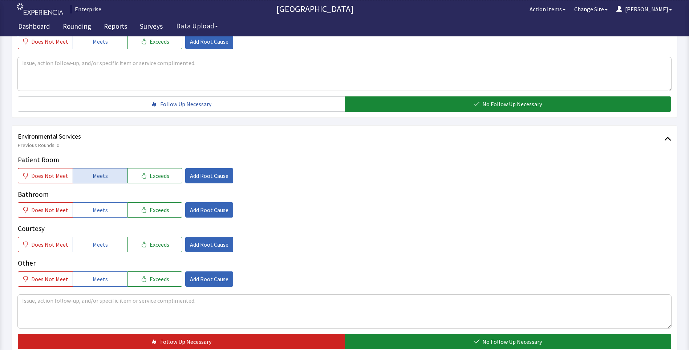
drag, startPoint x: 108, startPoint y: 177, endPoint x: 109, endPoint y: 201, distance: 24.0
click at [108, 178] on button "Meets" at bounding box center [100, 175] width 55 height 15
click at [108, 210] on button "Meets" at bounding box center [100, 209] width 55 height 15
drag, startPoint x: 105, startPoint y: 237, endPoint x: 110, endPoint y: 235, distance: 4.9
click at [105, 237] on button "Meets" at bounding box center [100, 244] width 55 height 15
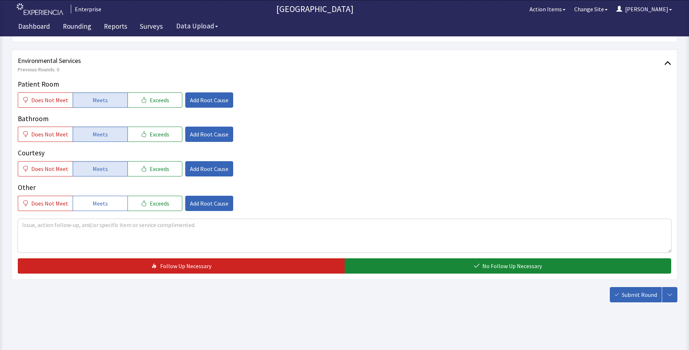
scroll to position [403, 0]
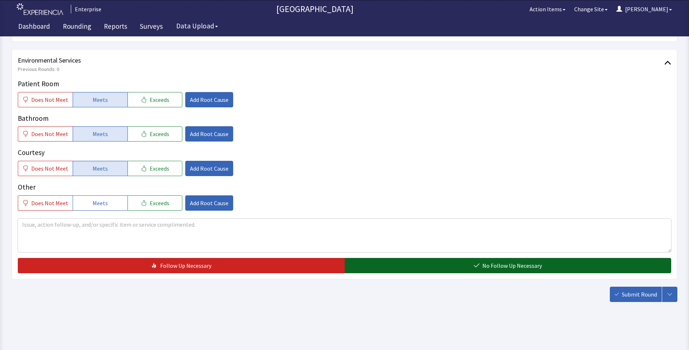
drag, startPoint x: 415, startPoint y: 264, endPoint x: 482, endPoint y: 272, distance: 66.9
click at [419, 266] on button "No Follow Up Necessary" at bounding box center [508, 265] width 327 height 15
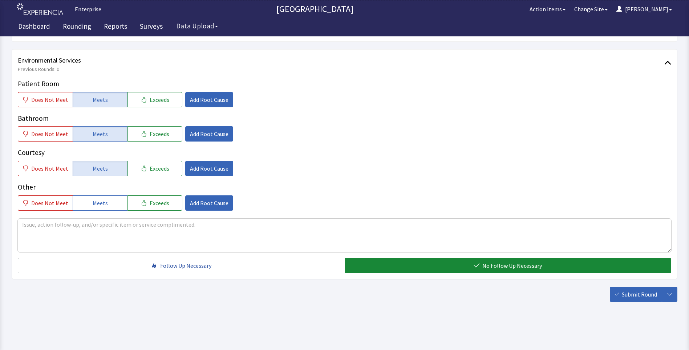
click at [630, 296] on span "Submit Round" at bounding box center [639, 294] width 35 height 9
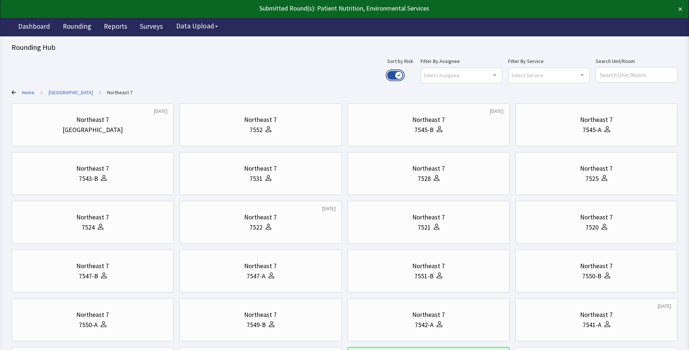
click at [403, 72] on button "Use setting" at bounding box center [395, 75] width 16 height 9
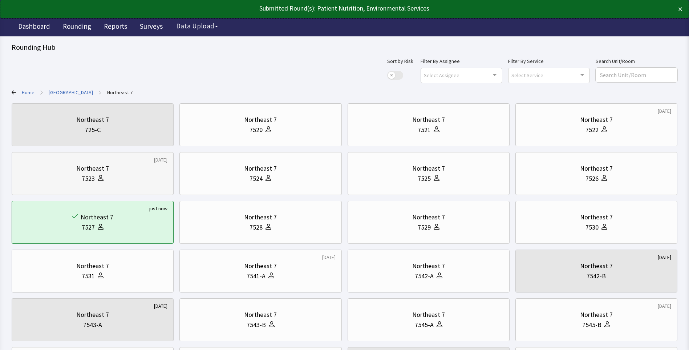
click at [99, 174] on div at bounding box center [99, 178] width 9 height 10
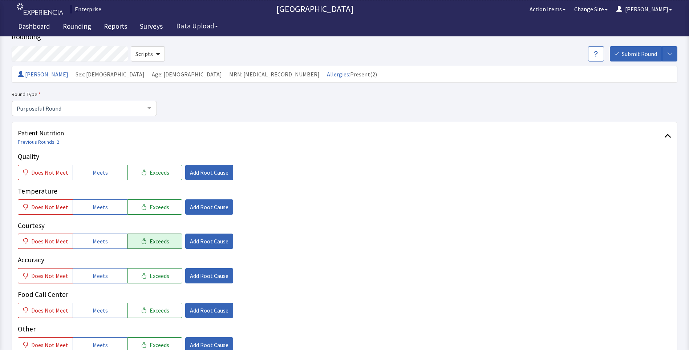
scroll to position [109, 0]
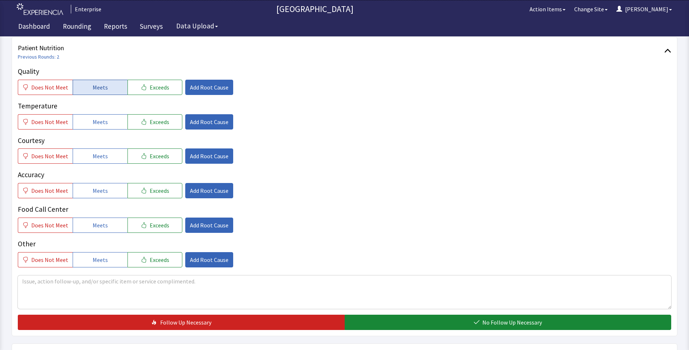
click at [106, 88] on button "Meets" at bounding box center [100, 87] width 55 height 15
click at [111, 121] on button "Meets" at bounding box center [100, 121] width 55 height 15
click at [107, 154] on button "Meets" at bounding box center [100, 155] width 55 height 15
drag, startPoint x: 92, startPoint y: 194, endPoint x: 95, endPoint y: 229, distance: 35.4
click at [92, 198] on button "Meets" at bounding box center [100, 190] width 55 height 15
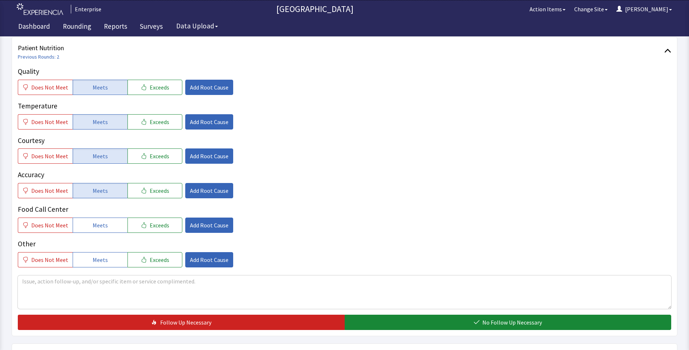
click at [96, 234] on div "Quality Does Not Meet Meets Exceeds Add Root Cause Temperature Does Not Meet Me…" at bounding box center [345, 166] width 654 height 201
click at [103, 227] on span "Meets" at bounding box center [100, 225] width 15 height 9
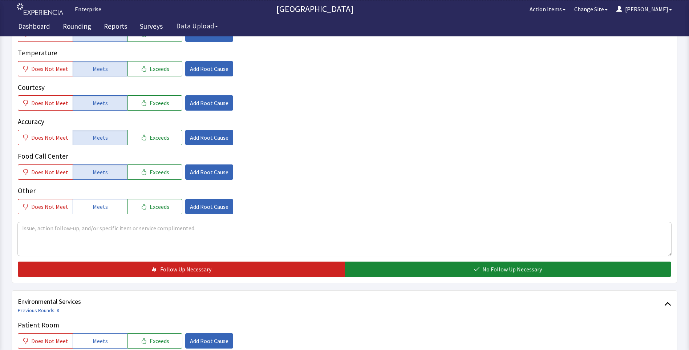
scroll to position [254, 0]
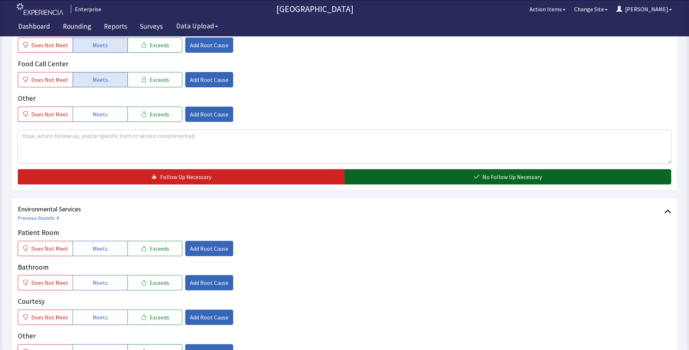
click at [388, 173] on button "No Follow Up Necessary" at bounding box center [508, 176] width 327 height 15
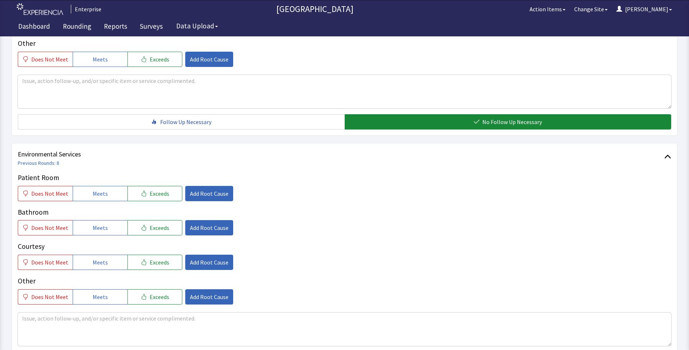
scroll to position [363, 0]
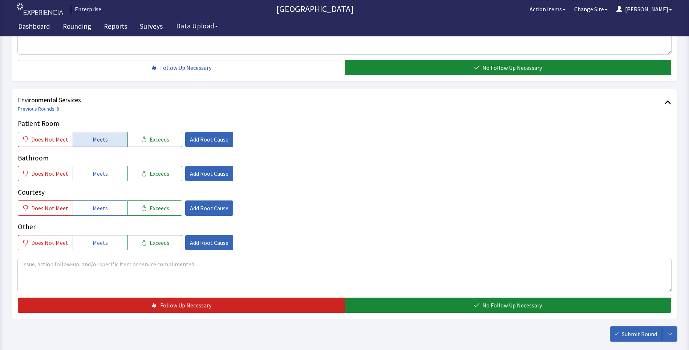
click at [89, 139] on button "Meets" at bounding box center [100, 139] width 55 height 15
drag, startPoint x: 97, startPoint y: 173, endPoint x: 100, endPoint y: 197, distance: 24.2
click at [97, 178] on button "Meets" at bounding box center [100, 173] width 55 height 15
drag, startPoint x: 101, startPoint y: 216, endPoint x: 106, endPoint y: 212, distance: 6.2
click at [101, 216] on div "Patient Room Does Not Meet Meets Exceeds Add Root Cause Bathroom Does Not Meet …" at bounding box center [345, 184] width 654 height 132
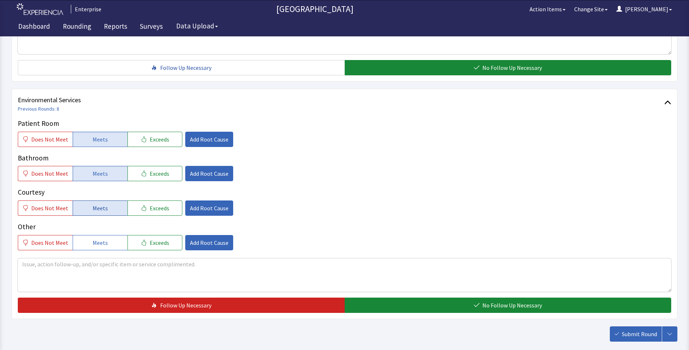
click at [107, 208] on button "Meets" at bounding box center [100, 207] width 55 height 15
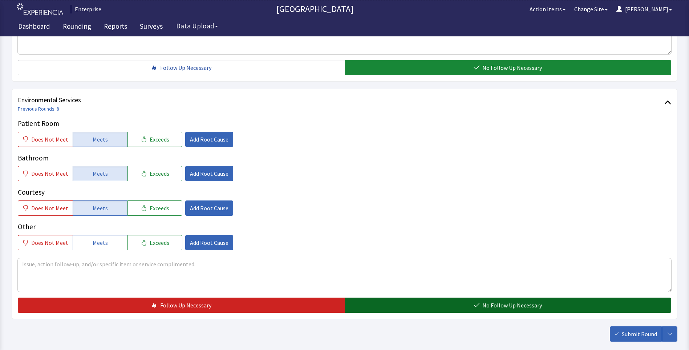
click at [380, 306] on button "No Follow Up Necessary" at bounding box center [508, 304] width 327 height 15
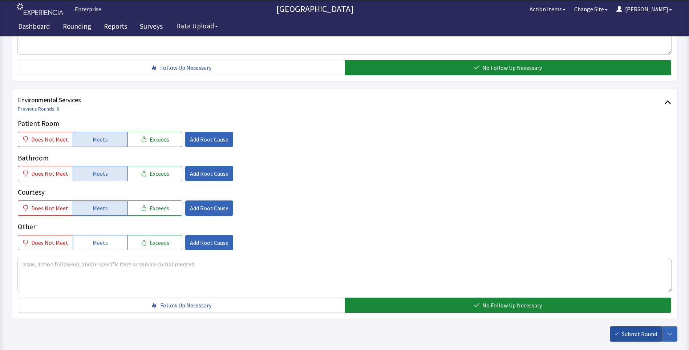
click at [635, 332] on span "Submit Round" at bounding box center [639, 333] width 35 height 9
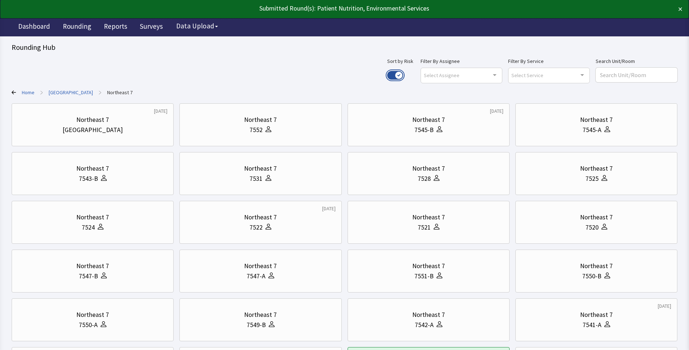
click at [403, 72] on button "Use setting" at bounding box center [395, 75] width 16 height 9
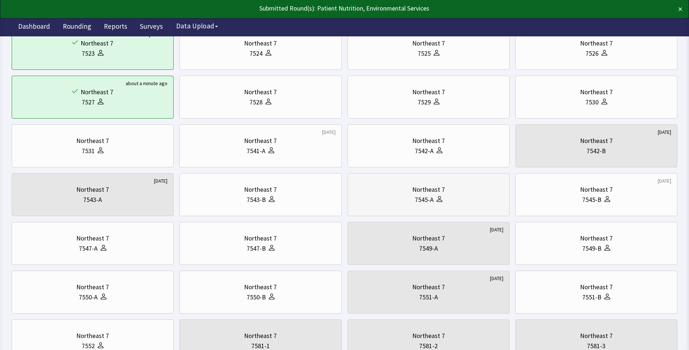
scroll to position [145, 0]
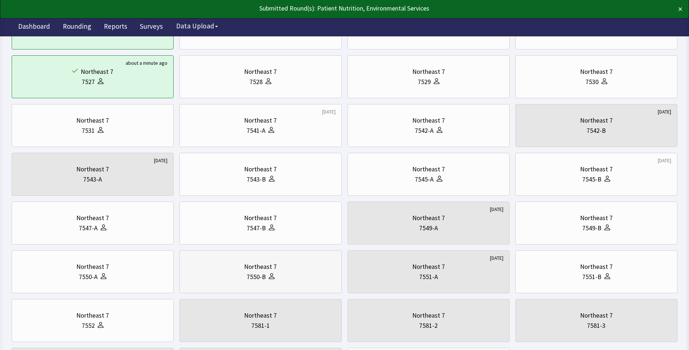
click at [240, 271] on div "7550-B" at bounding box center [261, 276] width 150 height 10
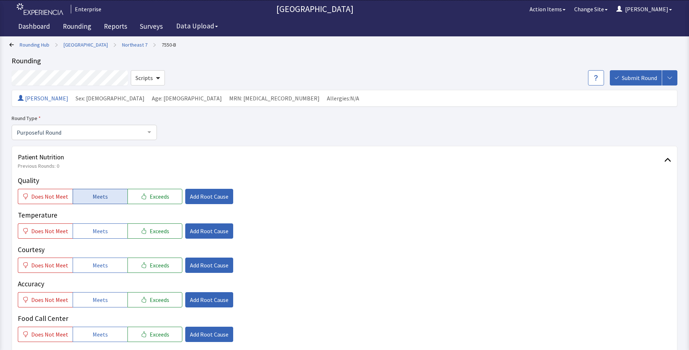
click at [107, 197] on button "Meets" at bounding box center [100, 196] width 55 height 15
click at [112, 237] on button "Meets" at bounding box center [100, 230] width 55 height 15
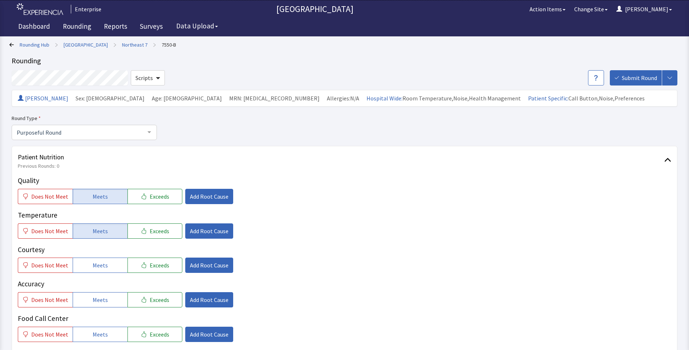
click at [107, 276] on div "Quality Does Not Meet Meets Exceeds Add Root Cause Temperature Does Not Meet Me…" at bounding box center [345, 275] width 654 height 201
click at [106, 269] on button "Meets" at bounding box center [100, 264] width 55 height 15
click at [101, 308] on div "Quality Does Not Meet Meets Exceeds Add Root Cause Temperature Does Not Meet Me…" at bounding box center [345, 275] width 654 height 201
click at [101, 303] on span "Meets" at bounding box center [100, 299] width 15 height 9
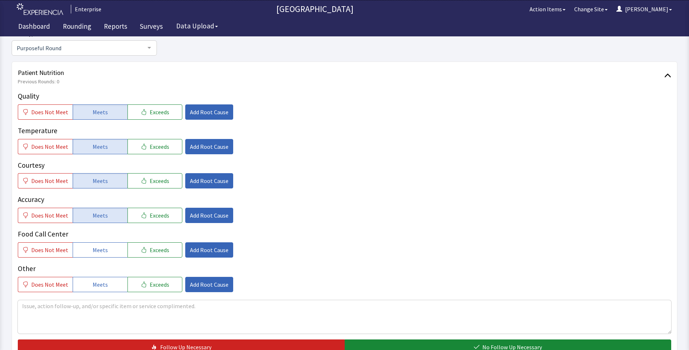
scroll to position [109, 0]
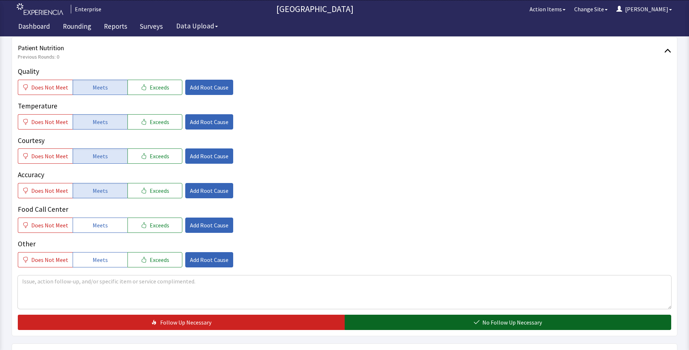
click at [400, 328] on button "No Follow Up Necessary" at bounding box center [508, 321] width 327 height 15
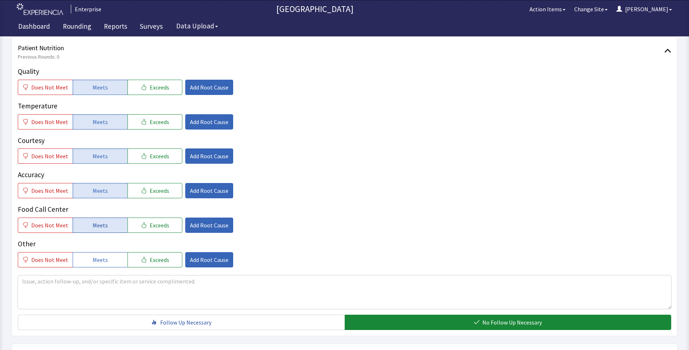
click at [98, 226] on span "Meets" at bounding box center [100, 225] width 15 height 9
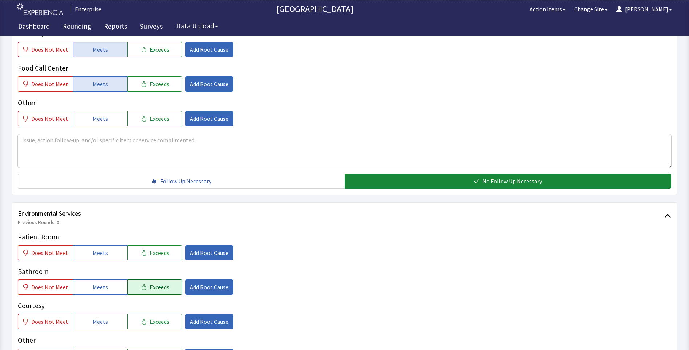
scroll to position [254, 0]
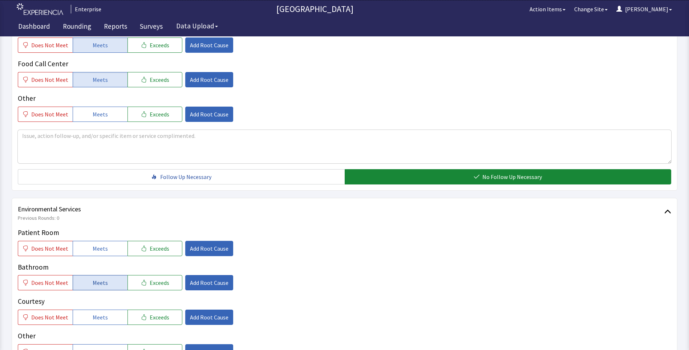
drag, startPoint x: 100, startPoint y: 252, endPoint x: 95, endPoint y: 278, distance: 26.2
click at [99, 252] on span "Meets" at bounding box center [100, 248] width 15 height 9
drag, startPoint x: 95, startPoint y: 283, endPoint x: 100, endPoint y: 299, distance: 16.8
click at [96, 286] on span "Meets" at bounding box center [100, 282] width 15 height 9
click at [101, 319] on span "Meets" at bounding box center [100, 316] width 15 height 9
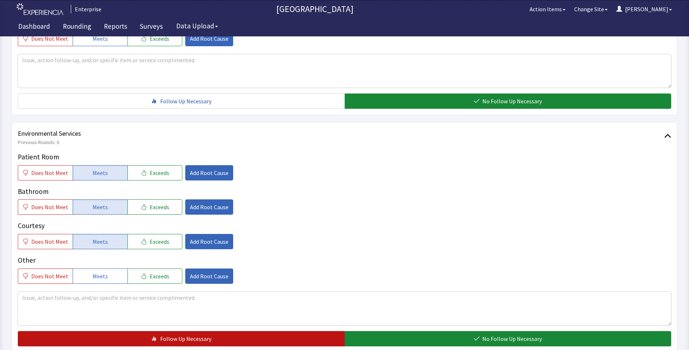
scroll to position [403, 0]
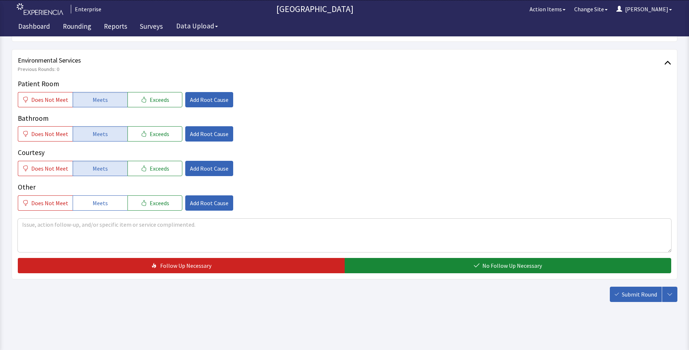
click at [361, 257] on div "Patient Room Does Not Meet Meets Exceeds Add Root Cause Bathroom Does Not Meet …" at bounding box center [345, 175] width 654 height 194
drag, startPoint x: 423, startPoint y: 267, endPoint x: 535, endPoint y: 282, distance: 113.7
click at [425, 267] on button "No Follow Up Necessary" at bounding box center [508, 265] width 327 height 15
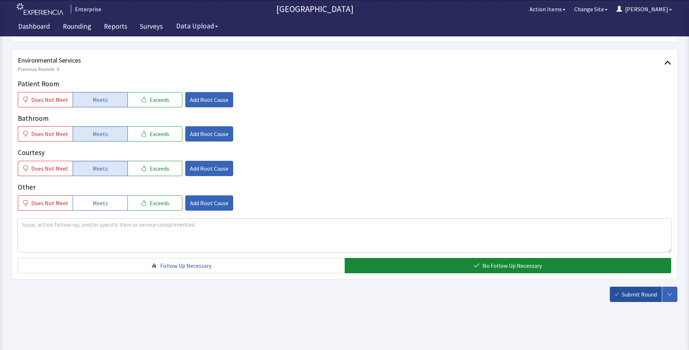
click at [630, 297] on span "Submit Round" at bounding box center [639, 294] width 35 height 9
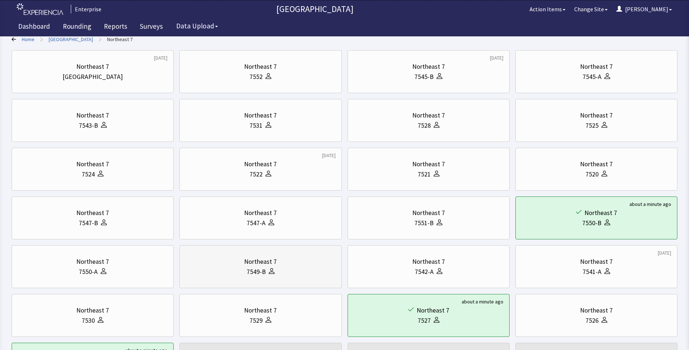
scroll to position [52, 0]
click at [124, 123] on div "7543-B" at bounding box center [93, 126] width 150 height 10
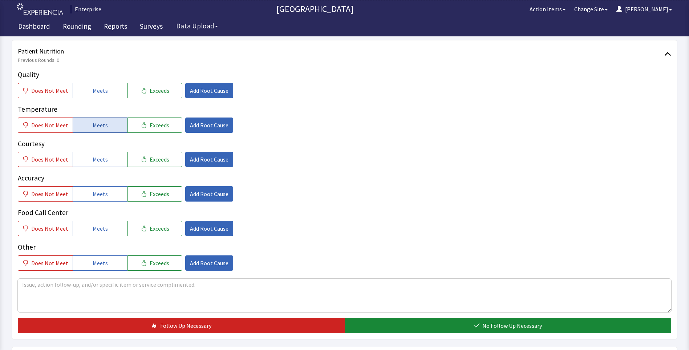
scroll to position [109, 0]
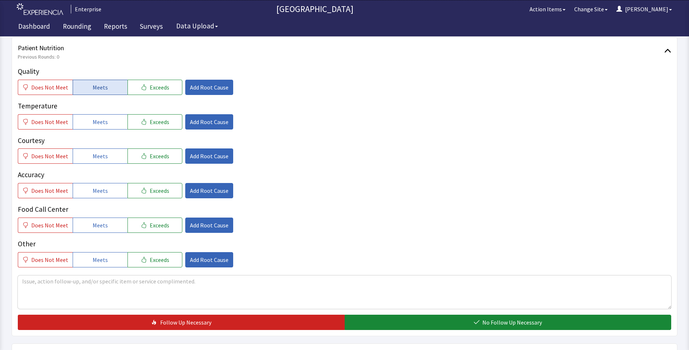
click at [96, 88] on span "Meets" at bounding box center [100, 87] width 15 height 9
drag, startPoint x: 93, startPoint y: 124, endPoint x: 100, endPoint y: 143, distance: 20.8
click at [93, 125] on span "Meets" at bounding box center [100, 121] width 15 height 9
drag, startPoint x: 102, startPoint y: 154, endPoint x: 106, endPoint y: 175, distance: 22.2
click at [102, 158] on span "Meets" at bounding box center [100, 156] width 15 height 9
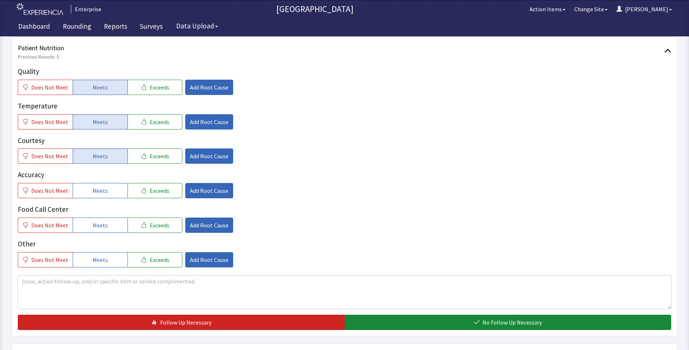
drag, startPoint x: 105, startPoint y: 190, endPoint x: 106, endPoint y: 210, distance: 20.4
click at [105, 194] on button "Meets" at bounding box center [100, 190] width 55 height 15
drag, startPoint x: 106, startPoint y: 223, endPoint x: 109, endPoint y: 225, distance: 3.7
click at [106, 225] on button "Meets" at bounding box center [100, 224] width 55 height 15
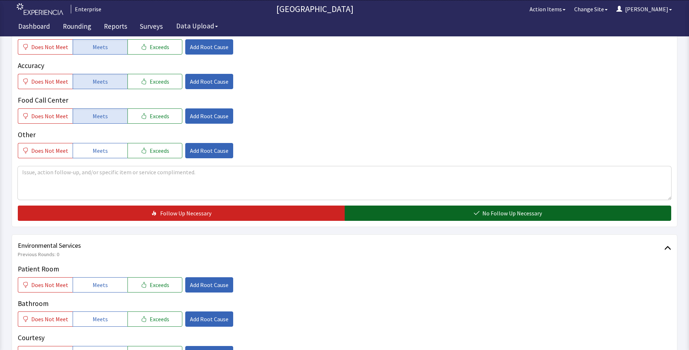
click at [386, 211] on button "No Follow Up Necessary" at bounding box center [508, 212] width 327 height 15
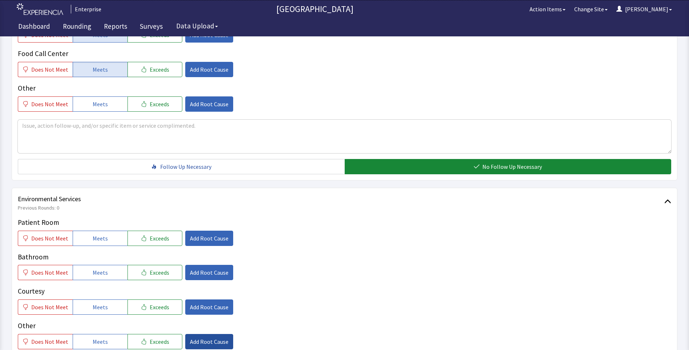
scroll to position [400, 0]
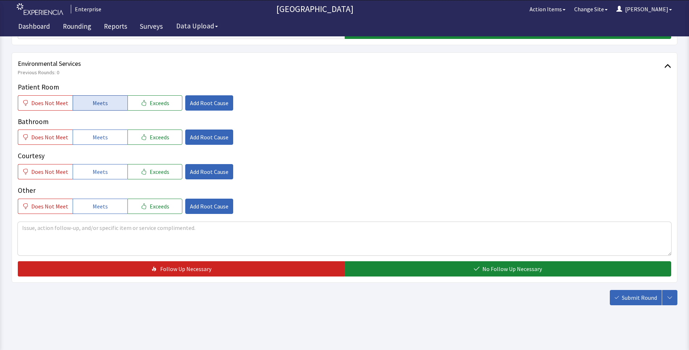
click at [98, 106] on span "Meets" at bounding box center [100, 102] width 15 height 9
drag, startPoint x: 101, startPoint y: 138, endPoint x: 102, endPoint y: 151, distance: 12.7
click at [101, 139] on span "Meets" at bounding box center [100, 137] width 15 height 9
drag, startPoint x: 105, startPoint y: 170, endPoint x: 125, endPoint y: 181, distance: 21.9
click at [108, 172] on button "Meets" at bounding box center [100, 171] width 55 height 15
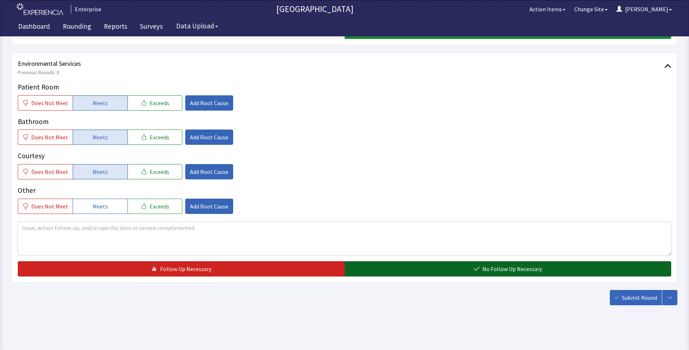
drag, startPoint x: 361, startPoint y: 266, endPoint x: 372, endPoint y: 269, distance: 11.4
click at [365, 266] on button "No Follow Up Necessary" at bounding box center [508, 268] width 327 height 15
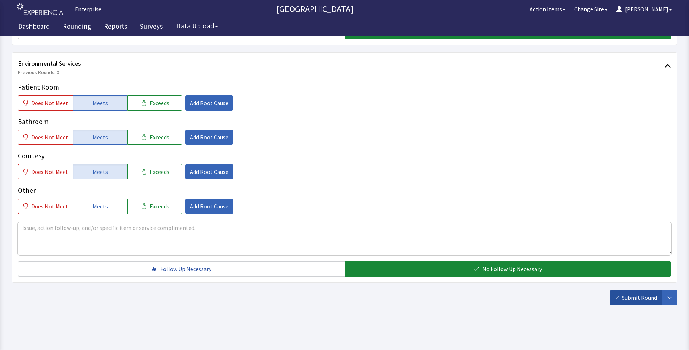
click at [630, 295] on span "Submit Round" at bounding box center [639, 297] width 35 height 9
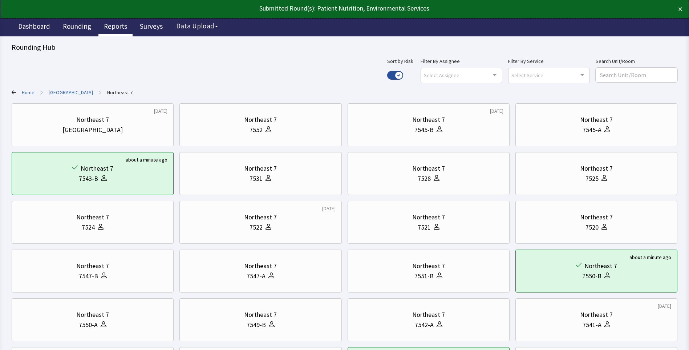
click at [117, 29] on link "Reports" at bounding box center [115, 27] width 34 height 18
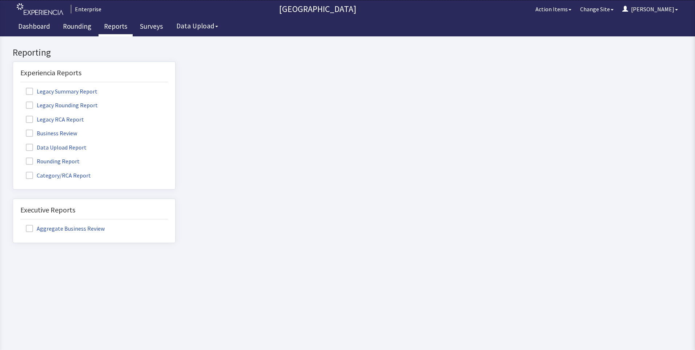
click at [55, 159] on label "Rounding Report" at bounding box center [53, 160] width 66 height 9
click at [13, 157] on input "Rounding Report" at bounding box center [13, 157] width 0 height 0
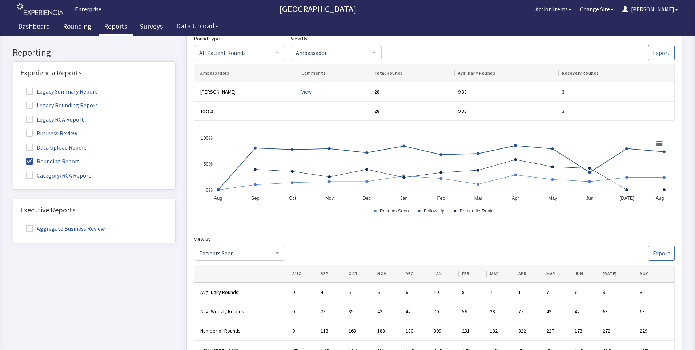
scroll to position [254, 0]
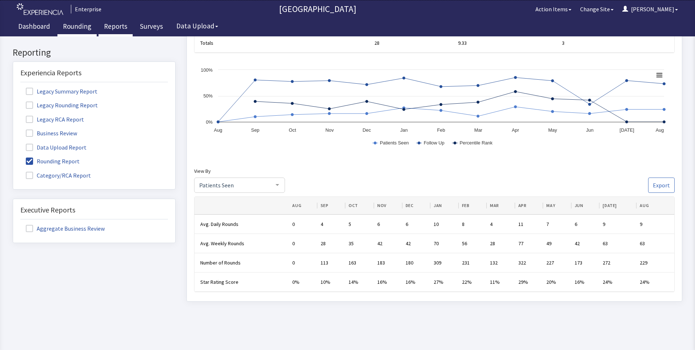
click at [71, 28] on link "Rounding" at bounding box center [76, 27] width 39 height 18
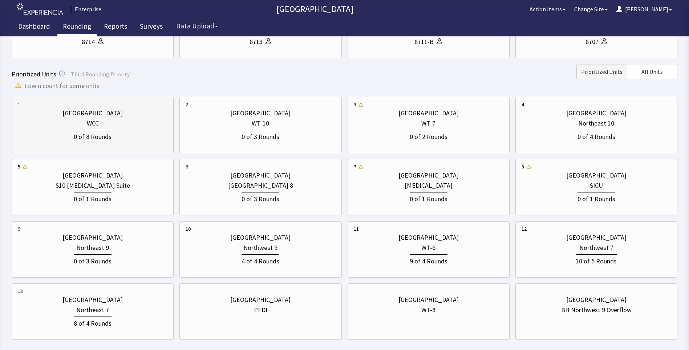
scroll to position [173, 0]
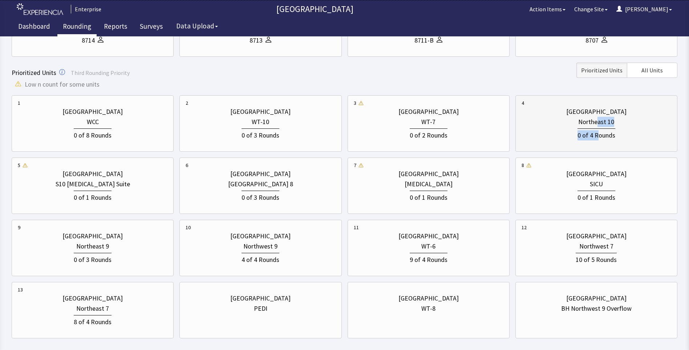
click at [597, 126] on div "[GEOGRAPHIC_DATA] Northeast 10 0 of 4 Rounds" at bounding box center [597, 123] width 150 height 48
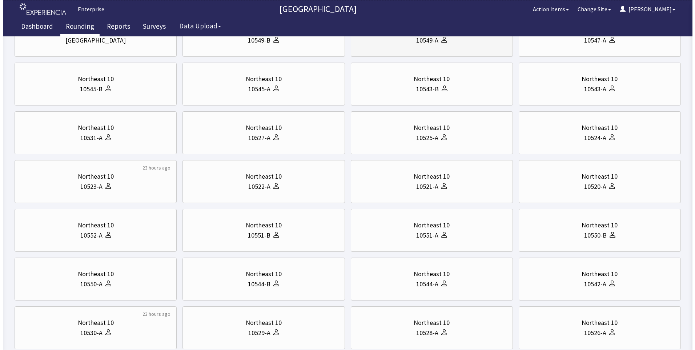
scroll to position [0, 0]
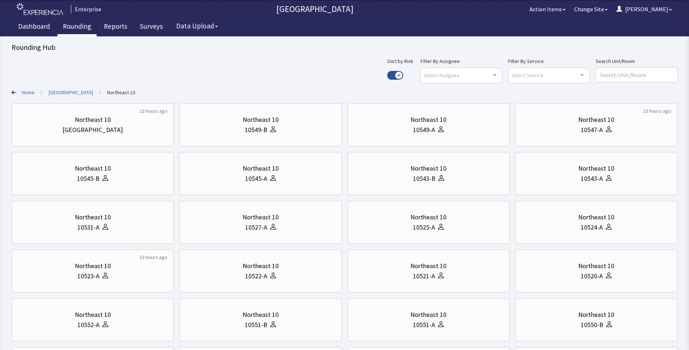
click at [77, 91] on link "[GEOGRAPHIC_DATA]" at bounding box center [71, 92] width 44 height 7
